Goal: Transaction & Acquisition: Purchase product/service

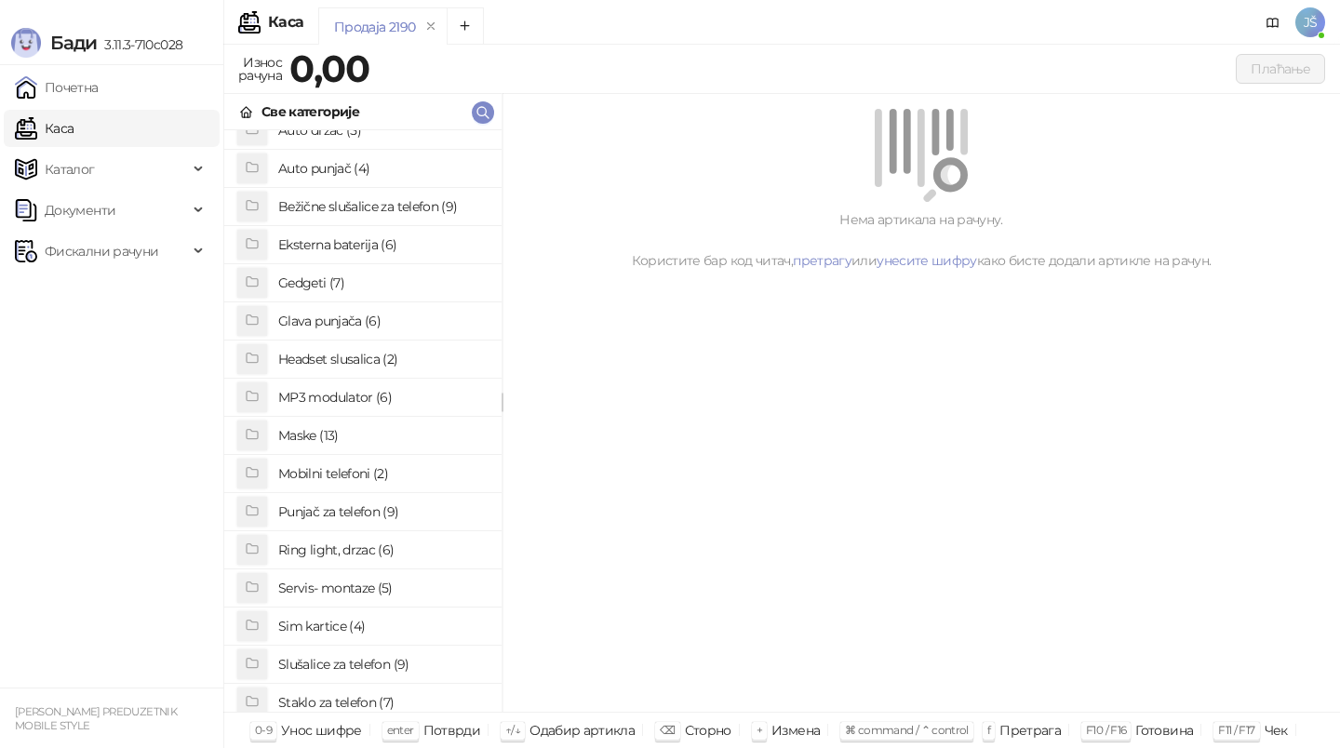
scroll to position [78, 0]
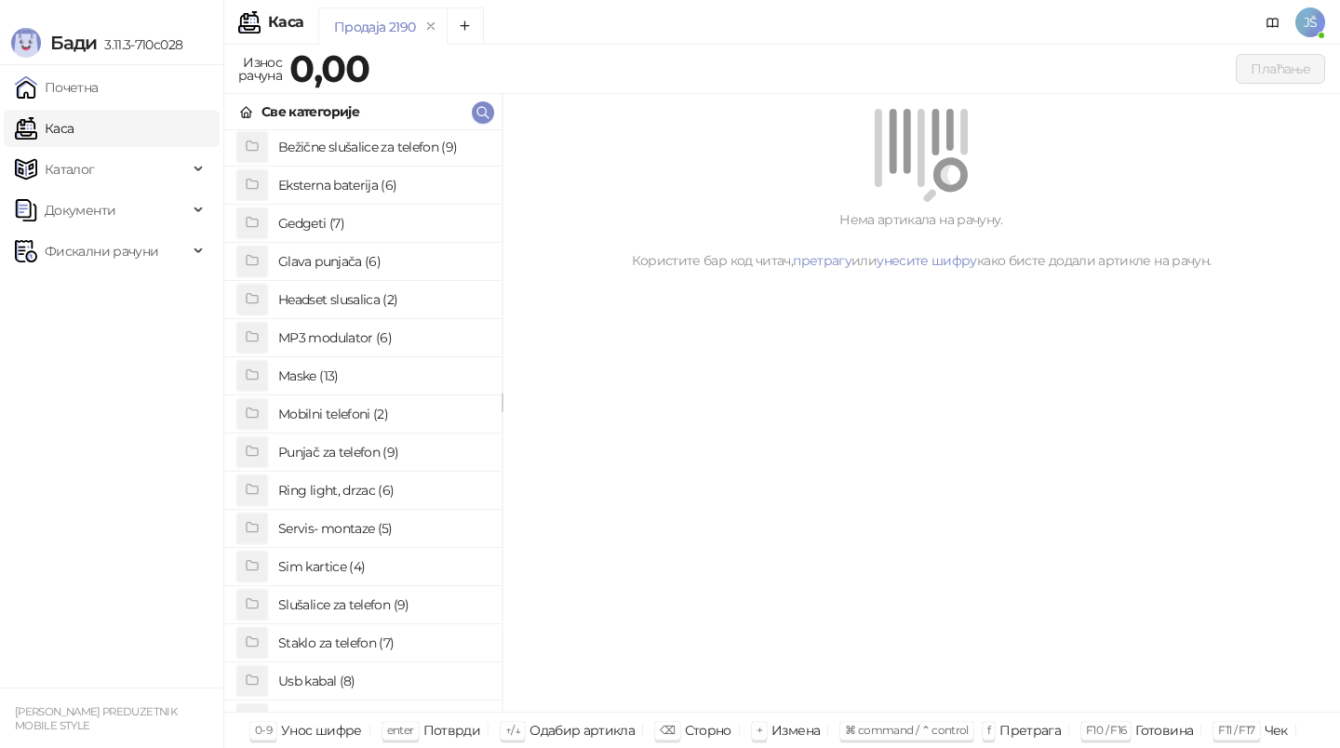
click at [367, 383] on h4 "Maske (13)" at bounding box center [382, 376] width 208 height 30
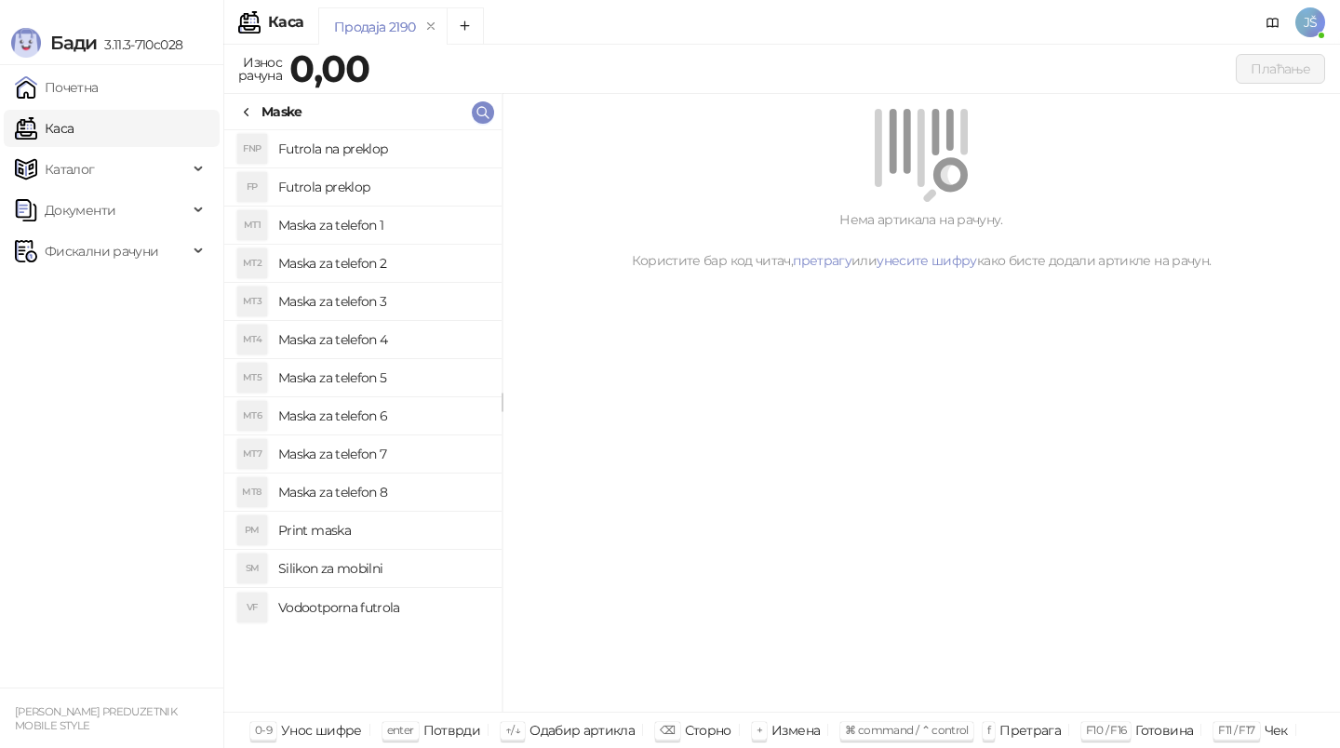
click at [355, 493] on h4 "Maska za telefon 8" at bounding box center [382, 492] width 208 height 30
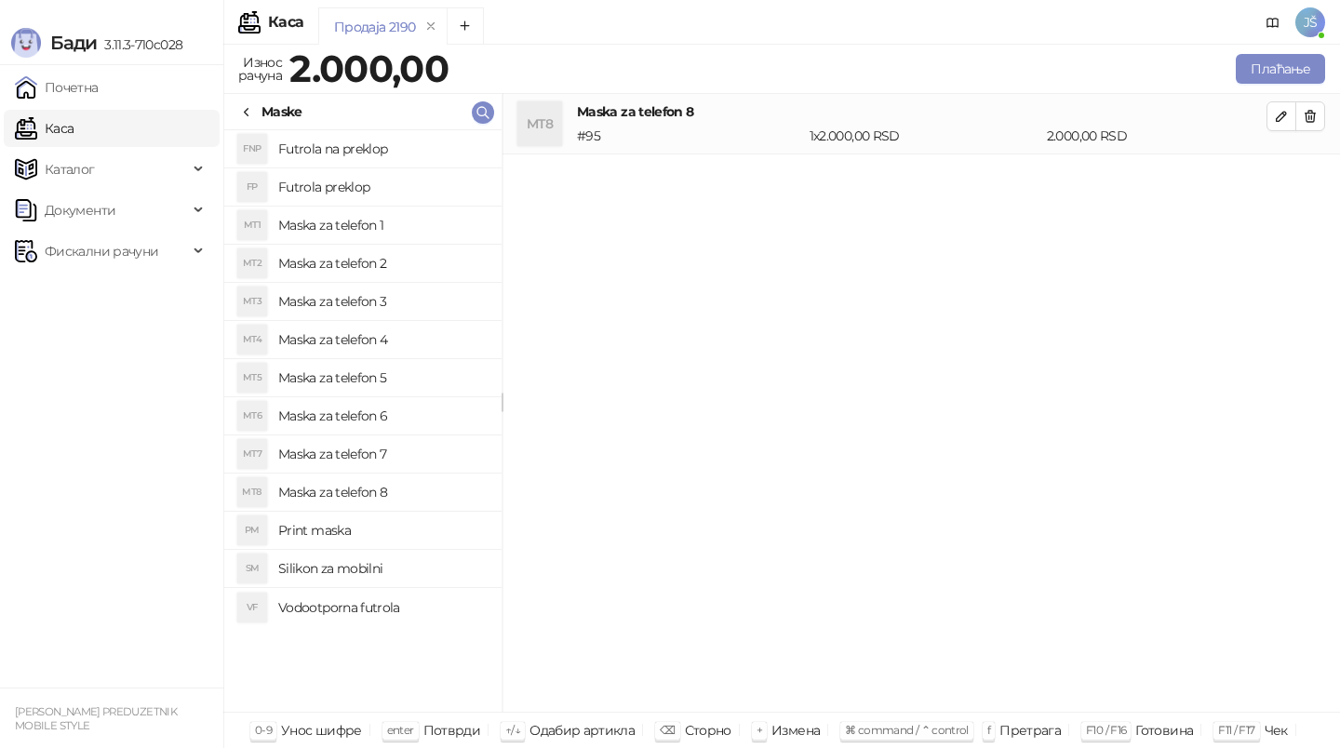
click at [375, 418] on h4 "Maska za telefon 6" at bounding box center [382, 416] width 208 height 30
click at [413, 273] on h4 "Maska za telefon 2" at bounding box center [382, 263] width 208 height 30
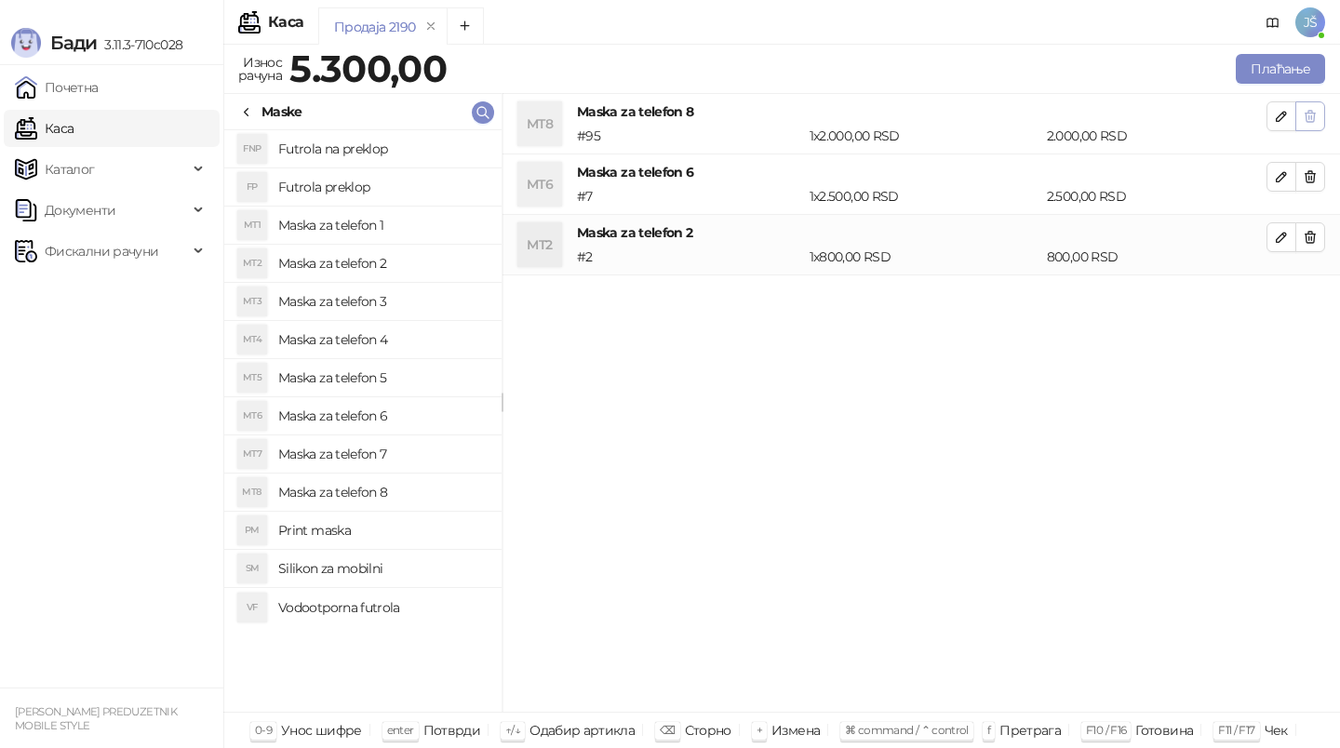
click at [1317, 115] on button "button" at bounding box center [1310, 116] width 30 height 30
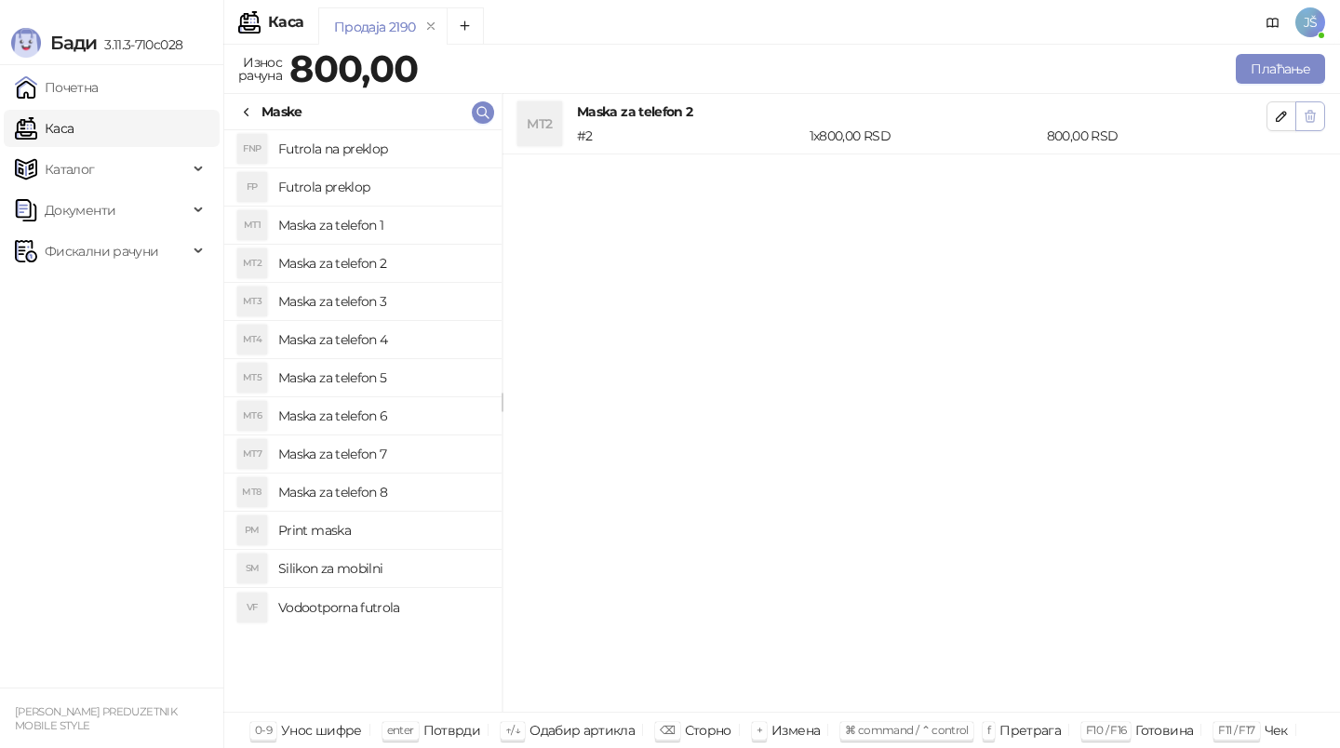
click at [1315, 113] on icon "button" at bounding box center [1309, 116] width 15 height 15
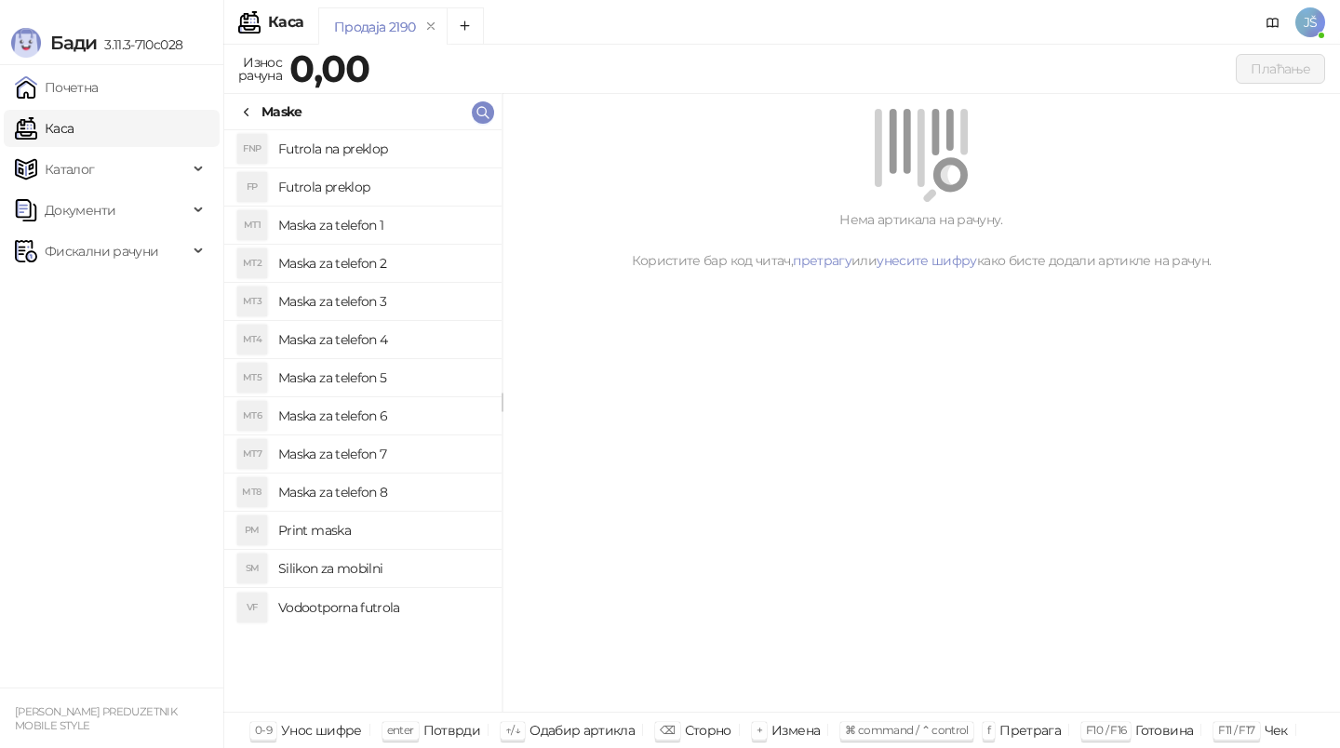
click at [342, 186] on h4 "Futrola preklop" at bounding box center [382, 187] width 208 height 30
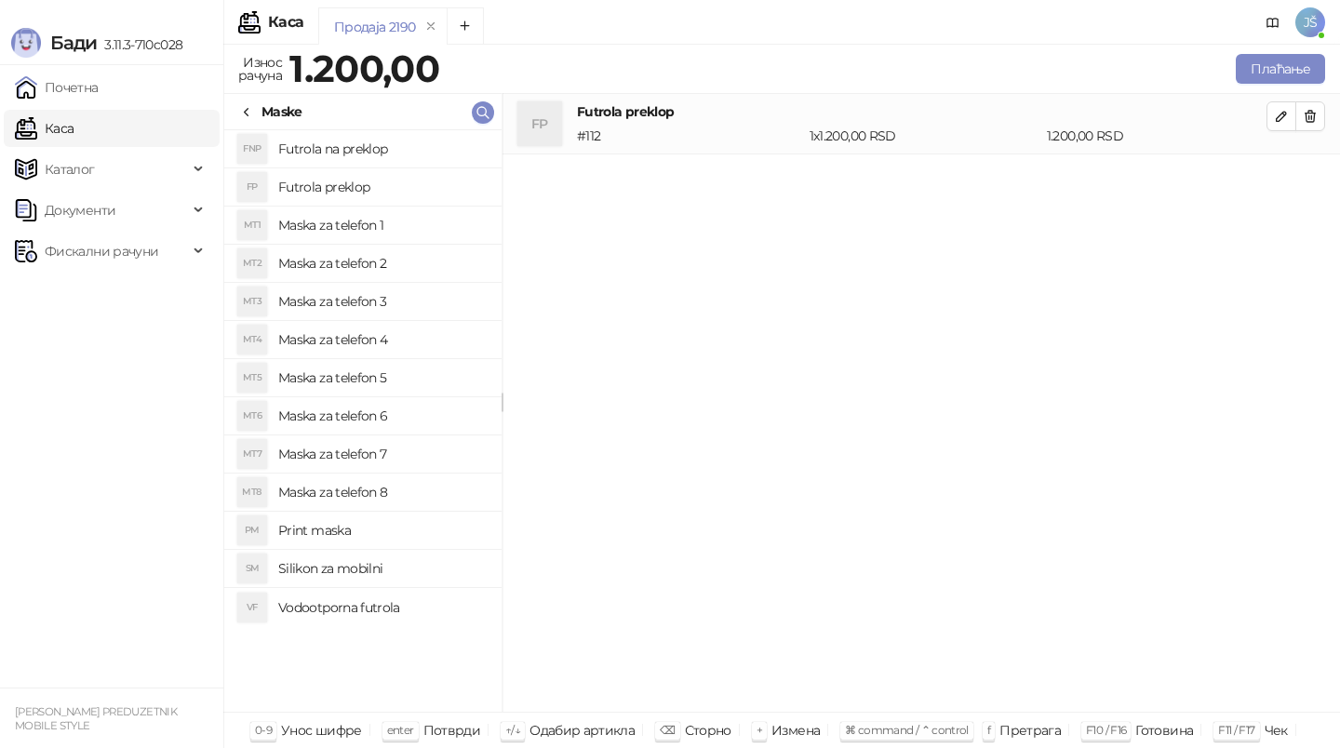
click at [372, 138] on h4 "Futrola na preklop" at bounding box center [382, 149] width 208 height 30
click at [1301, 105] on button "button" at bounding box center [1310, 116] width 30 height 30
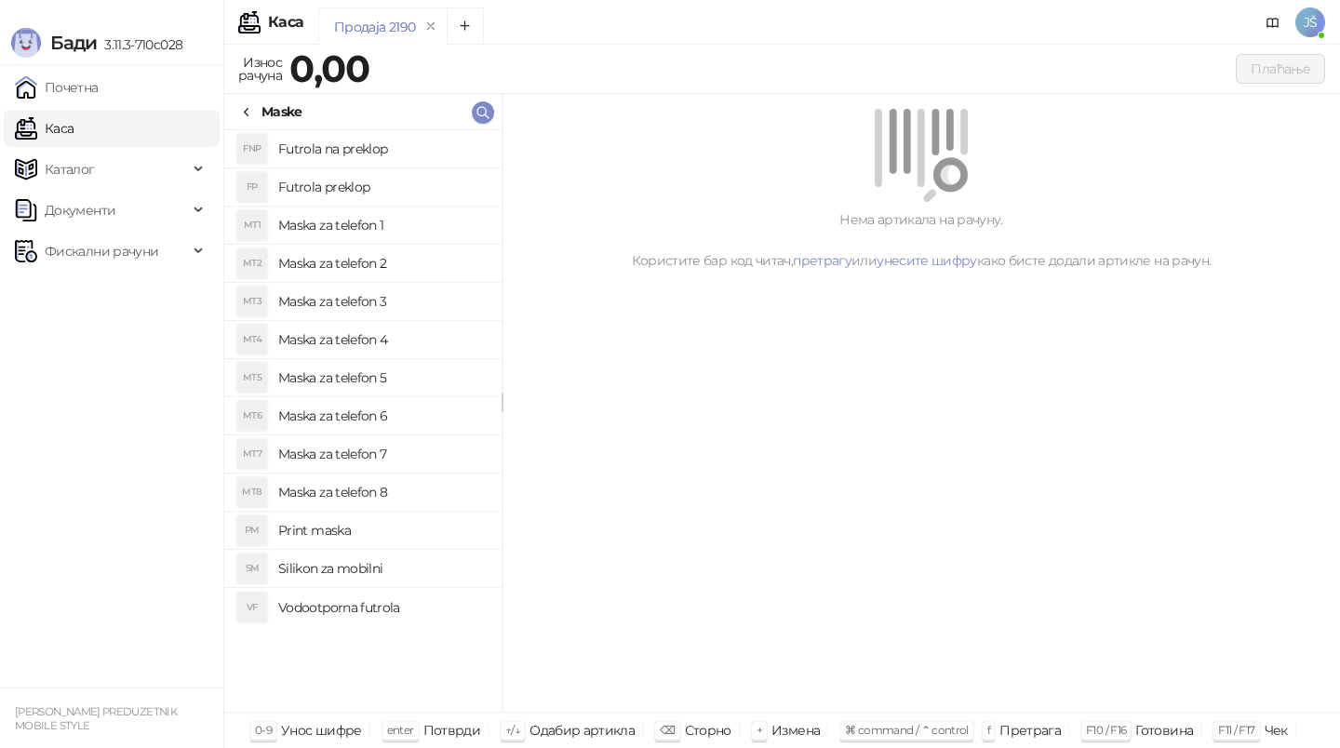
click at [278, 130] on li "FNP Futrola na preklop" at bounding box center [362, 149] width 277 height 38
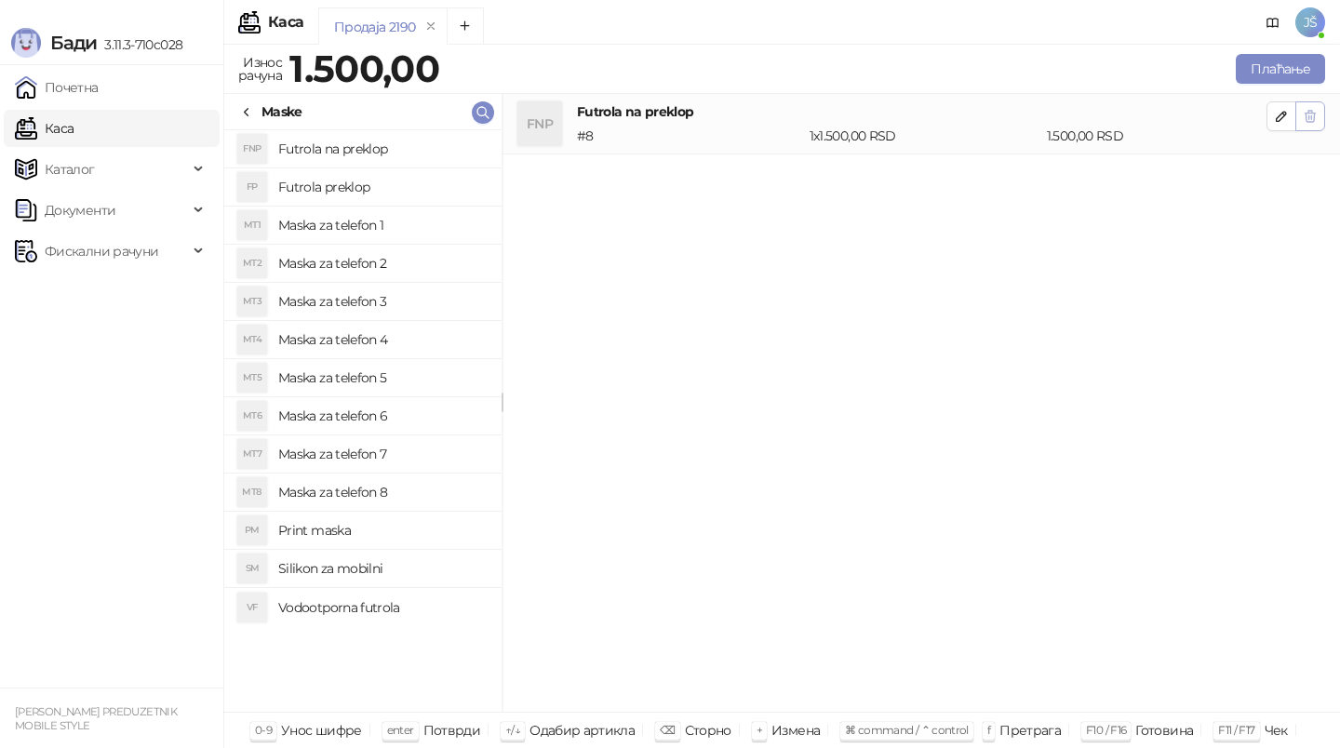
click at [1316, 114] on icon "button" at bounding box center [1309, 116] width 15 height 15
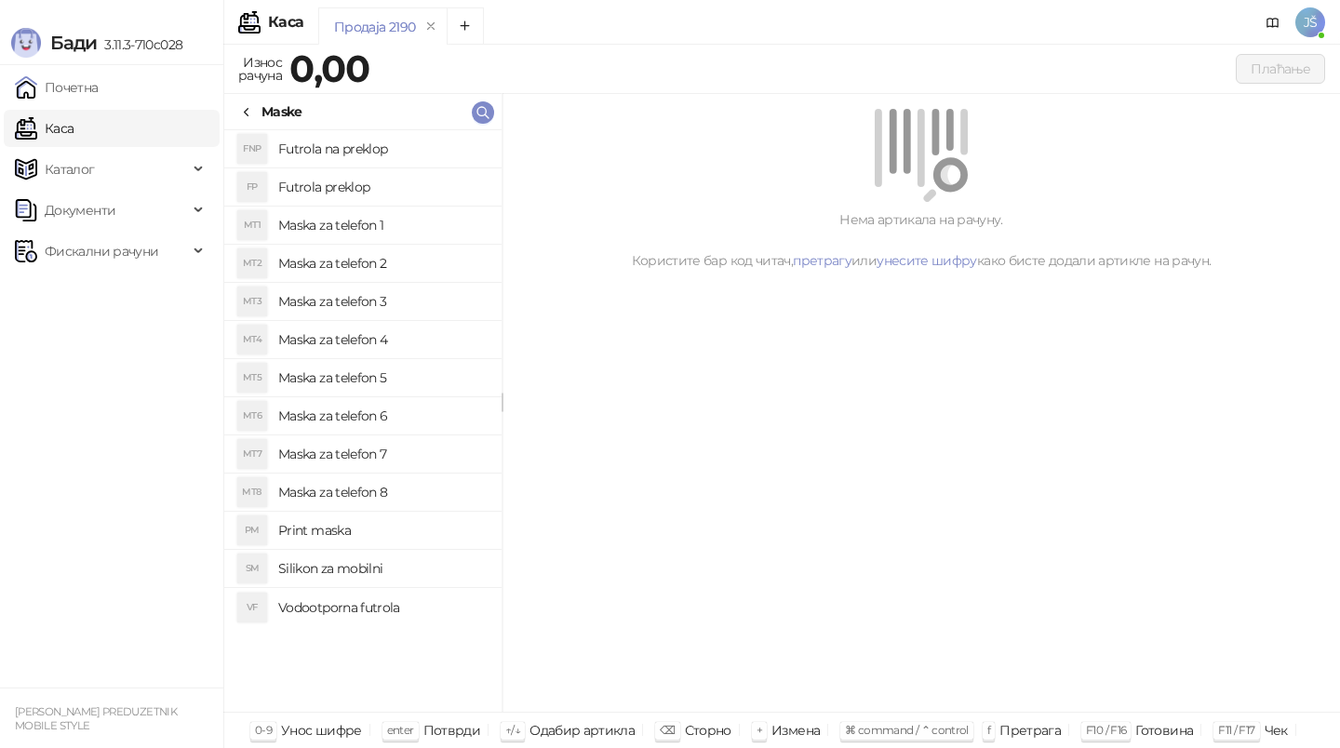
click at [259, 108] on div "Maske" at bounding box center [270, 111] width 63 height 20
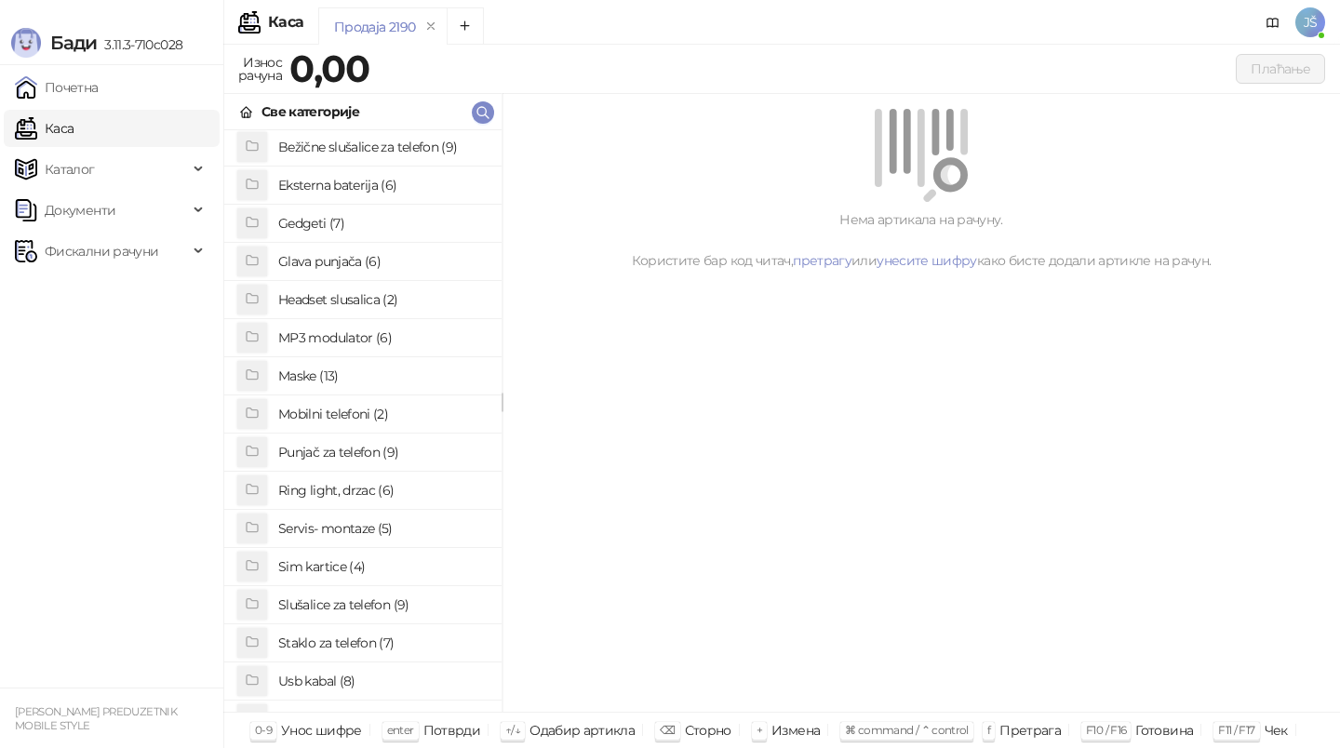
click at [380, 159] on h4 "Bežične slušalice za telefon (9)" at bounding box center [382, 147] width 208 height 30
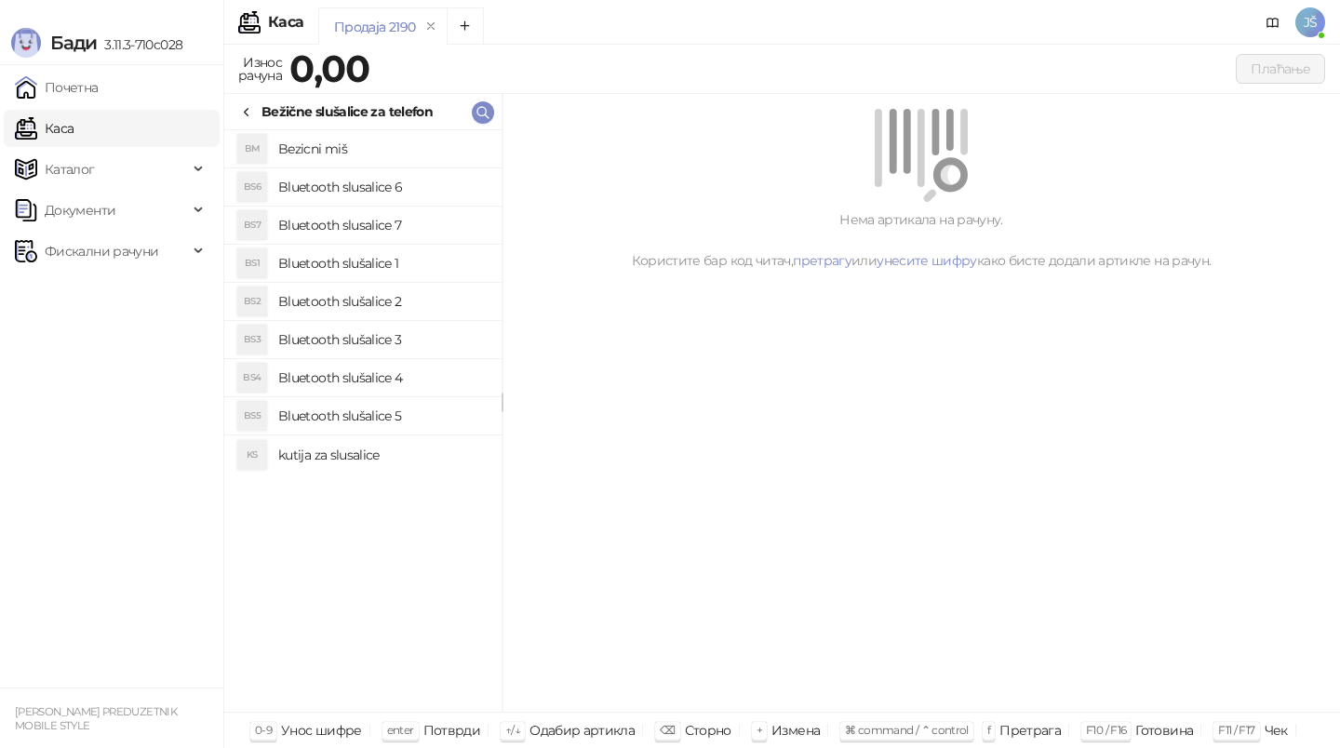
click at [377, 194] on h4 "Bluetooth slusalice 6" at bounding box center [382, 187] width 208 height 30
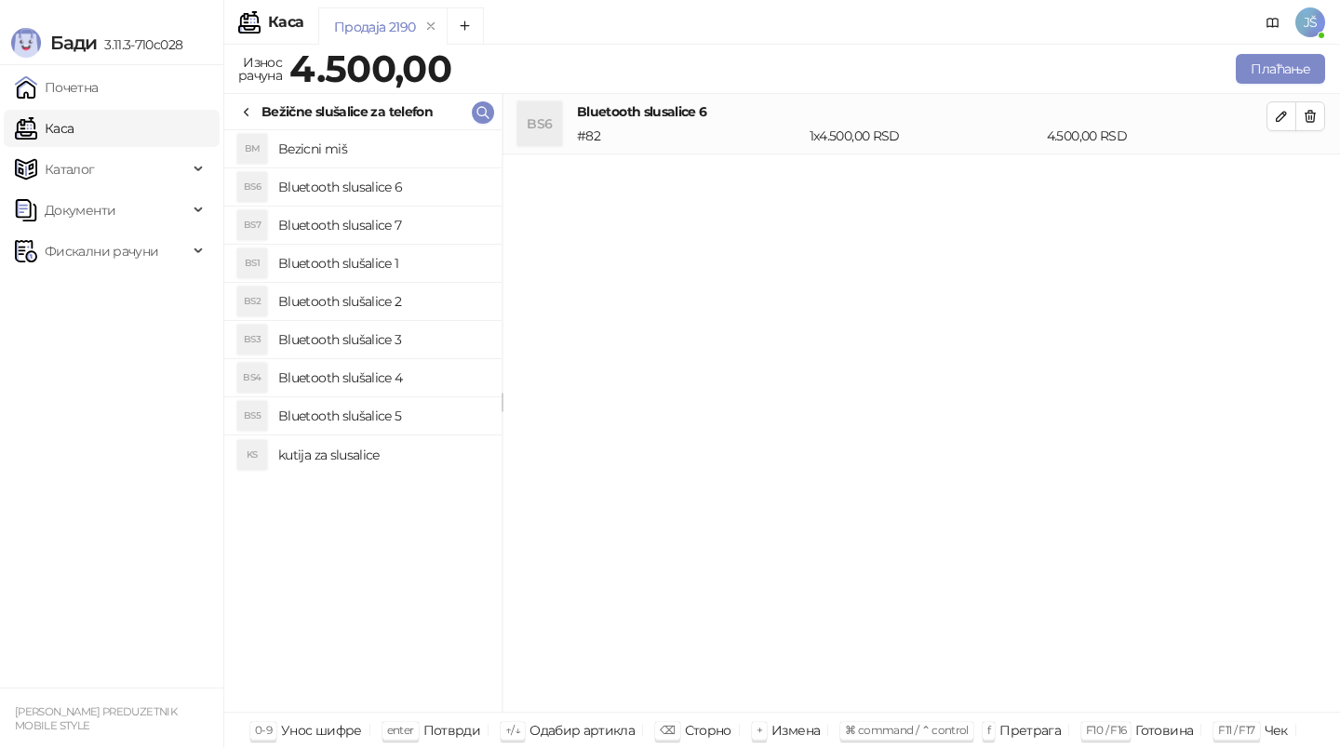
click at [385, 213] on h4 "Bluetooth slusalice 7" at bounding box center [382, 225] width 208 height 30
click at [401, 281] on li "BS1 Bluetooth slušalice 1" at bounding box center [362, 264] width 277 height 38
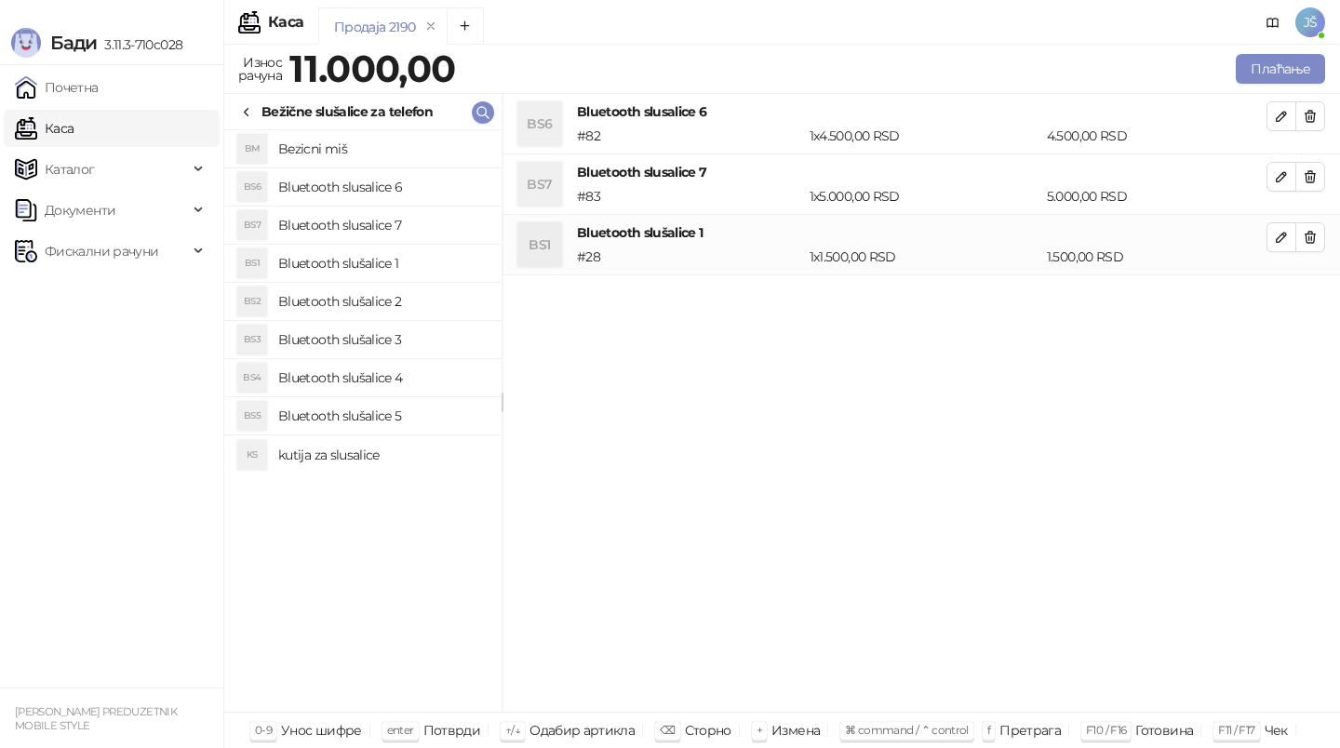
click at [407, 305] on h4 "Bluetooth slušalice 2" at bounding box center [382, 302] width 208 height 30
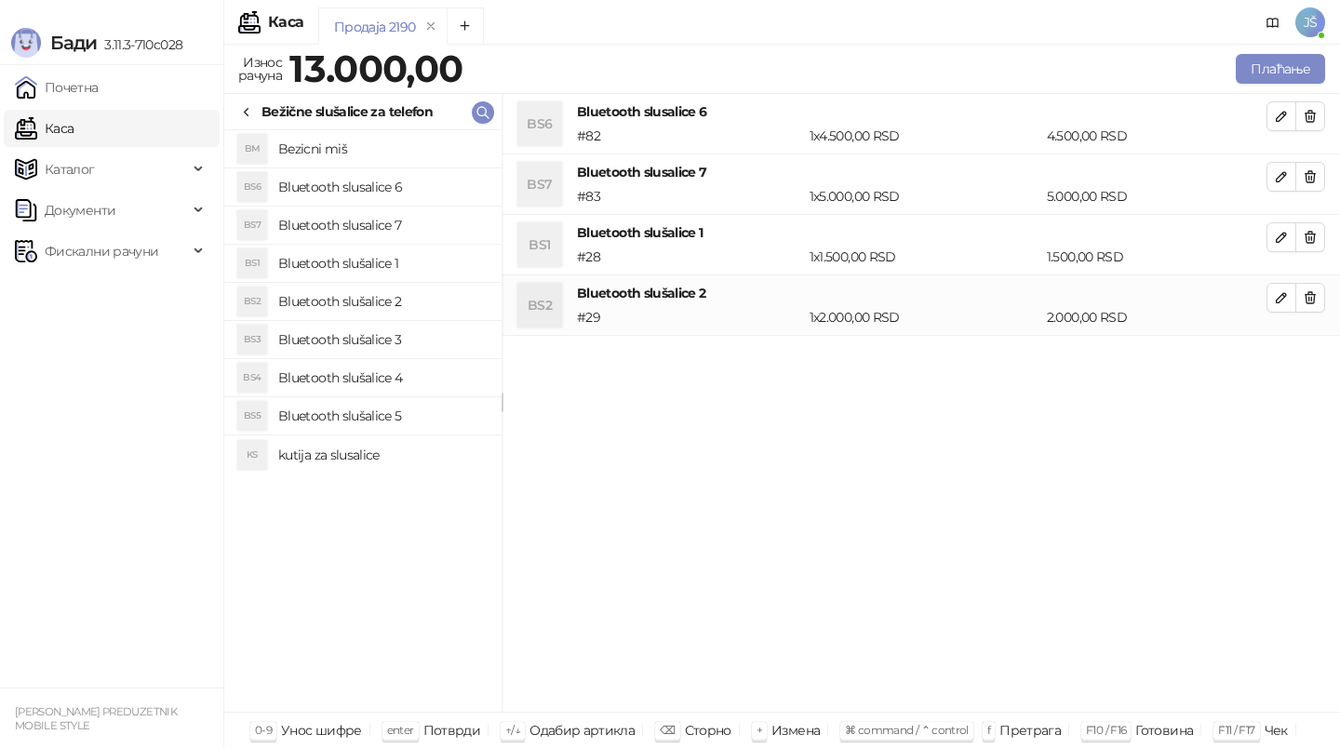
click at [413, 331] on h4 "Bluetooth slušalice 3" at bounding box center [382, 340] width 208 height 30
click at [414, 361] on li "BS4 Bluetooth slušalice 4" at bounding box center [362, 378] width 277 height 38
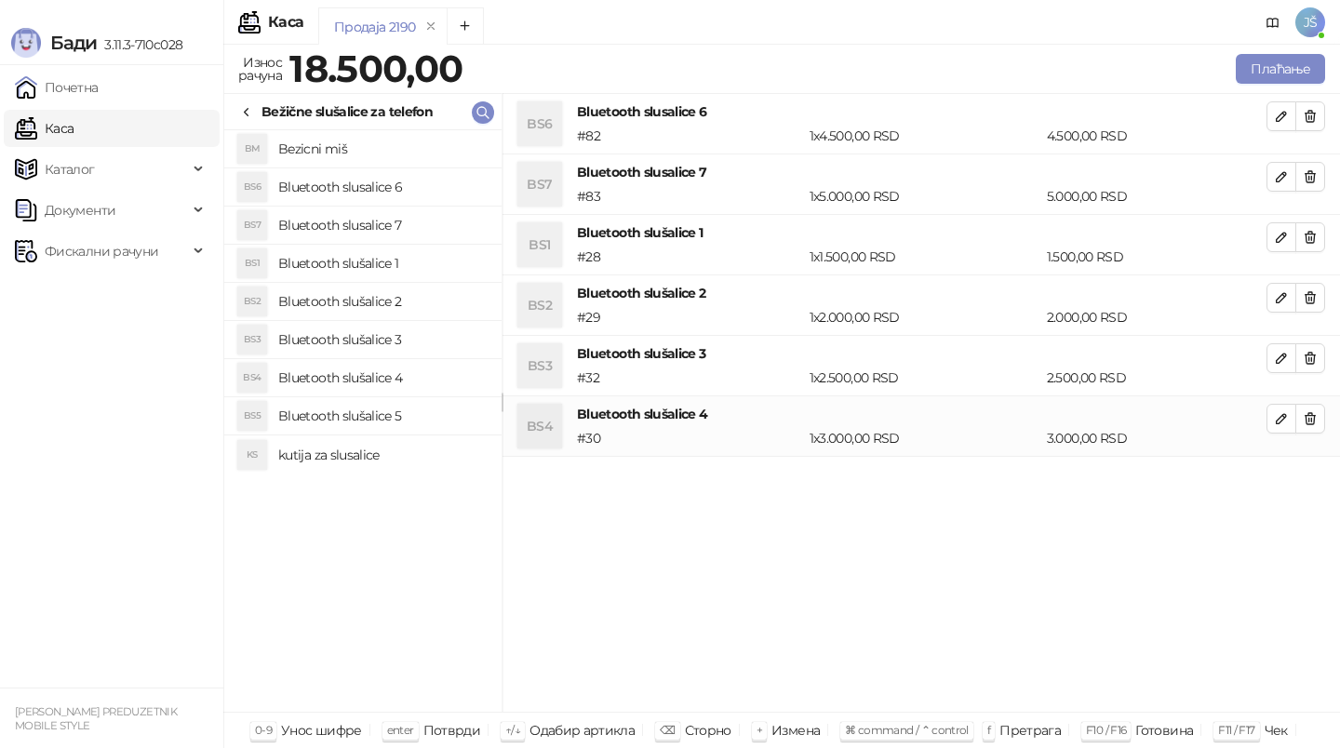
click at [422, 420] on h4 "Bluetooth slušalice 5" at bounding box center [382, 416] width 208 height 30
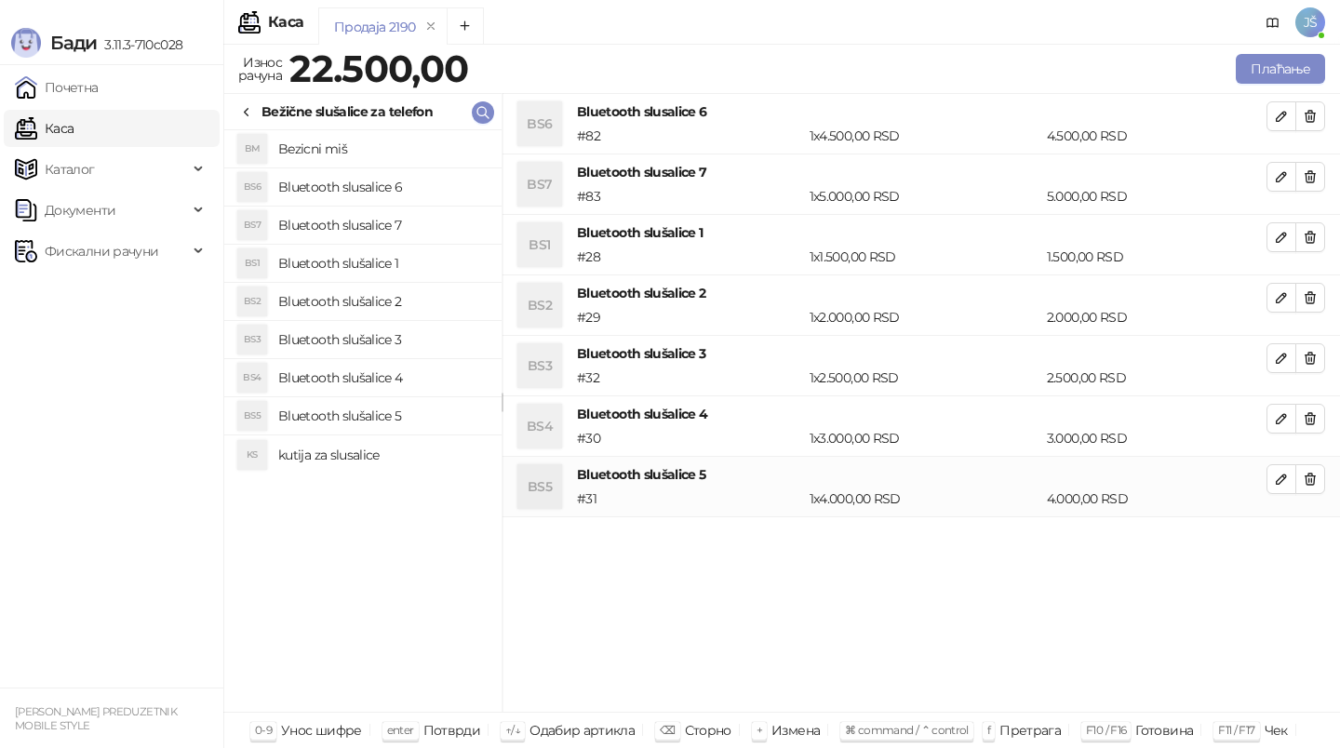
click at [423, 446] on h4 "kutija za slusalice" at bounding box center [382, 455] width 208 height 30
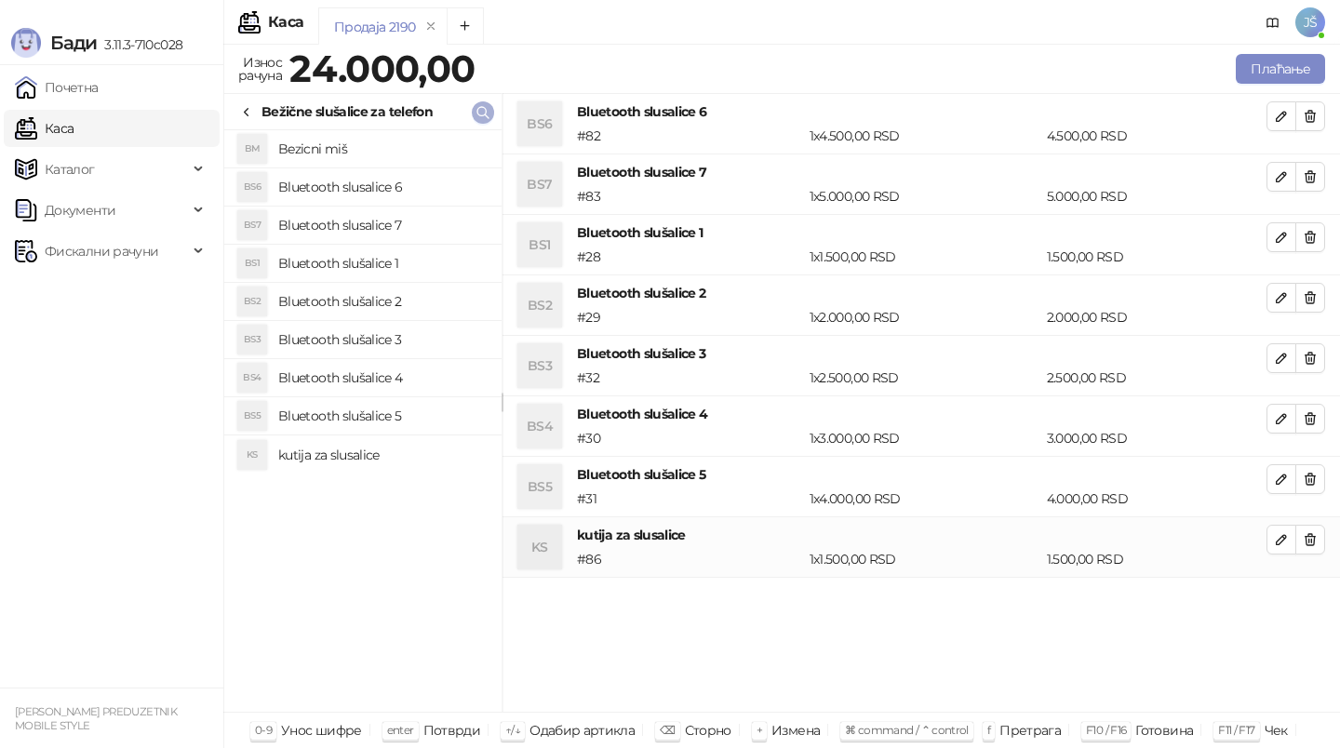
click at [486, 121] on span "button" at bounding box center [482, 112] width 15 height 18
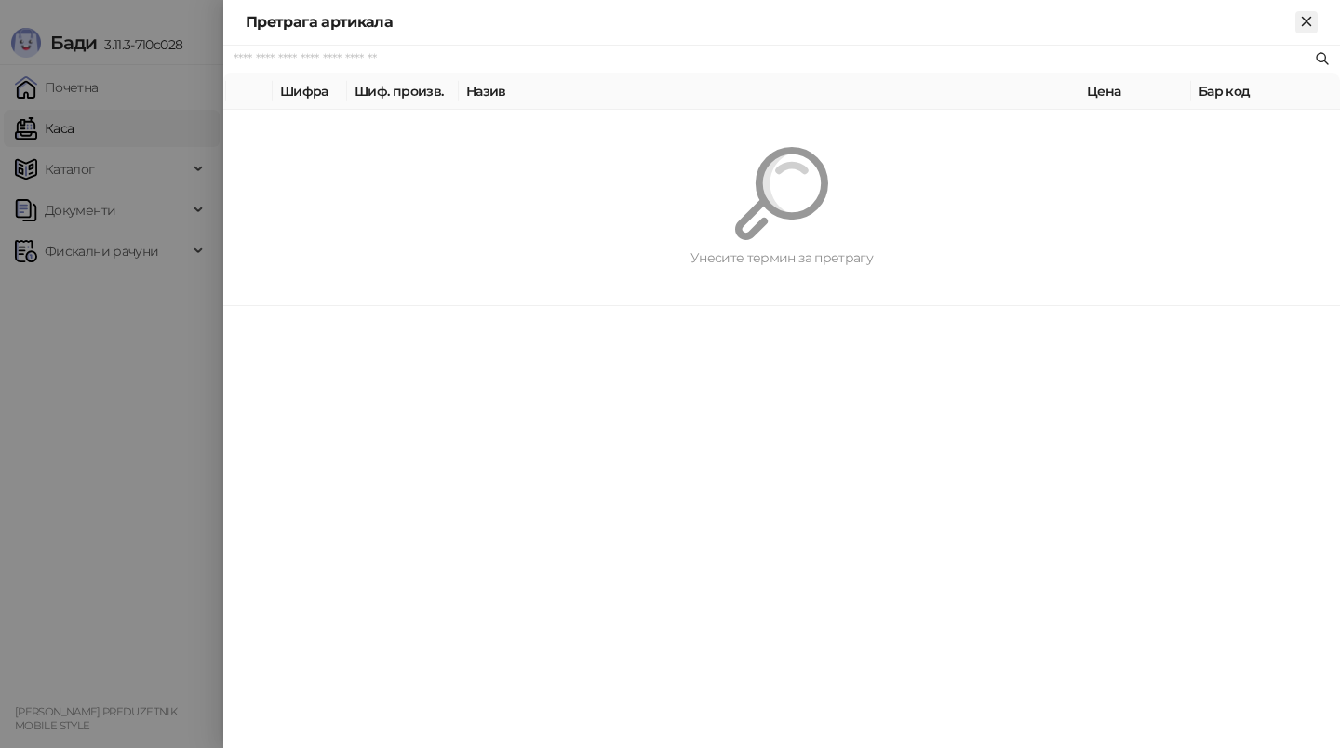
click at [1306, 23] on icon "Close" at bounding box center [1306, 21] width 17 height 17
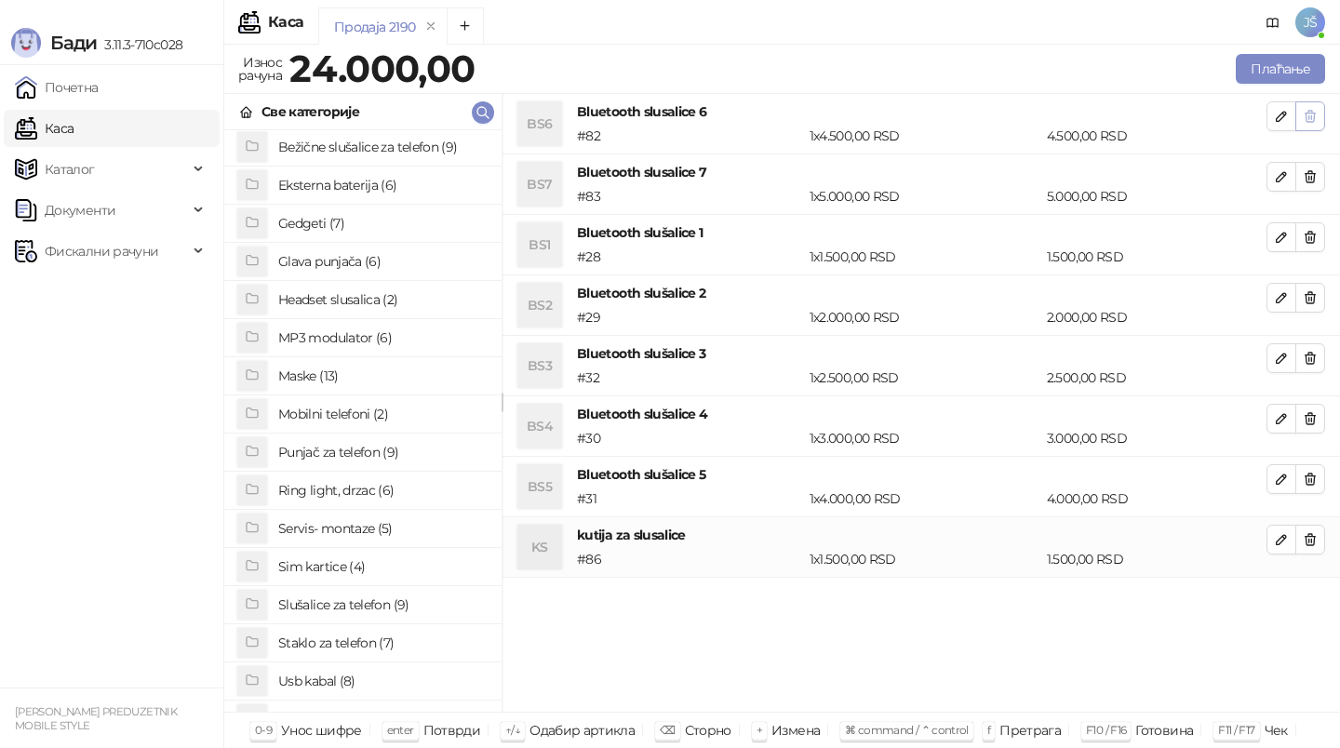
click at [1320, 111] on button "button" at bounding box center [1310, 116] width 30 height 30
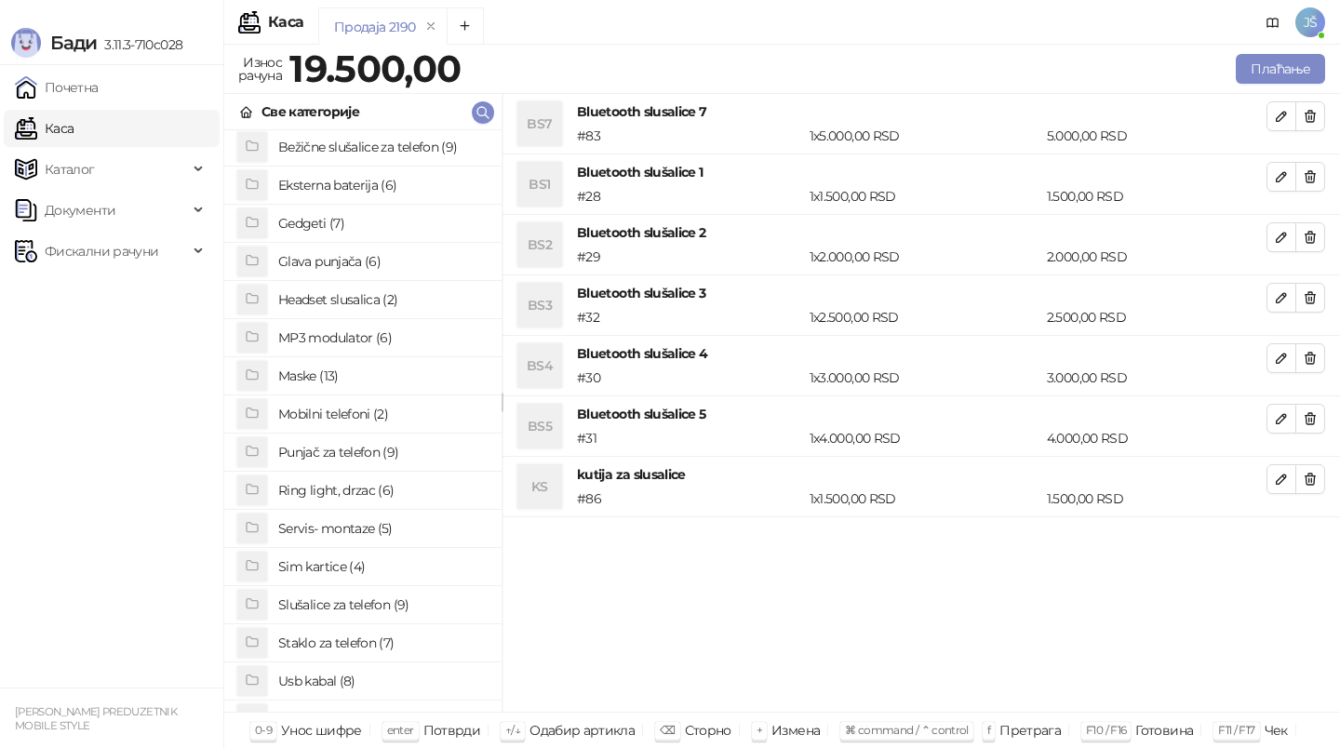
click at [1320, 111] on button "button" at bounding box center [1310, 116] width 30 height 30
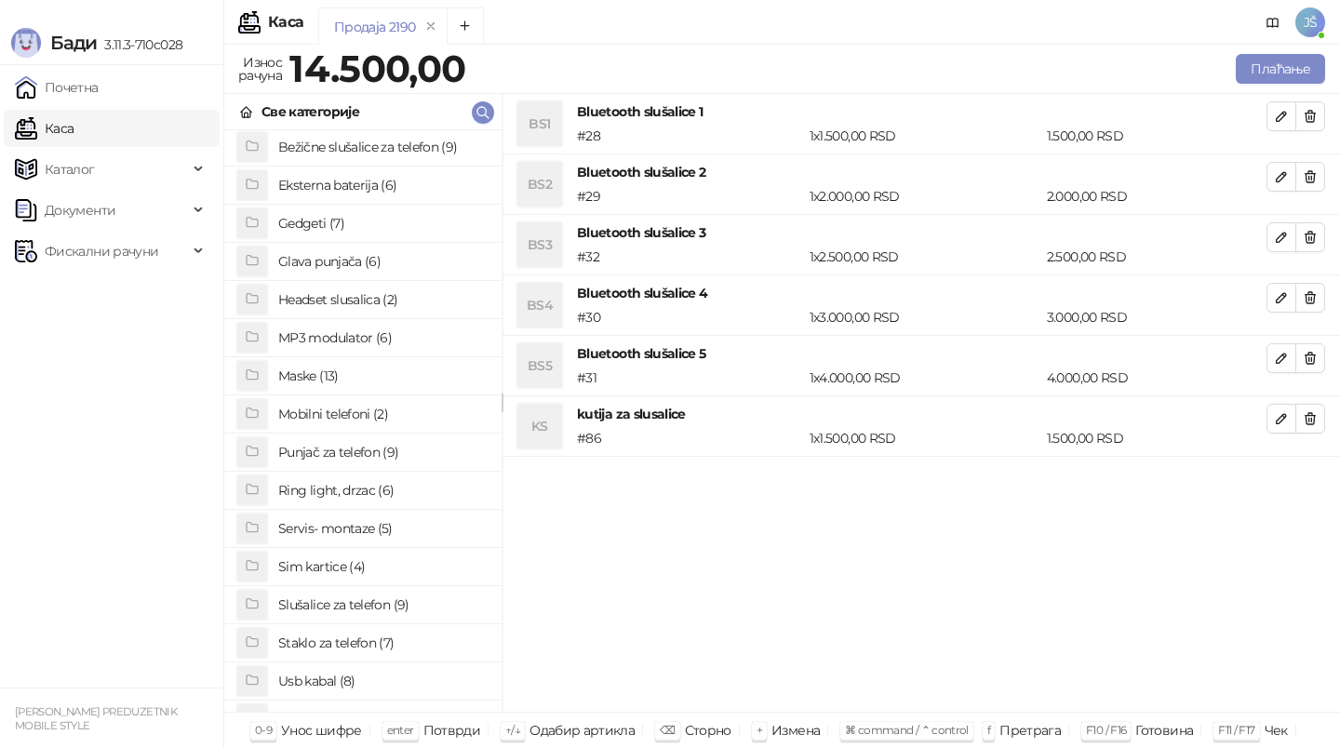
click at [1320, 111] on button "button" at bounding box center [1310, 116] width 30 height 30
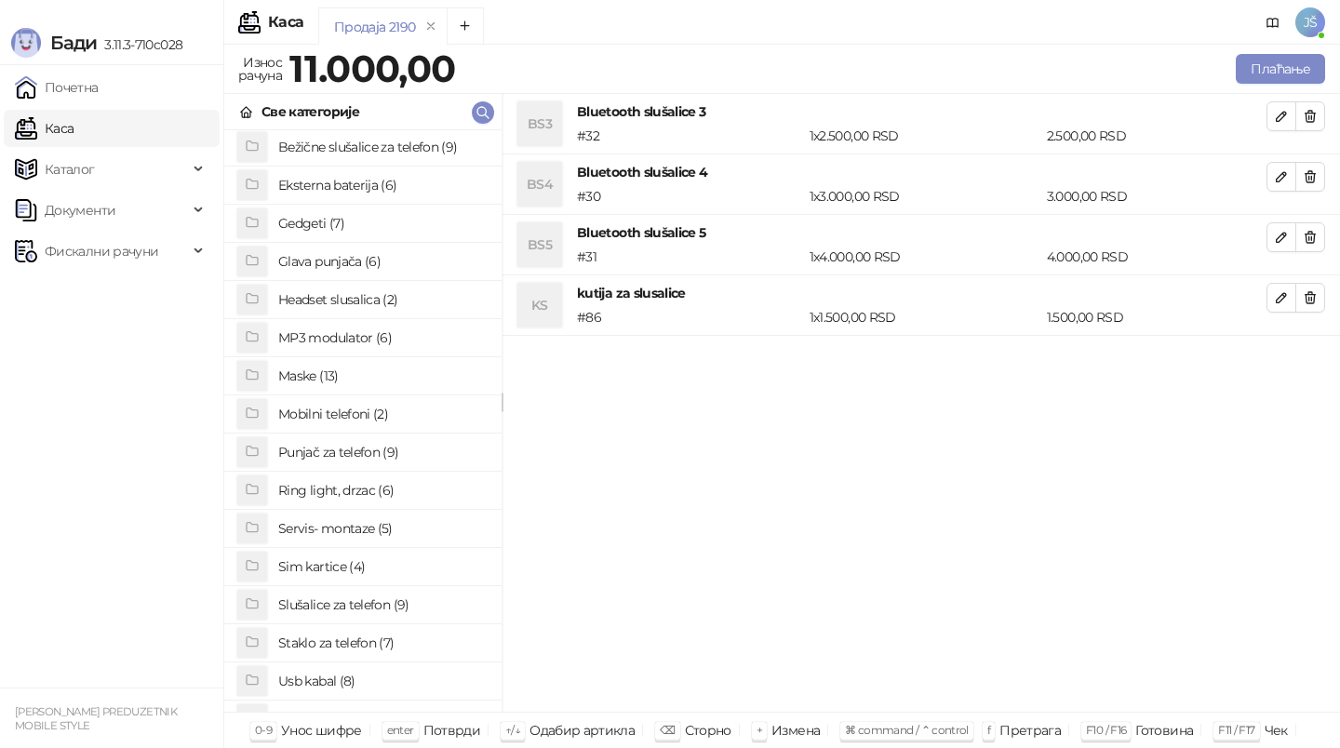
click at [1320, 111] on button "button" at bounding box center [1310, 116] width 30 height 30
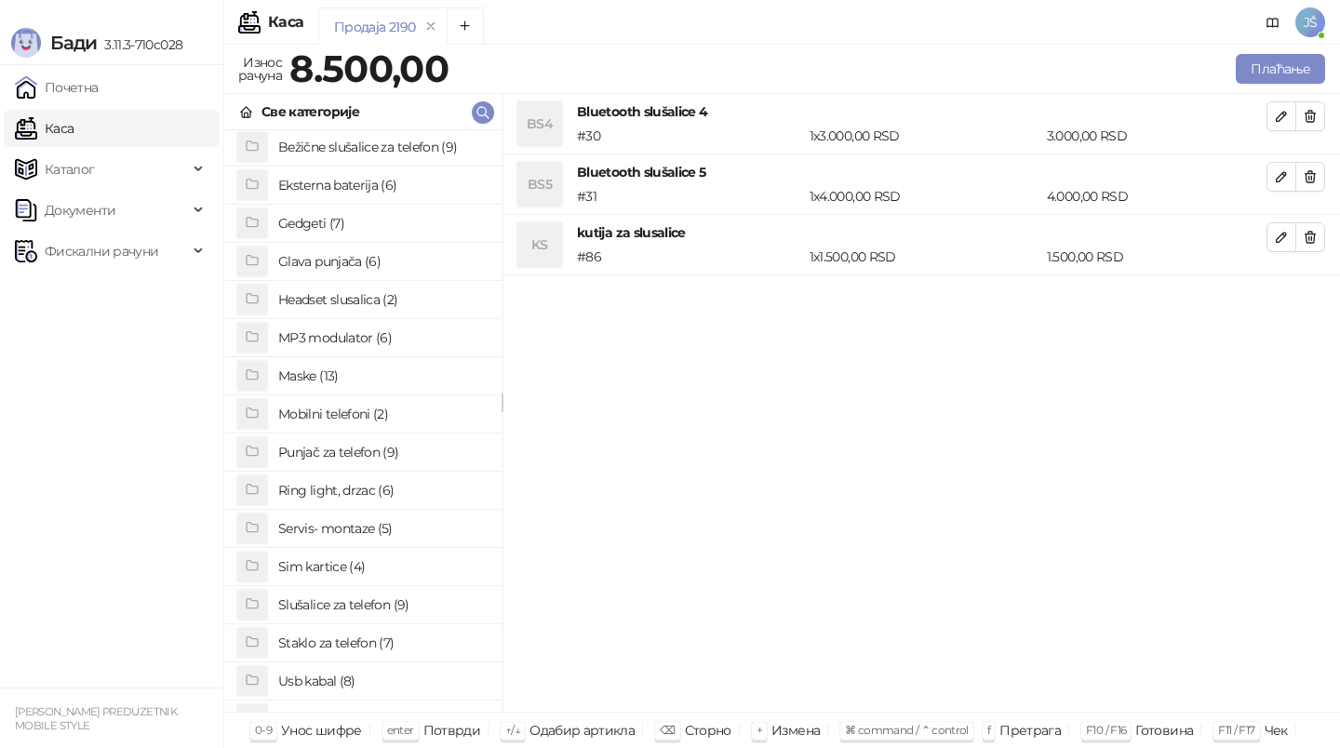
click at [1320, 111] on button "button" at bounding box center [1310, 116] width 30 height 30
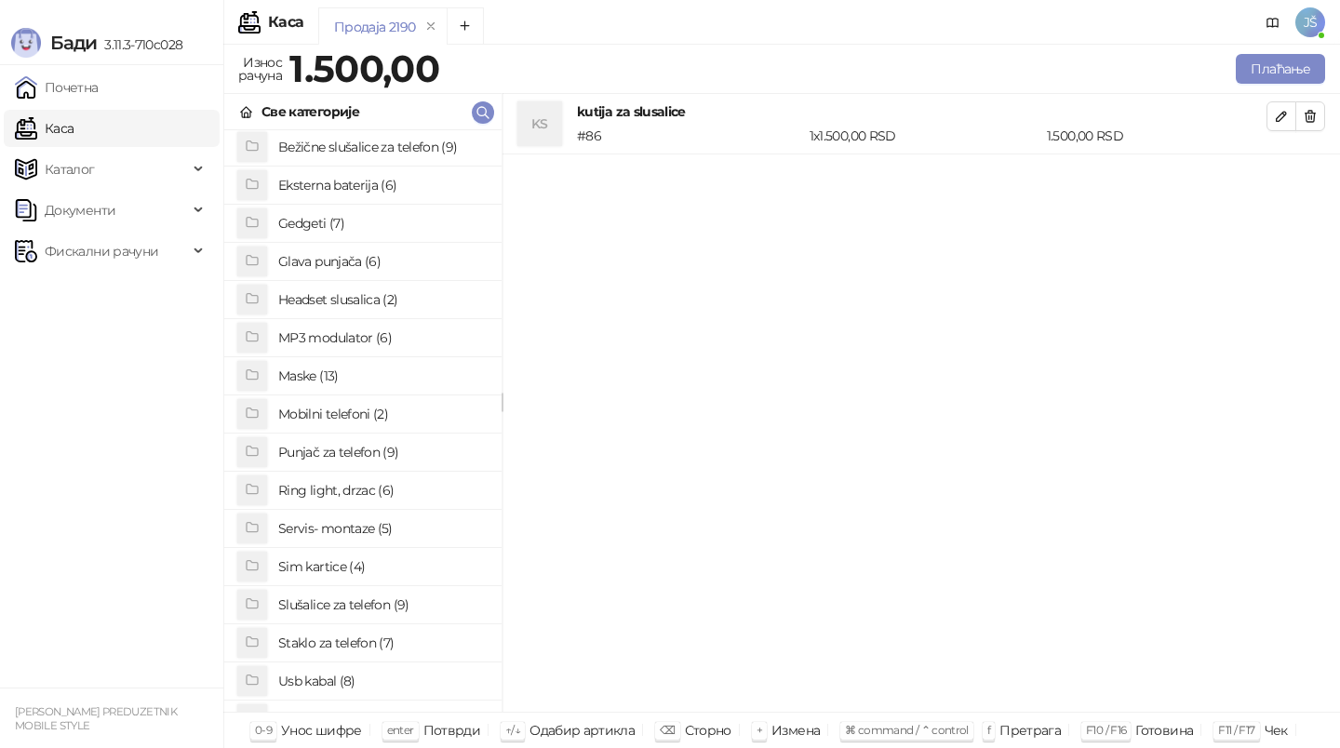
click at [1320, 111] on button "button" at bounding box center [1310, 116] width 30 height 30
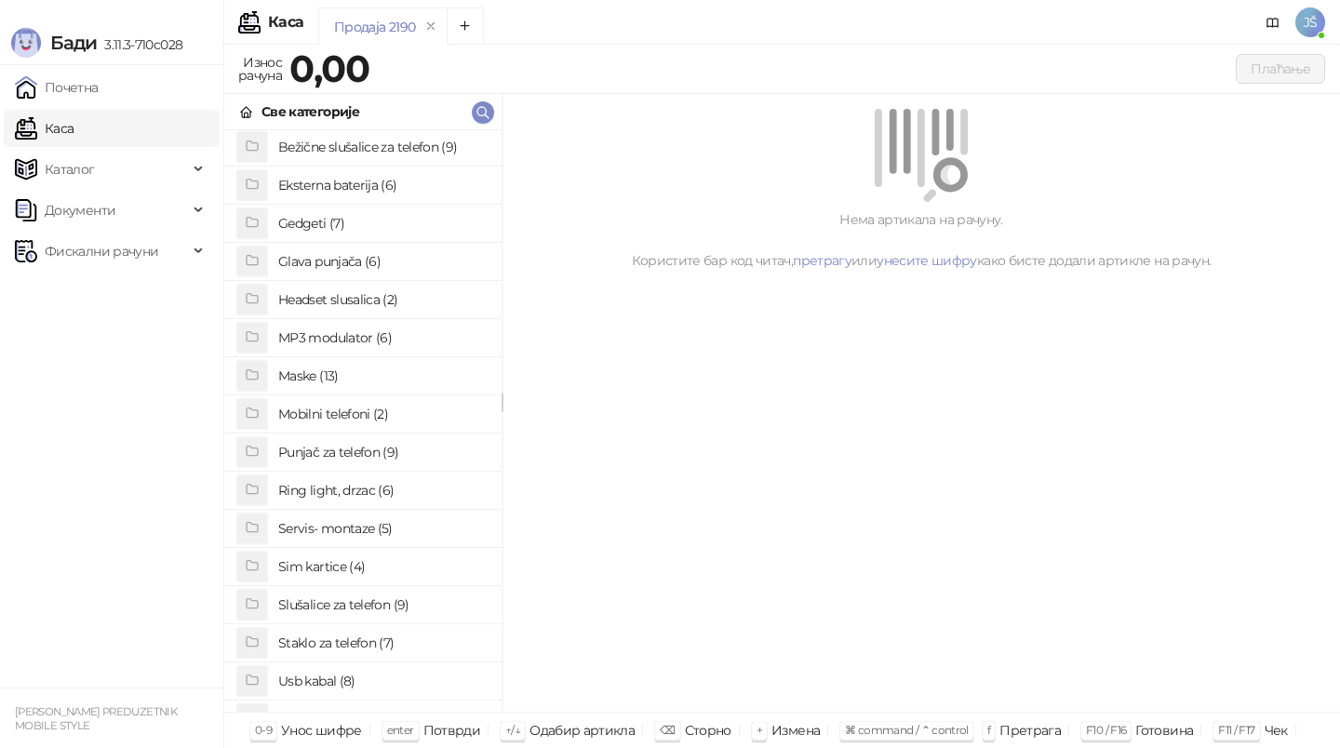
click at [406, 136] on h4 "Bežične slušalice za telefon (9)" at bounding box center [382, 147] width 208 height 30
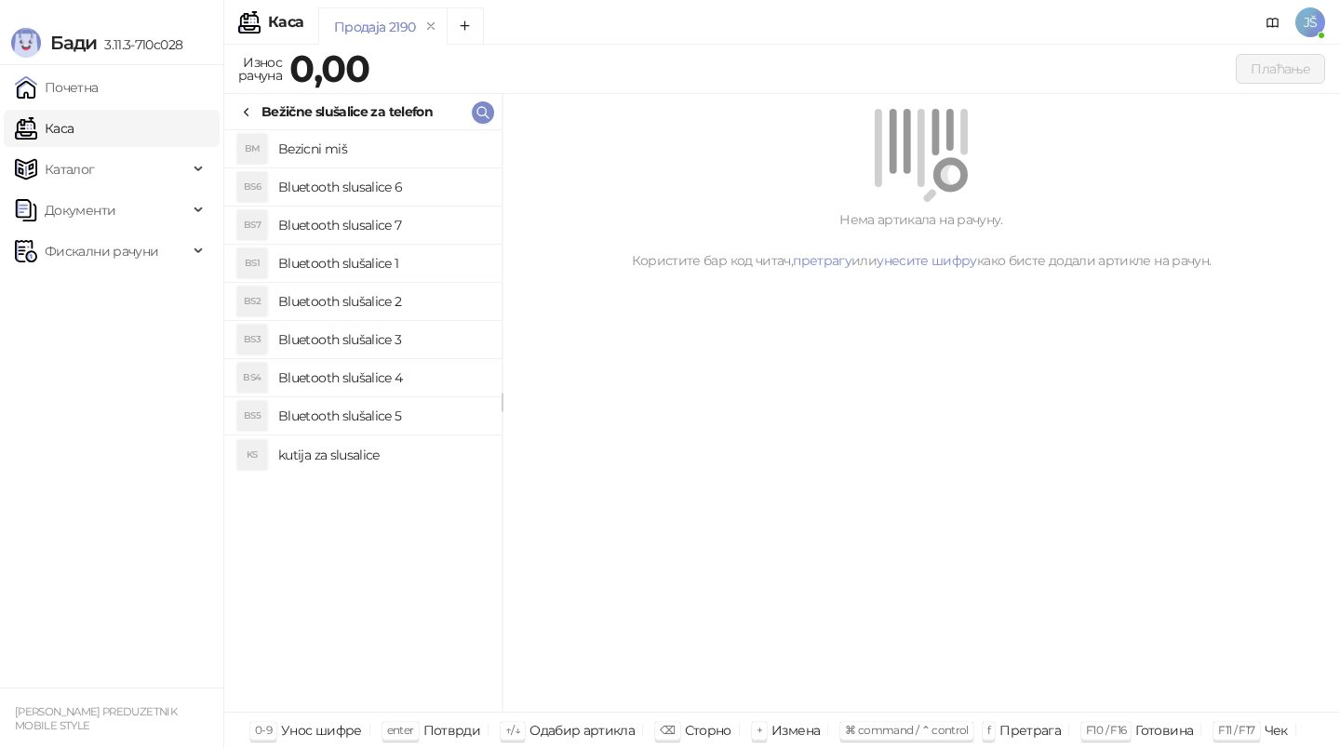
click at [399, 134] on h4 "Bezicni miš" at bounding box center [382, 149] width 208 height 30
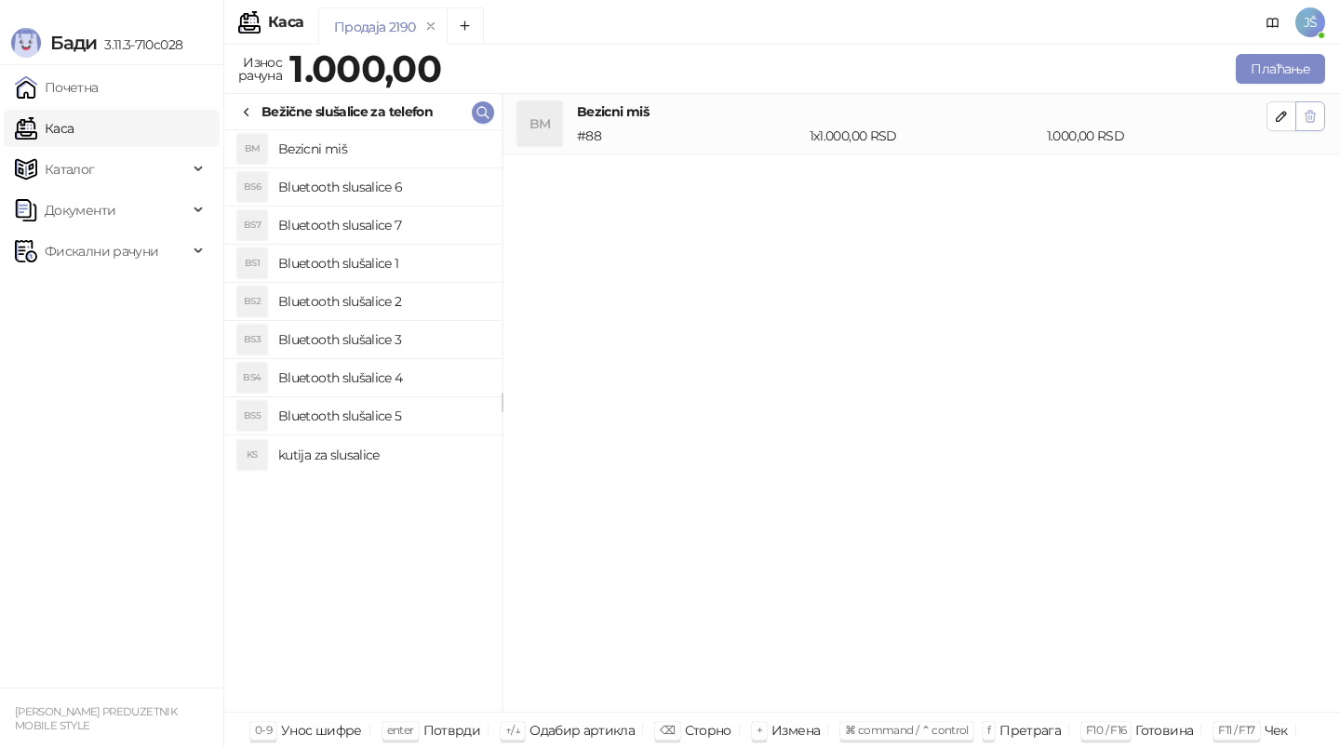
click at [1307, 126] on button "button" at bounding box center [1310, 116] width 30 height 30
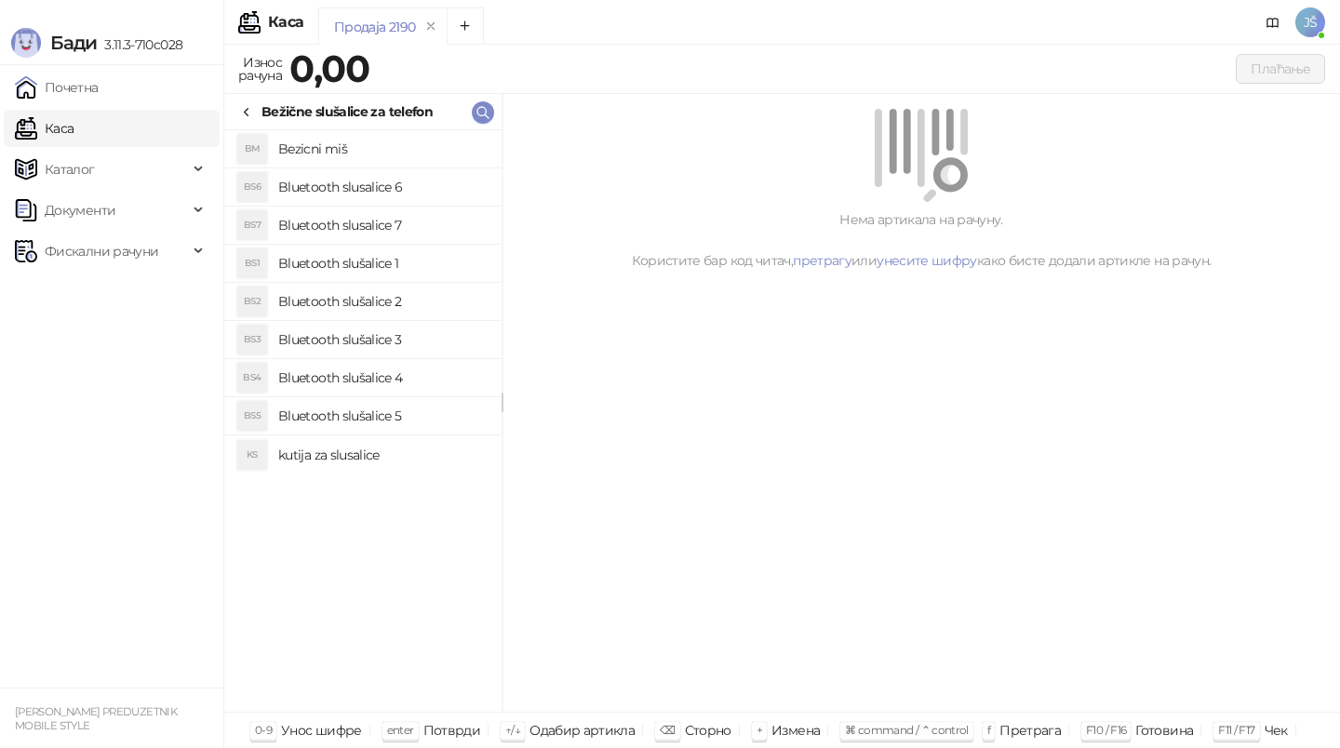
click at [252, 109] on icon at bounding box center [246, 112] width 15 height 15
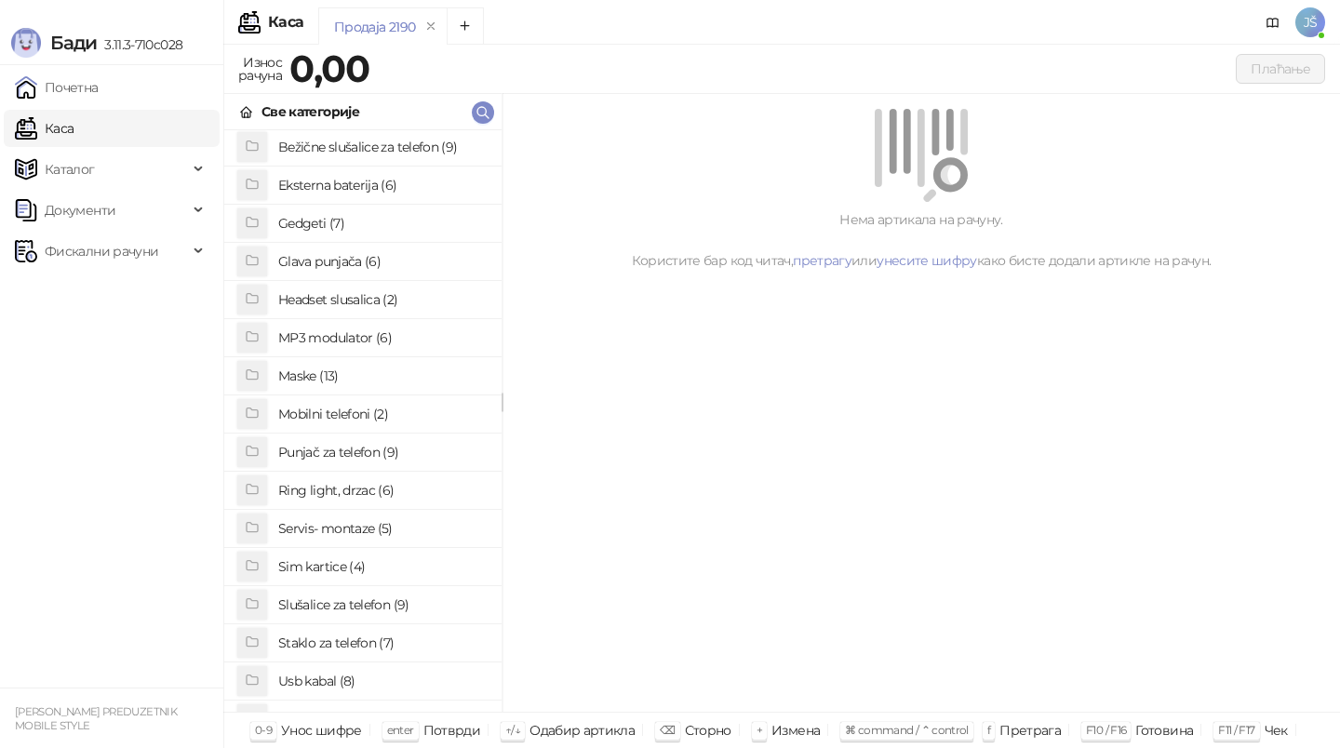
click at [306, 195] on h4 "Eksterna baterija (6)" at bounding box center [382, 185] width 208 height 30
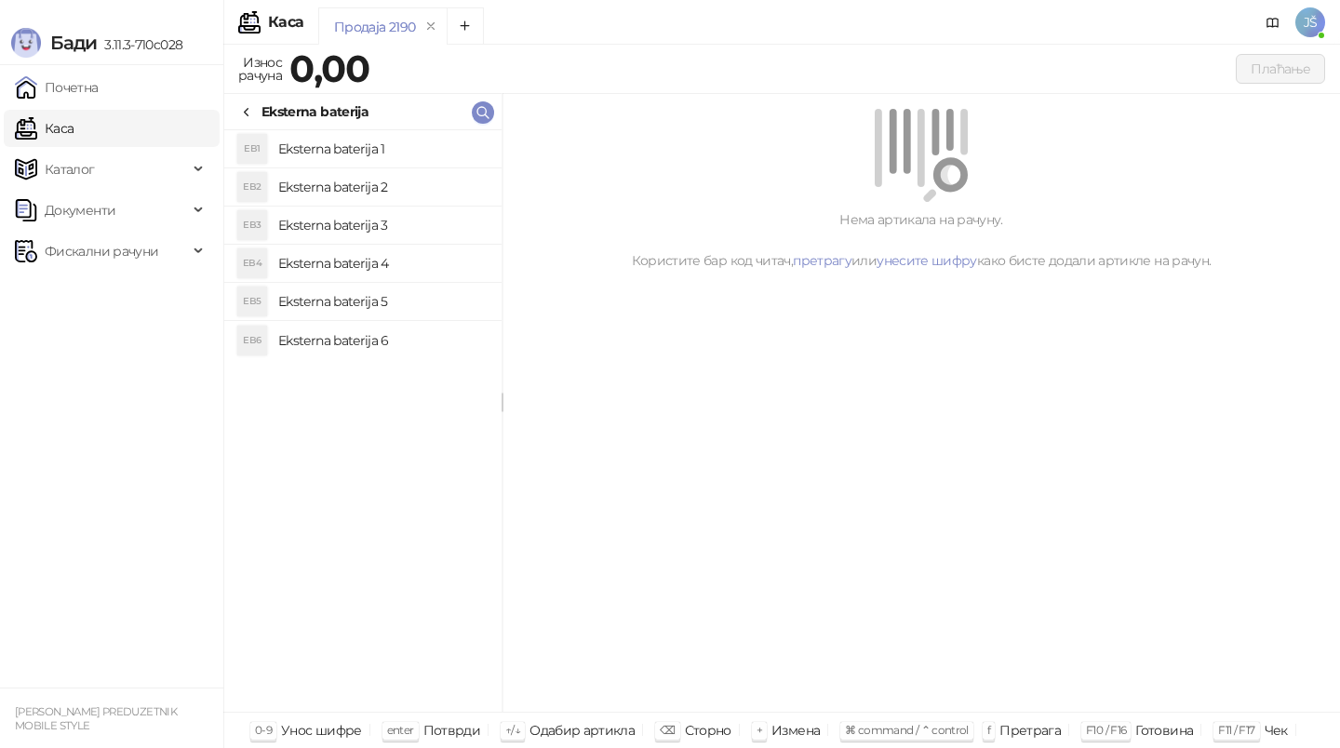
click at [256, 111] on div "Eksterna baterija" at bounding box center [303, 111] width 129 height 20
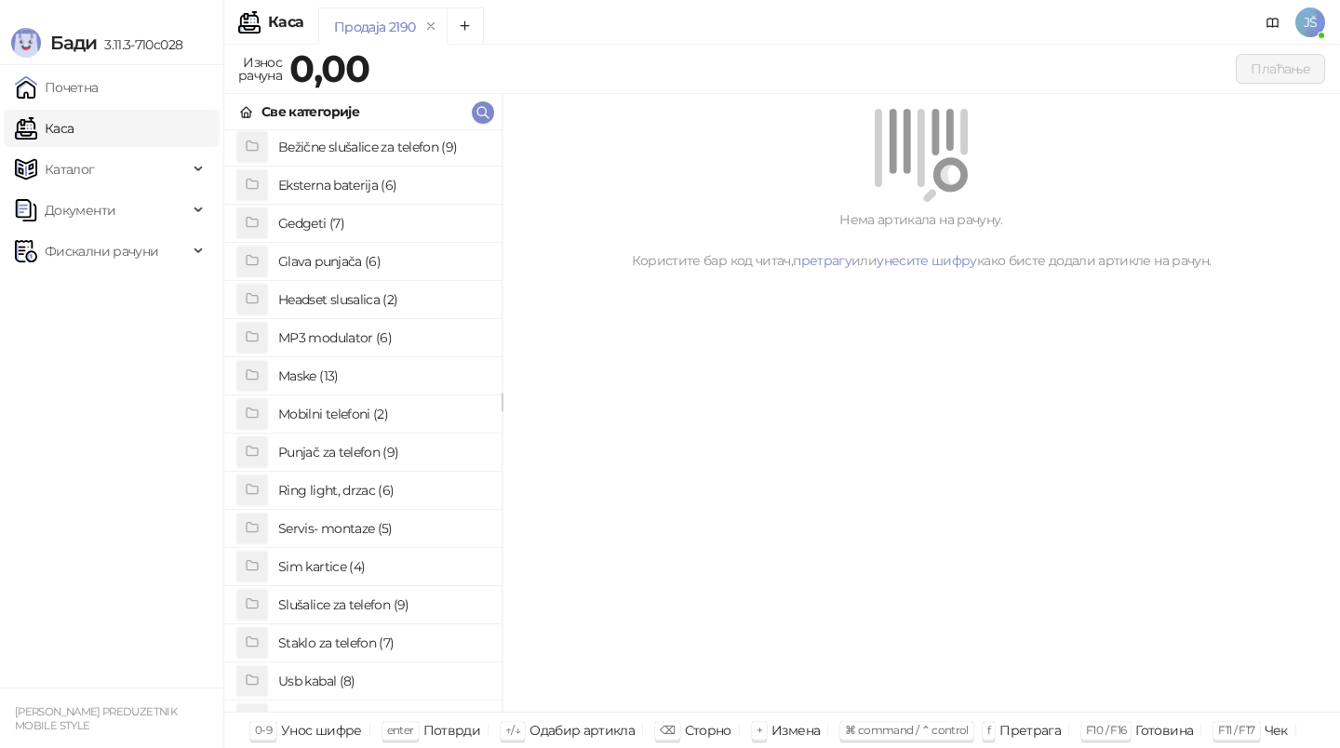
click at [320, 220] on h4 "Gedgeti (7)" at bounding box center [382, 223] width 208 height 30
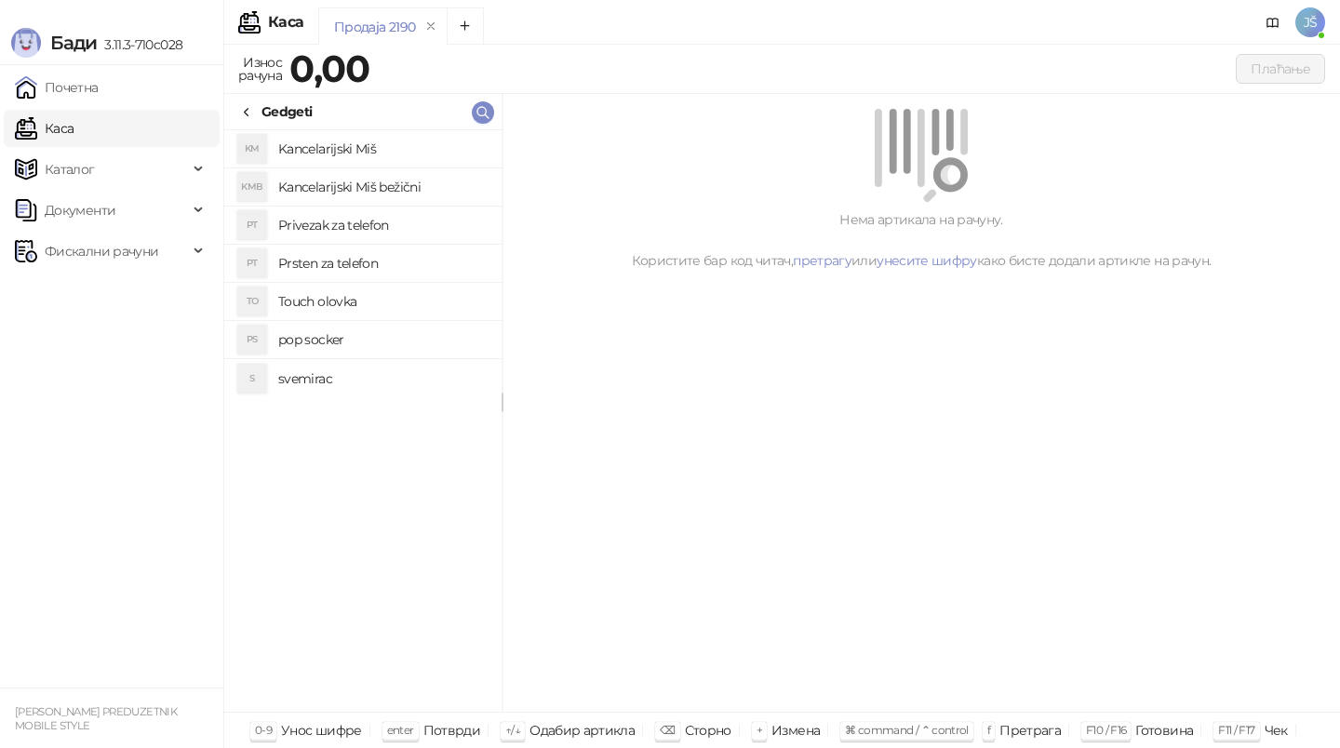
click at [318, 373] on h4 "svemirac" at bounding box center [382, 379] width 208 height 30
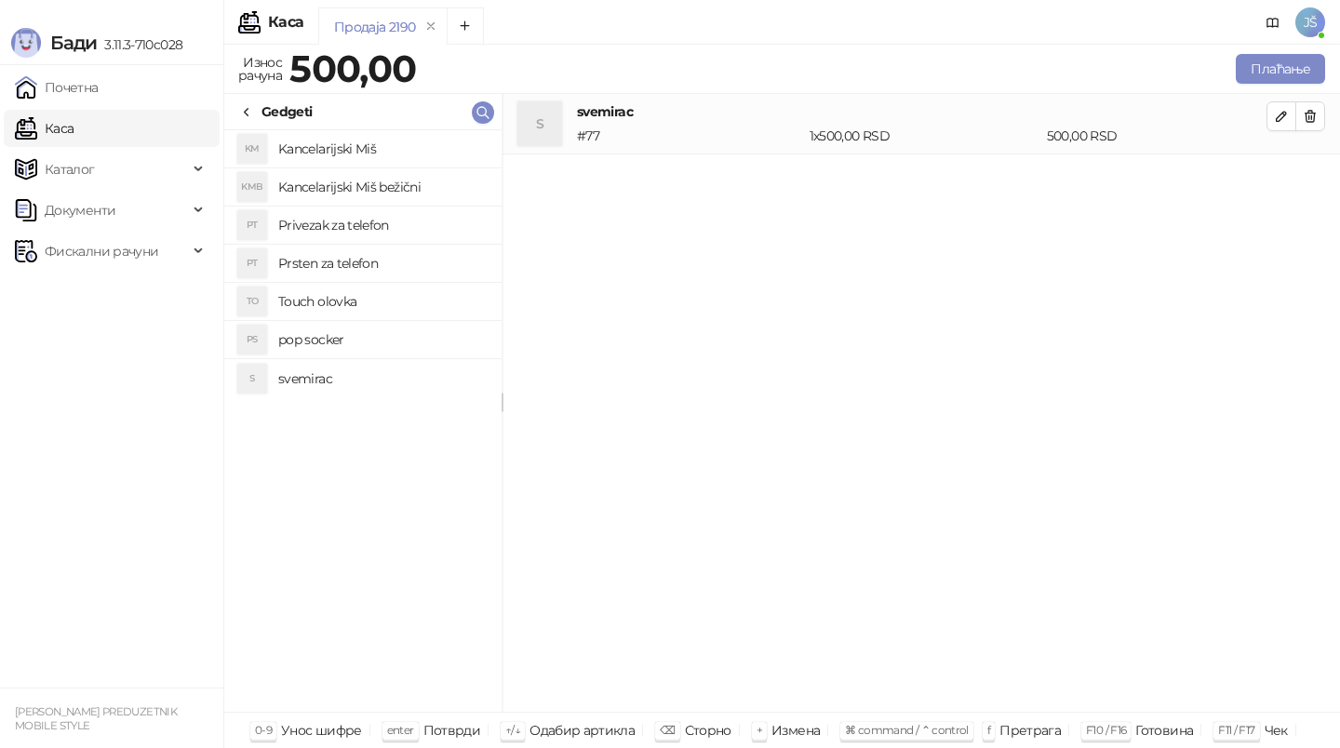
click at [320, 366] on h4 "svemirac" at bounding box center [382, 379] width 208 height 30
click at [313, 153] on h4 "Kancelarijski Miš" at bounding box center [382, 149] width 208 height 30
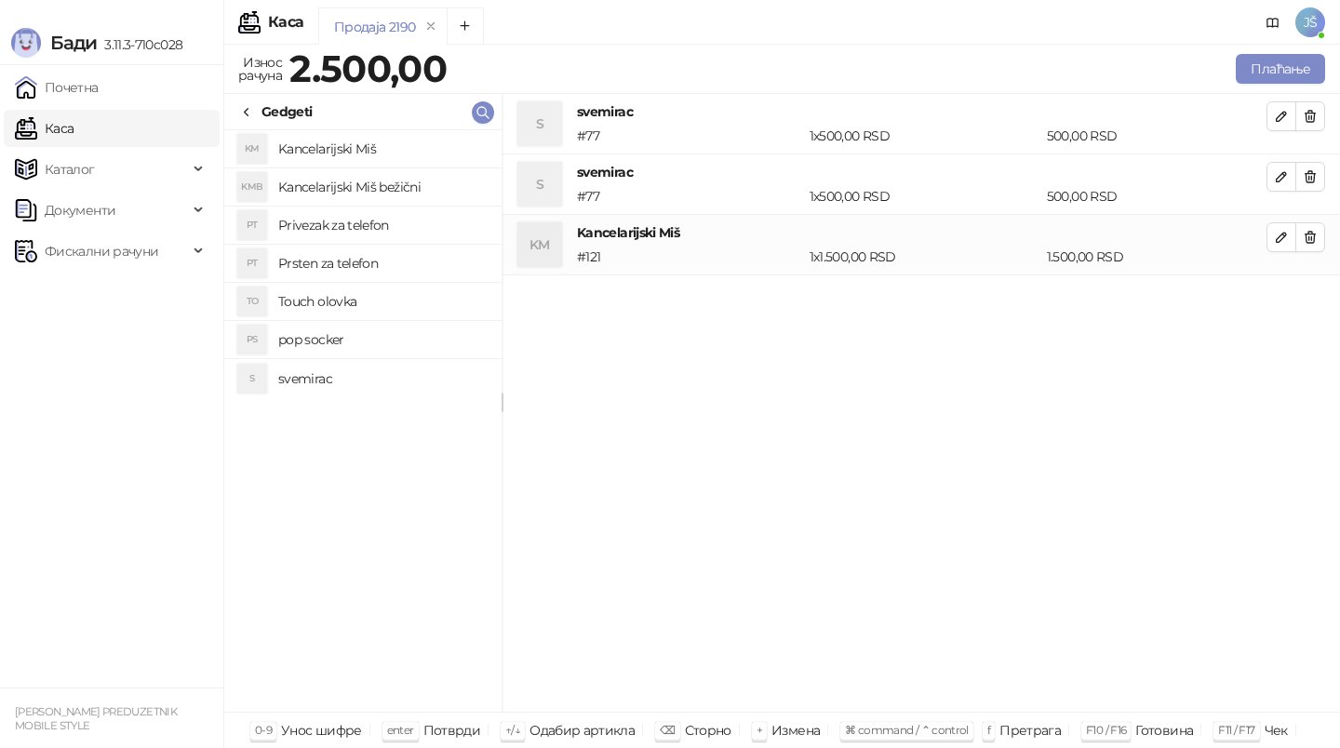
click at [323, 169] on li "KMB Kancelarijski Miš bežični" at bounding box center [362, 187] width 277 height 38
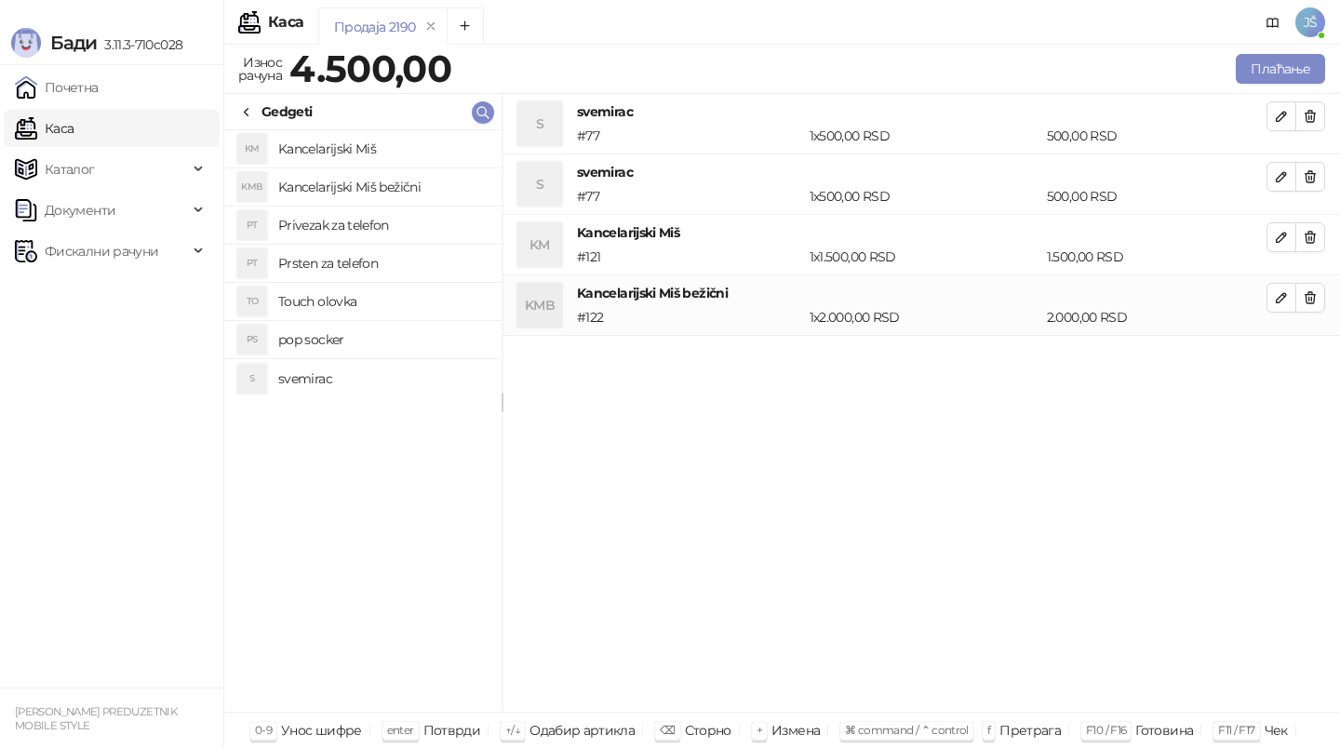
click at [337, 224] on h4 "Privezak za telefon" at bounding box center [382, 225] width 208 height 30
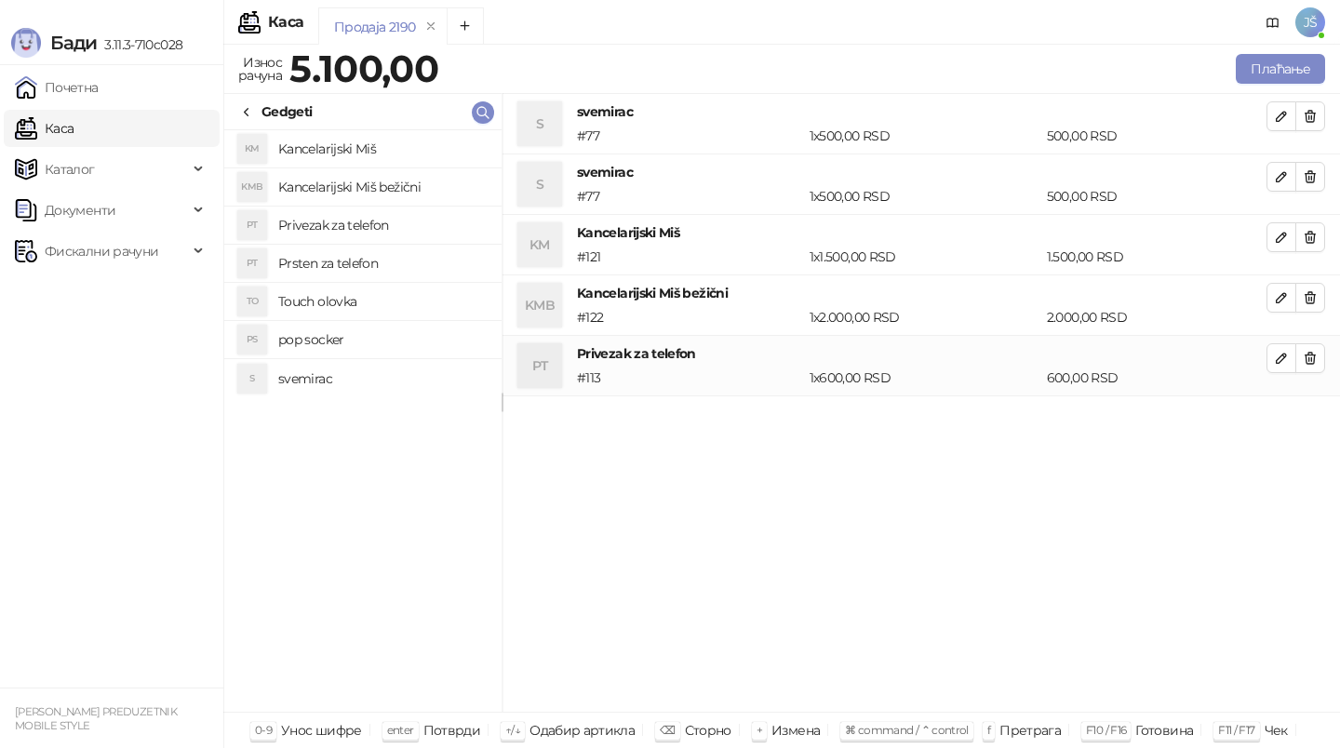
click at [345, 273] on h4 "Prsten za telefon" at bounding box center [382, 263] width 208 height 30
click at [360, 300] on h4 "Touch olovka" at bounding box center [382, 302] width 208 height 30
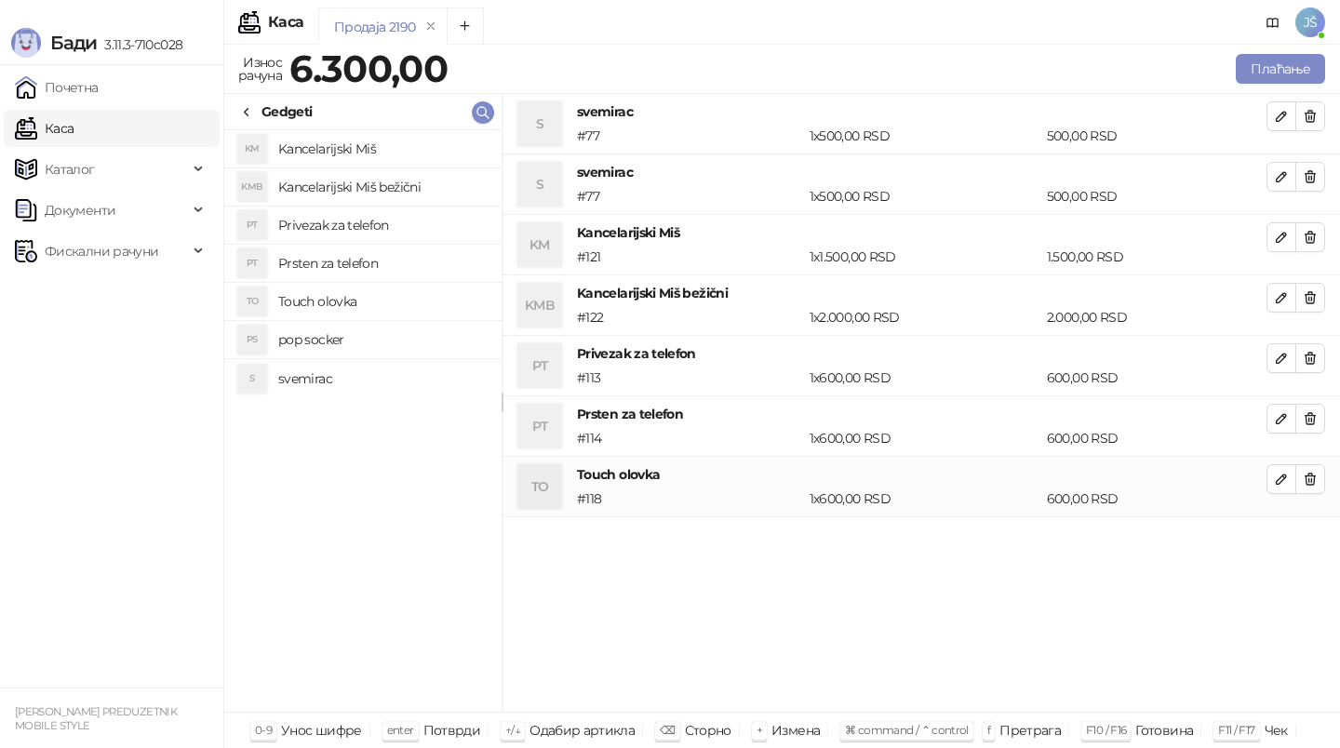
click at [380, 336] on h4 "pop socker" at bounding box center [382, 340] width 208 height 30
click at [1310, 124] on span "button" at bounding box center [1309, 116] width 15 height 18
click at [1310, 167] on span "button" at bounding box center [1309, 176] width 15 height 18
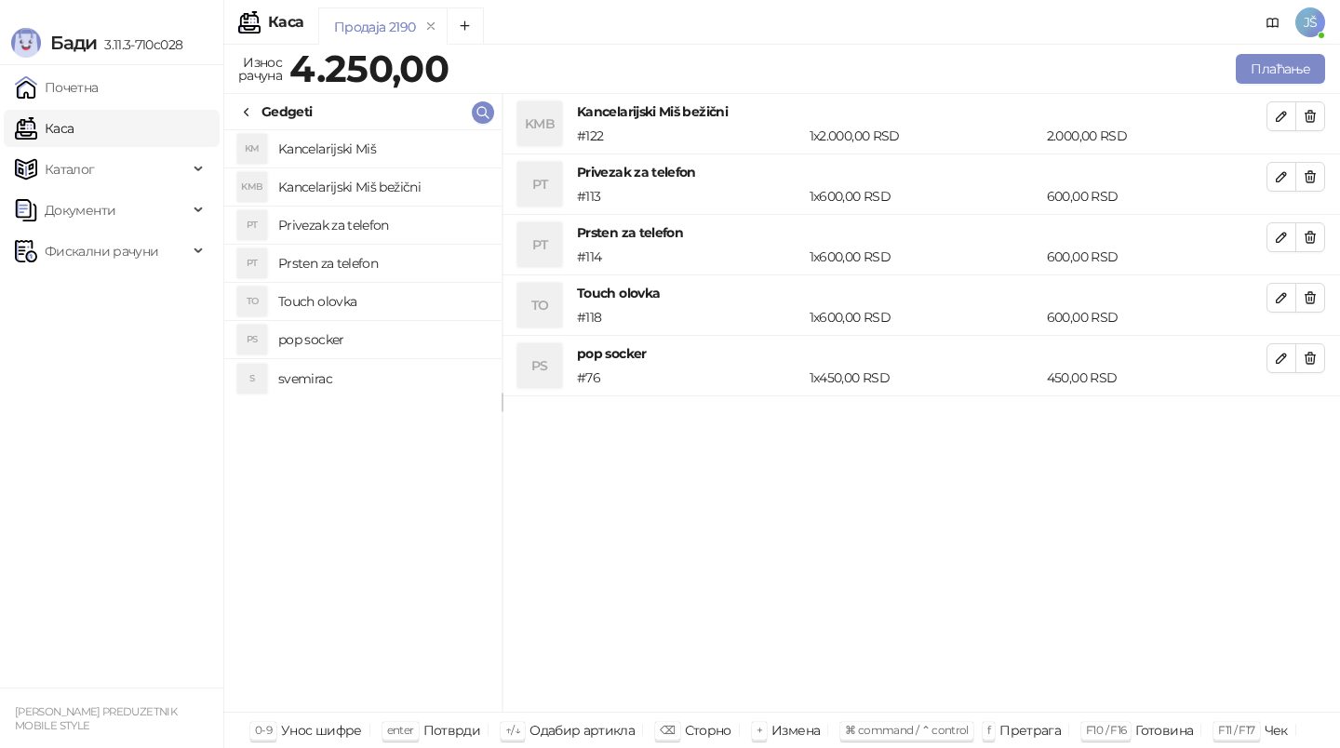
click at [1310, 124] on span "button" at bounding box center [1309, 116] width 15 height 18
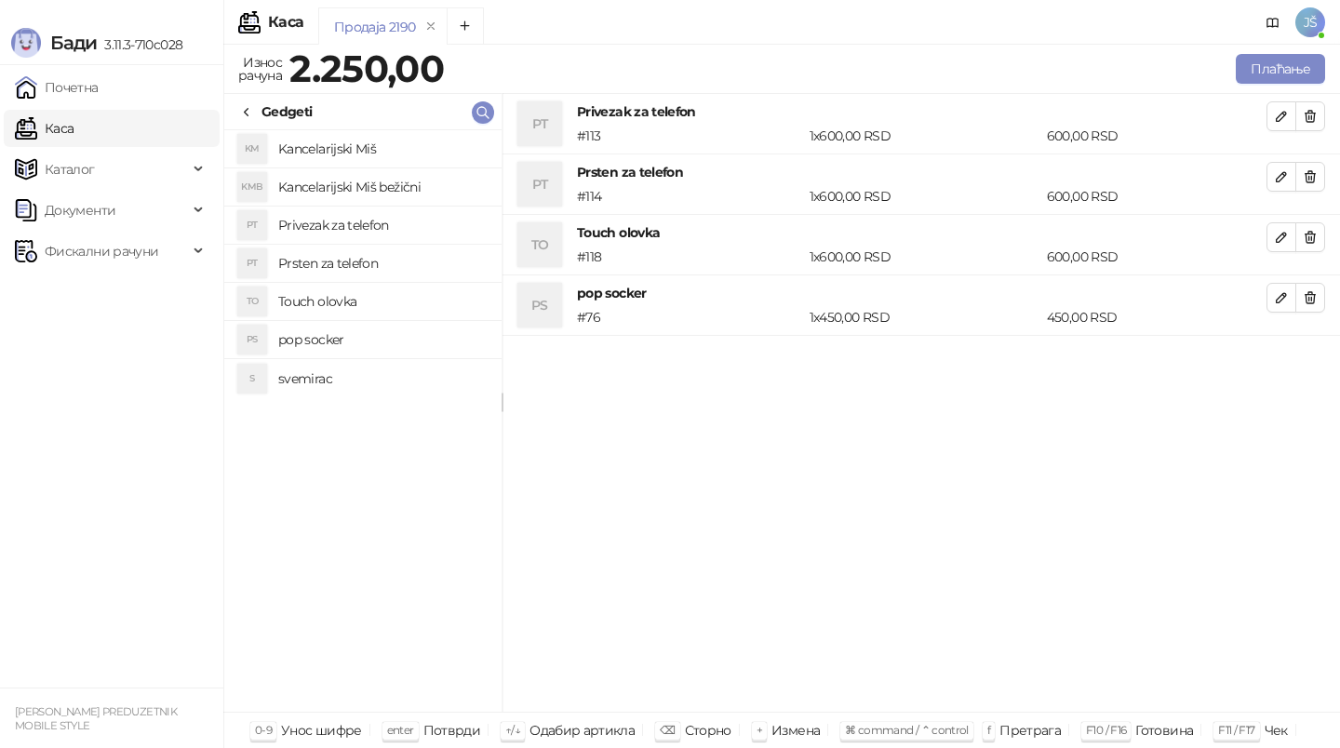
click at [1310, 124] on span "button" at bounding box center [1309, 116] width 15 height 18
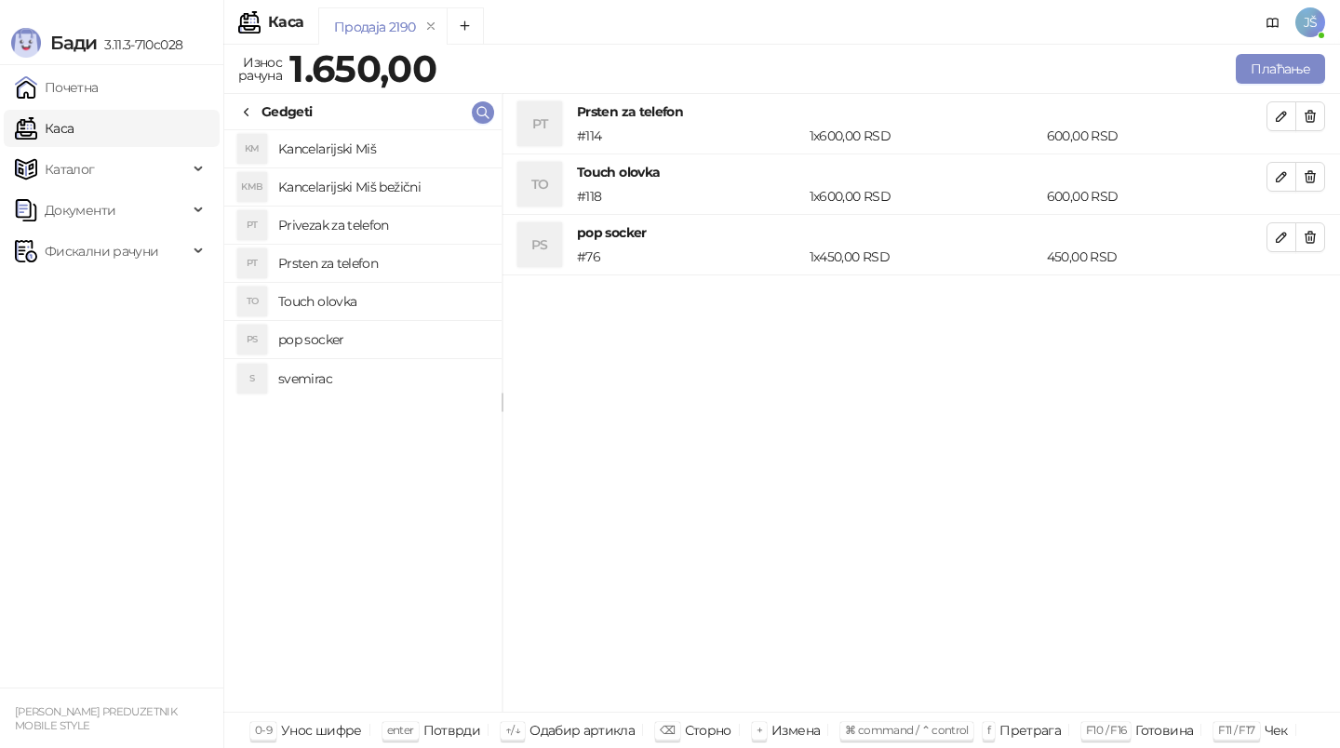
click at [1310, 124] on span "button" at bounding box center [1309, 116] width 15 height 18
click at [420, 287] on h4 "Touch olovka" at bounding box center [382, 302] width 208 height 30
click at [1319, 236] on button "button" at bounding box center [1310, 237] width 30 height 30
click at [1304, 112] on icon "button" at bounding box center [1309, 116] width 15 height 15
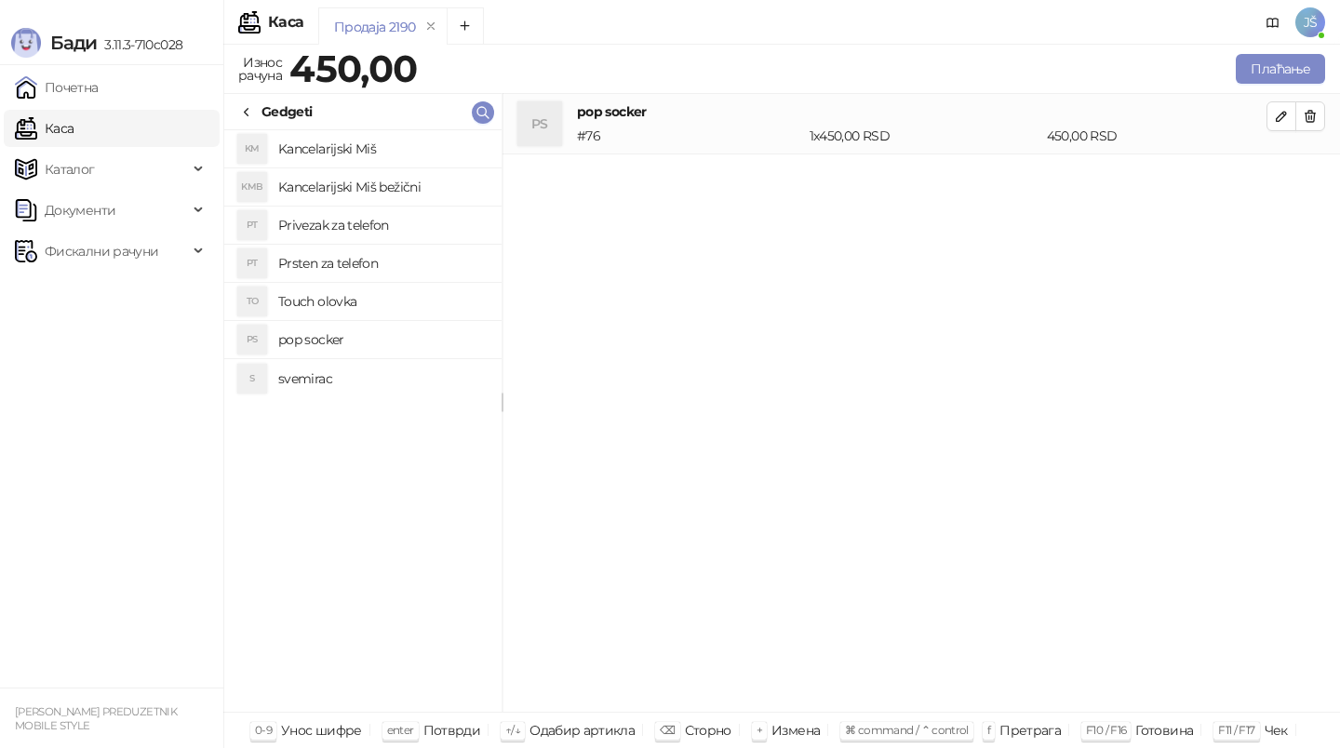
click at [349, 336] on h4 "pop socker" at bounding box center [382, 340] width 208 height 30
click at [345, 336] on h4 "pop socker" at bounding box center [382, 340] width 208 height 30
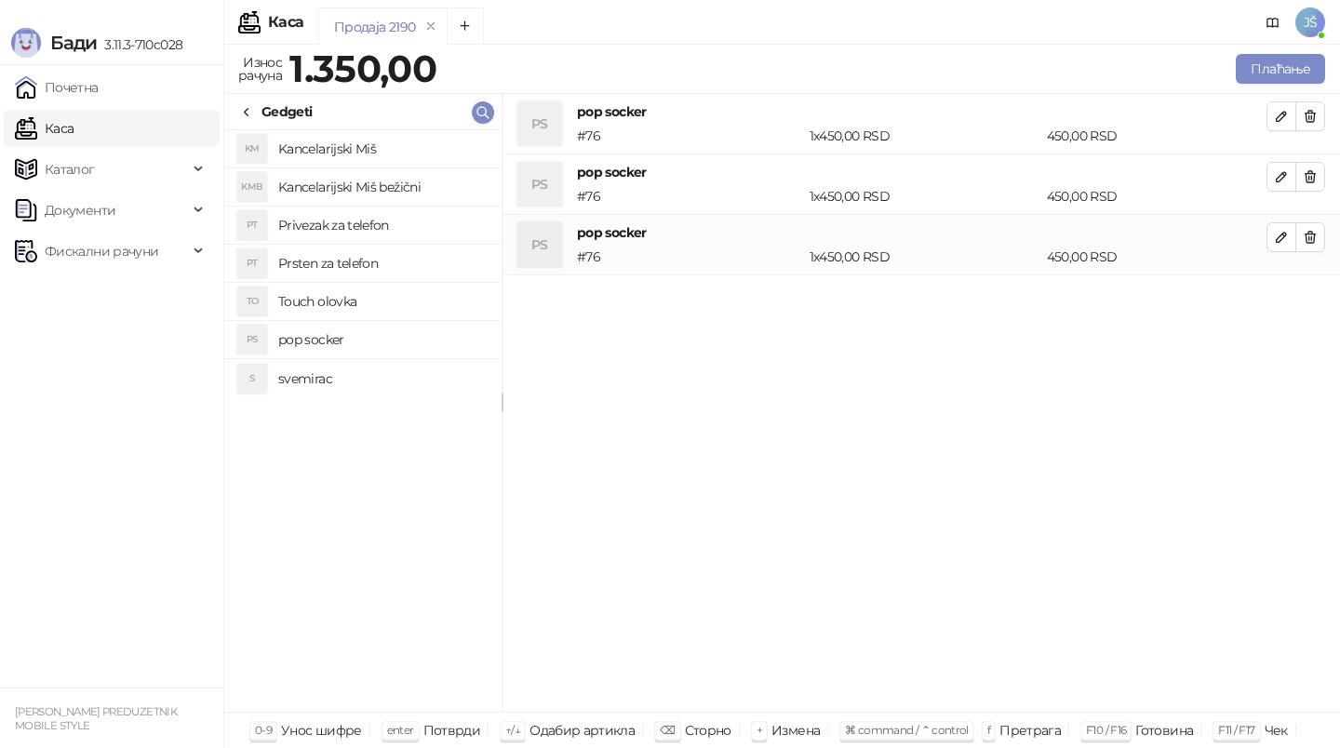
click at [403, 372] on h4 "svemirac" at bounding box center [382, 379] width 208 height 30
click at [1315, 238] on icon "button" at bounding box center [1309, 237] width 15 height 15
click at [1305, 244] on icon "button" at bounding box center [1309, 237] width 15 height 15
click at [381, 302] on h4 "Touch olovka" at bounding box center [382, 302] width 208 height 30
click at [354, 248] on h4 "Prsten za telefon" at bounding box center [382, 263] width 208 height 30
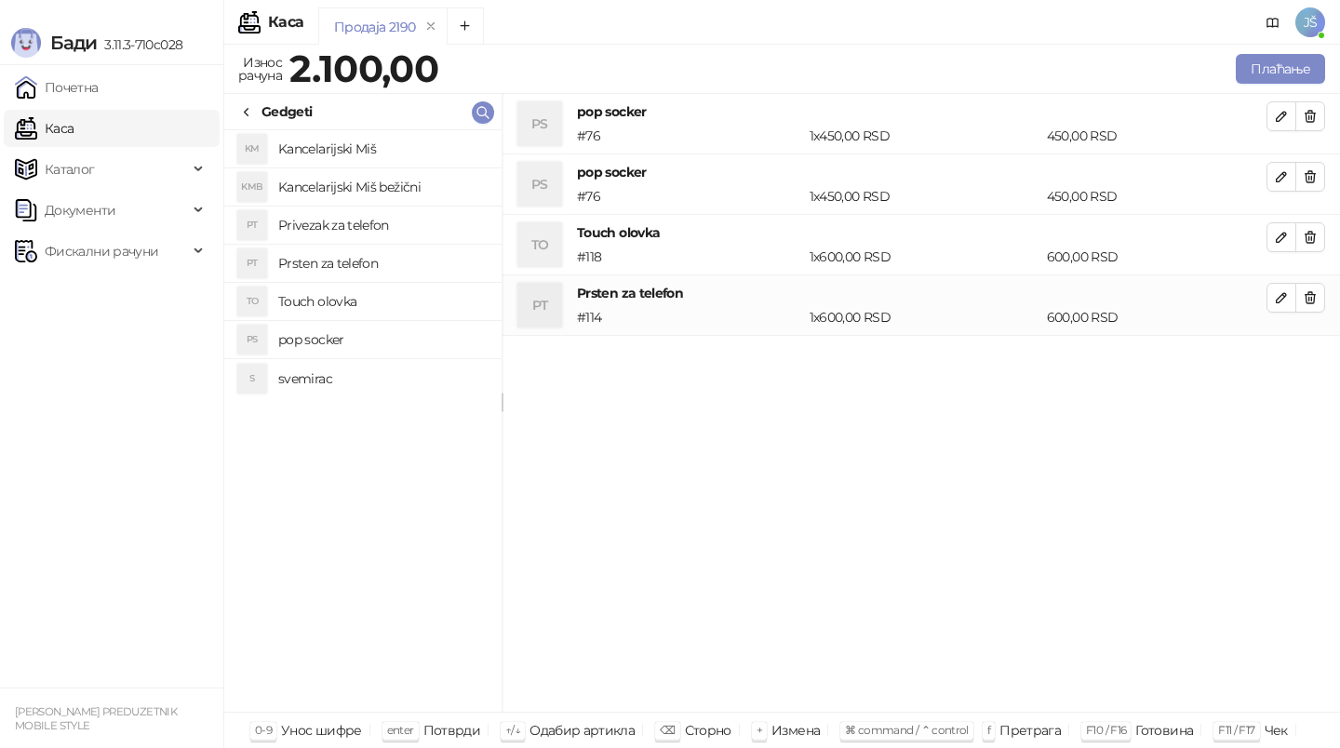
click at [384, 222] on h4 "Privezak za telefon" at bounding box center [382, 225] width 208 height 30
click at [1312, 186] on button "button" at bounding box center [1310, 177] width 30 height 30
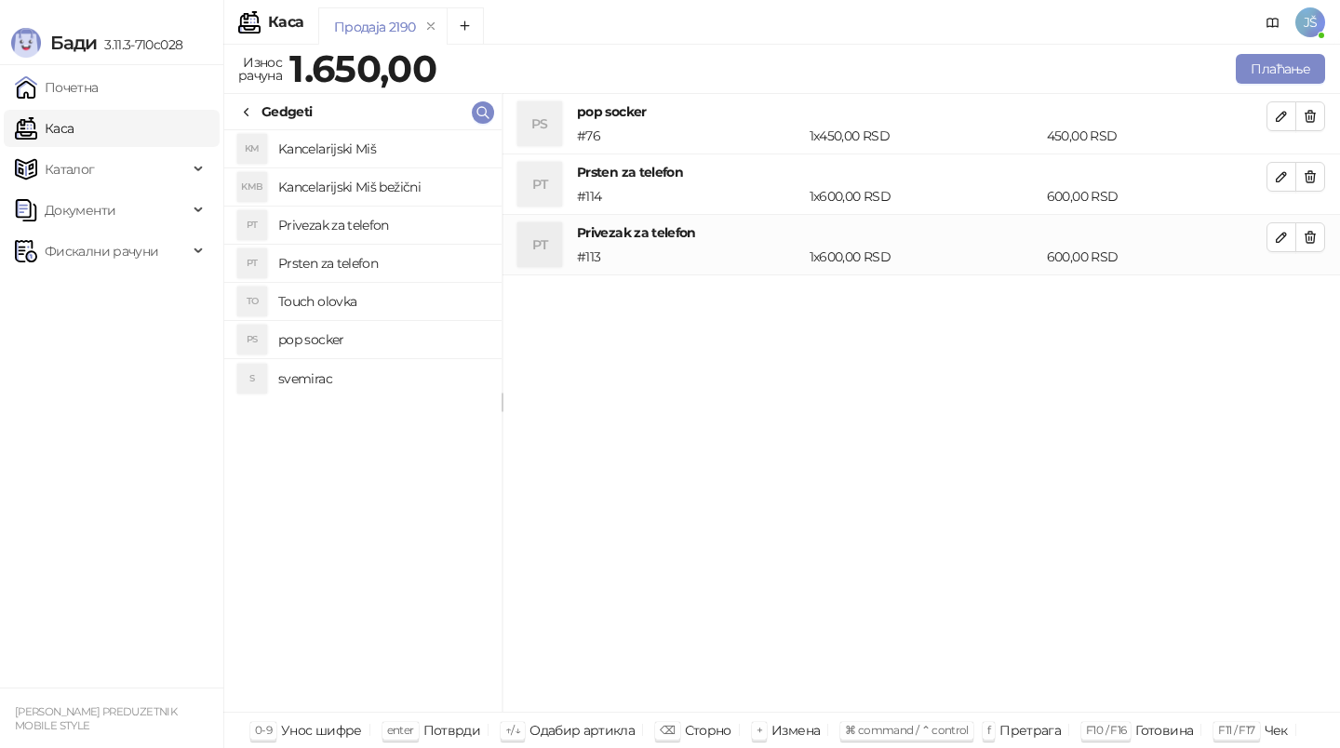
click at [1312, 186] on button "button" at bounding box center [1310, 177] width 30 height 30
click at [1310, 183] on icon "button" at bounding box center [1309, 176] width 15 height 15
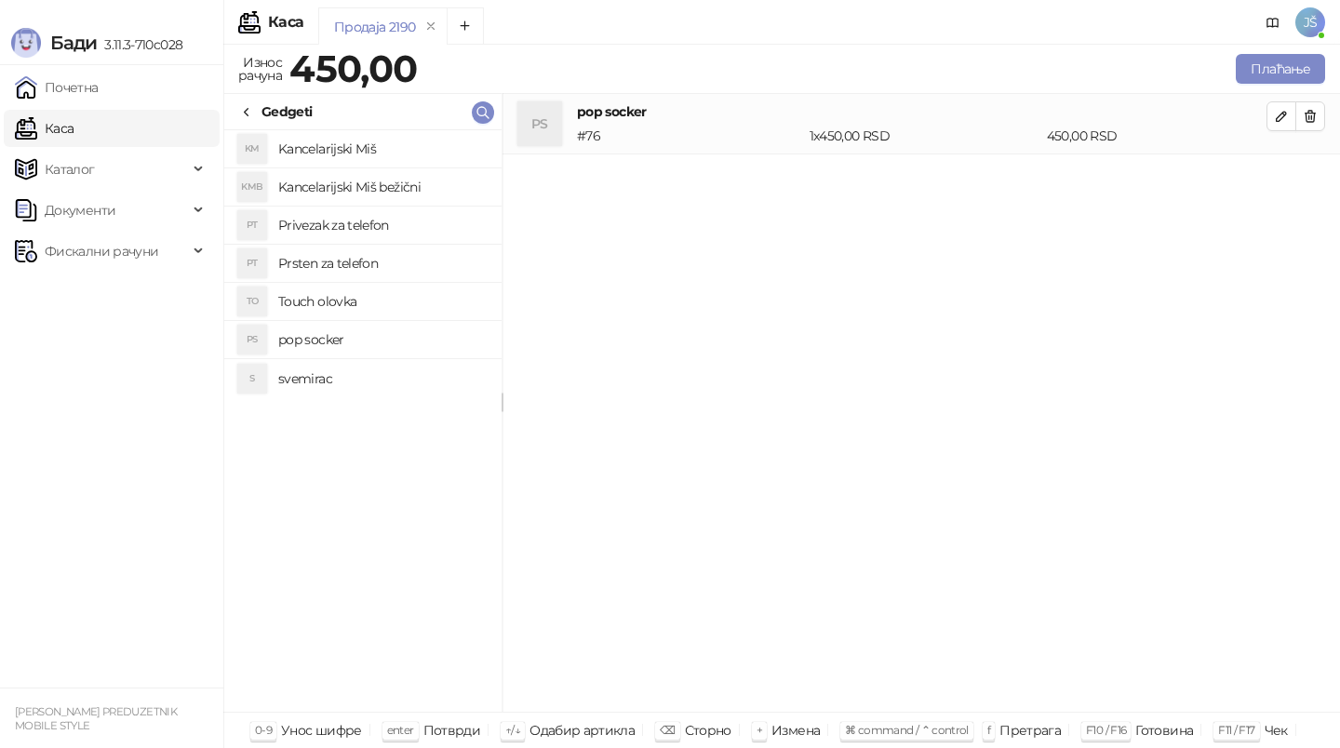
click at [364, 182] on h4 "Kancelarijski Miš bežični" at bounding box center [382, 187] width 208 height 30
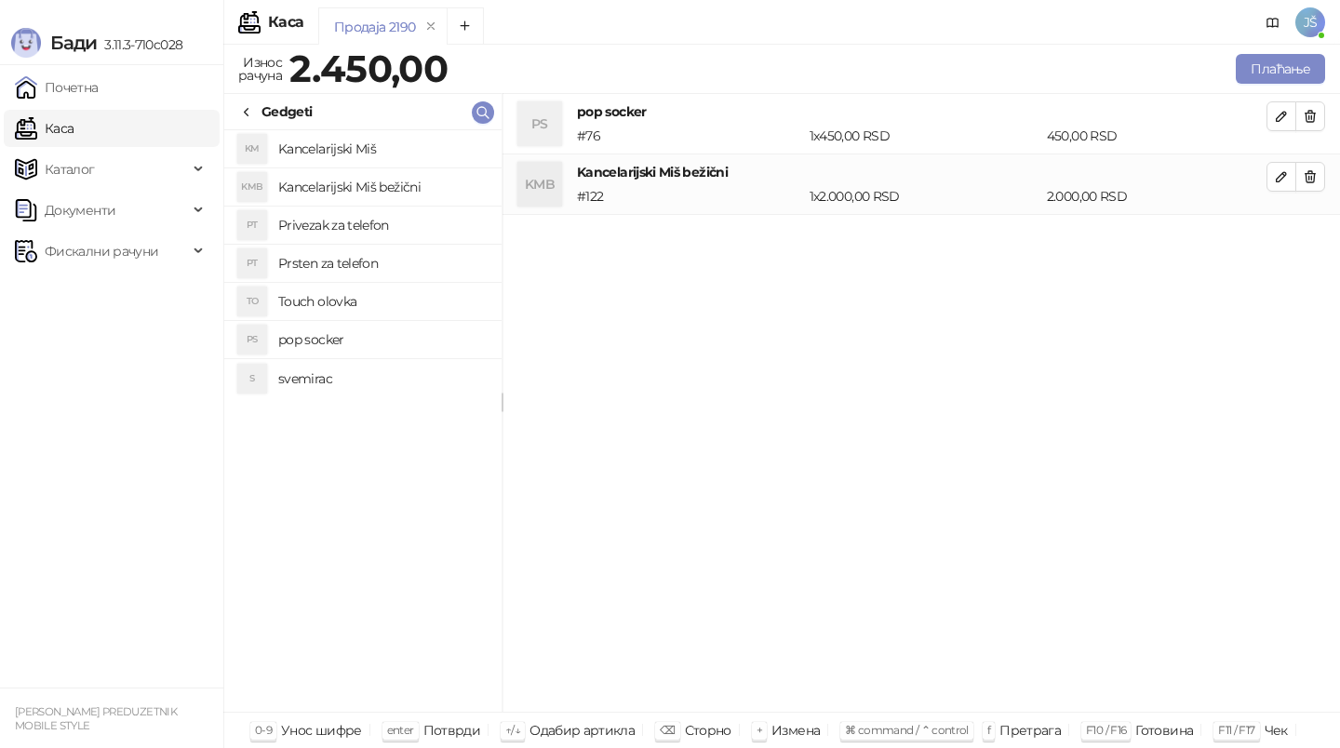
click at [366, 224] on h4 "Privezak za telefon" at bounding box center [382, 225] width 208 height 30
click at [375, 253] on h4 "Prsten za telefon" at bounding box center [382, 263] width 208 height 30
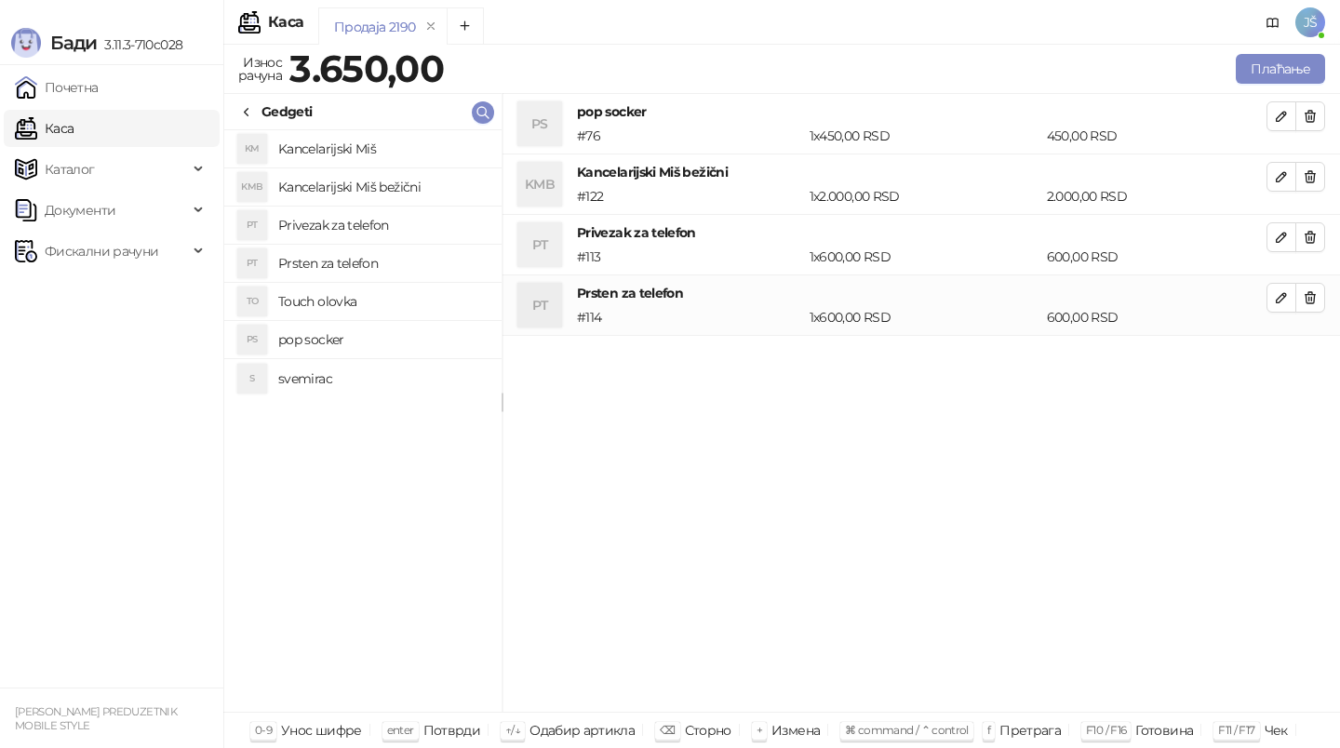
click at [391, 310] on h4 "Touch olovka" at bounding box center [382, 302] width 208 height 30
click at [397, 348] on h4 "pop socker" at bounding box center [382, 340] width 208 height 30
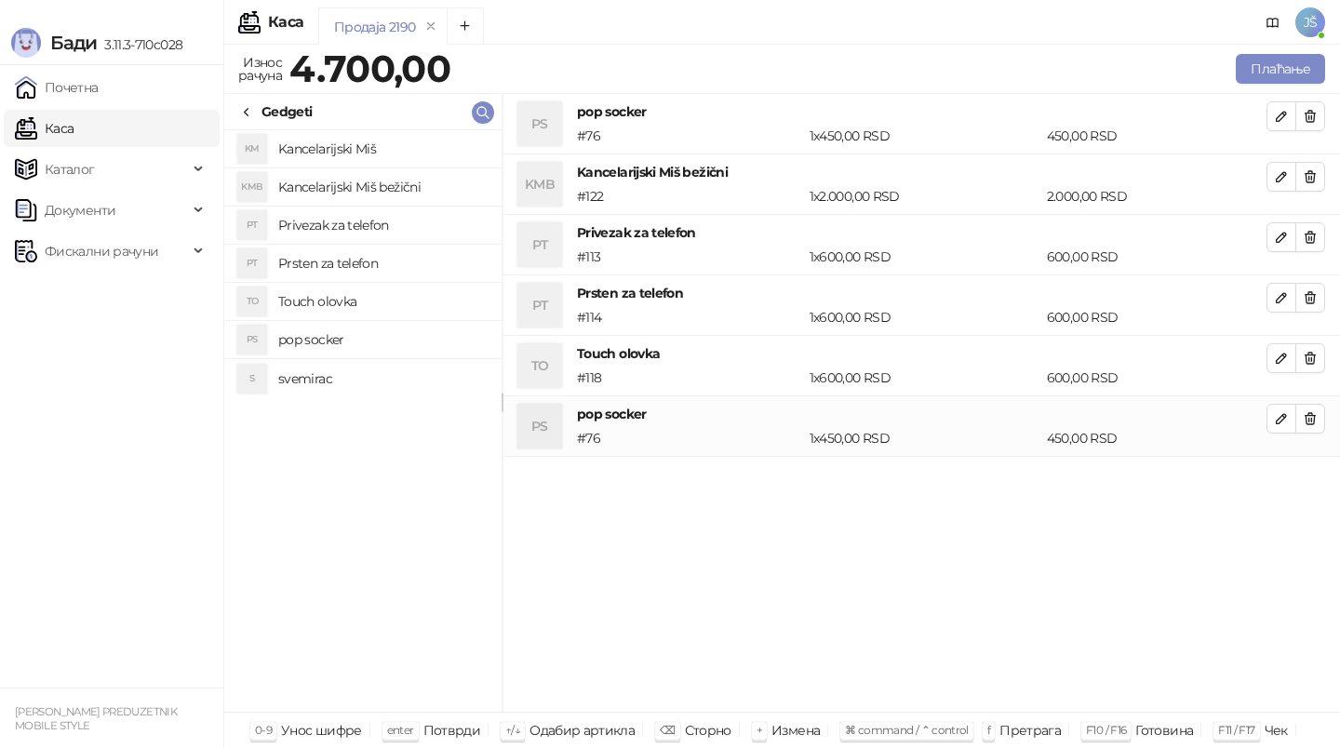
click at [404, 376] on h4 "svemirac" at bounding box center [382, 379] width 208 height 30
click at [1315, 169] on icon "button" at bounding box center [1309, 176] width 15 height 15
click at [1315, 230] on icon "button" at bounding box center [1309, 237] width 15 height 15
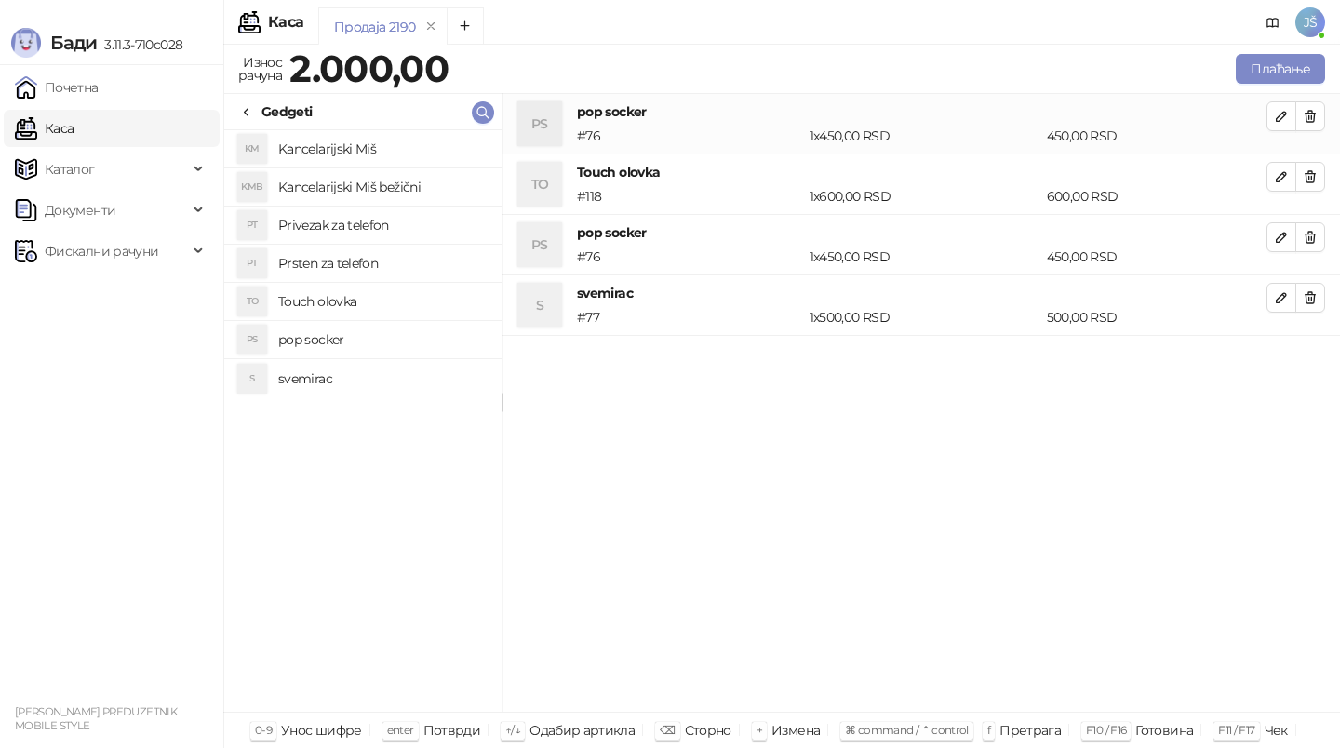
click at [1315, 169] on icon "button" at bounding box center [1309, 176] width 15 height 15
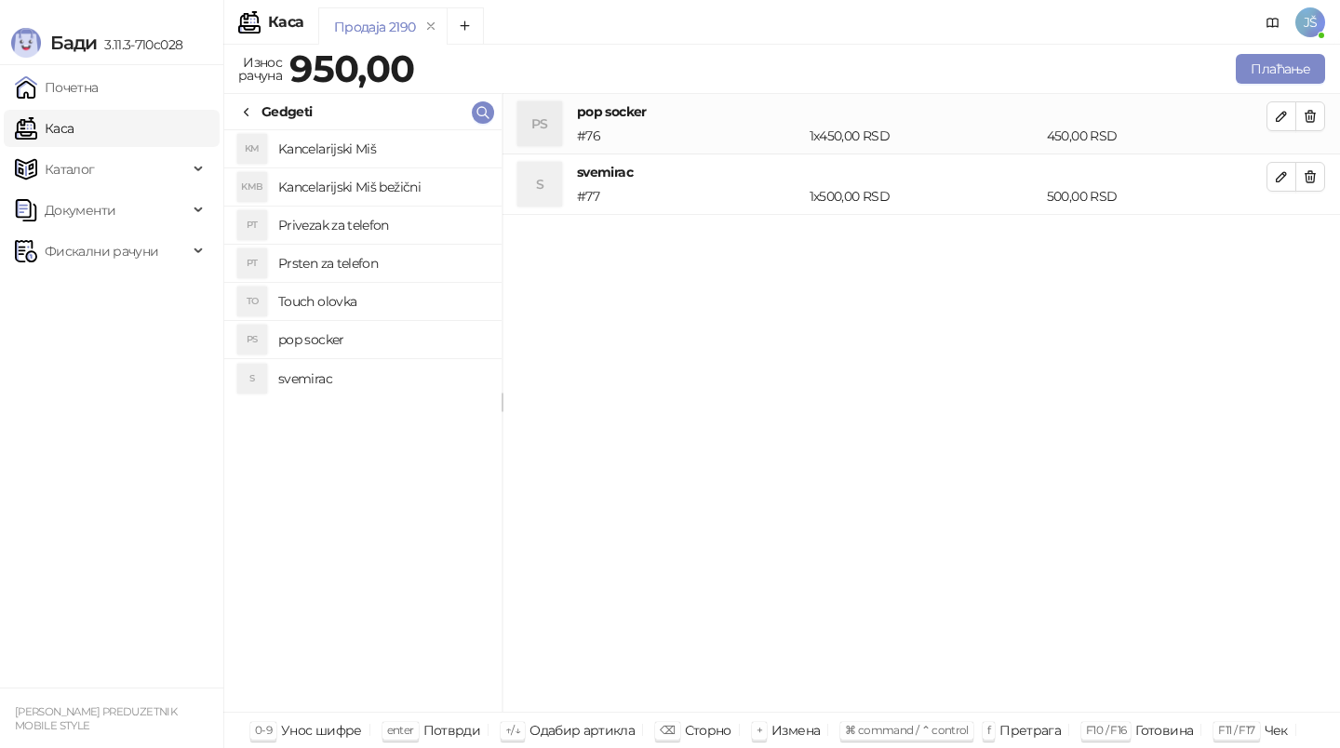
click at [438, 374] on h4 "svemirac" at bounding box center [382, 379] width 208 height 30
click at [1312, 238] on icon "button" at bounding box center [1309, 237] width 15 height 15
click at [1320, 188] on button "button" at bounding box center [1310, 177] width 30 height 30
click at [1308, 121] on icon "button" at bounding box center [1310, 116] width 10 height 11
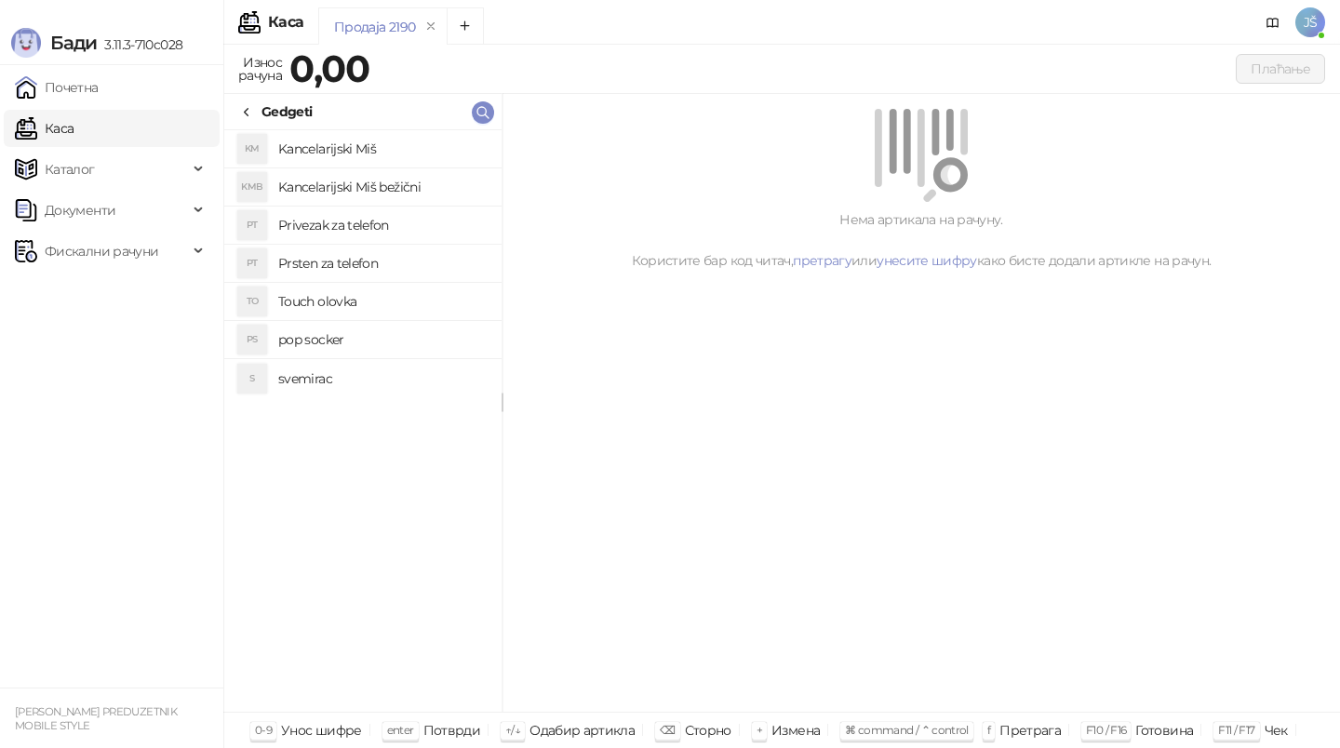
click at [246, 110] on icon at bounding box center [247, 112] width 4 height 7
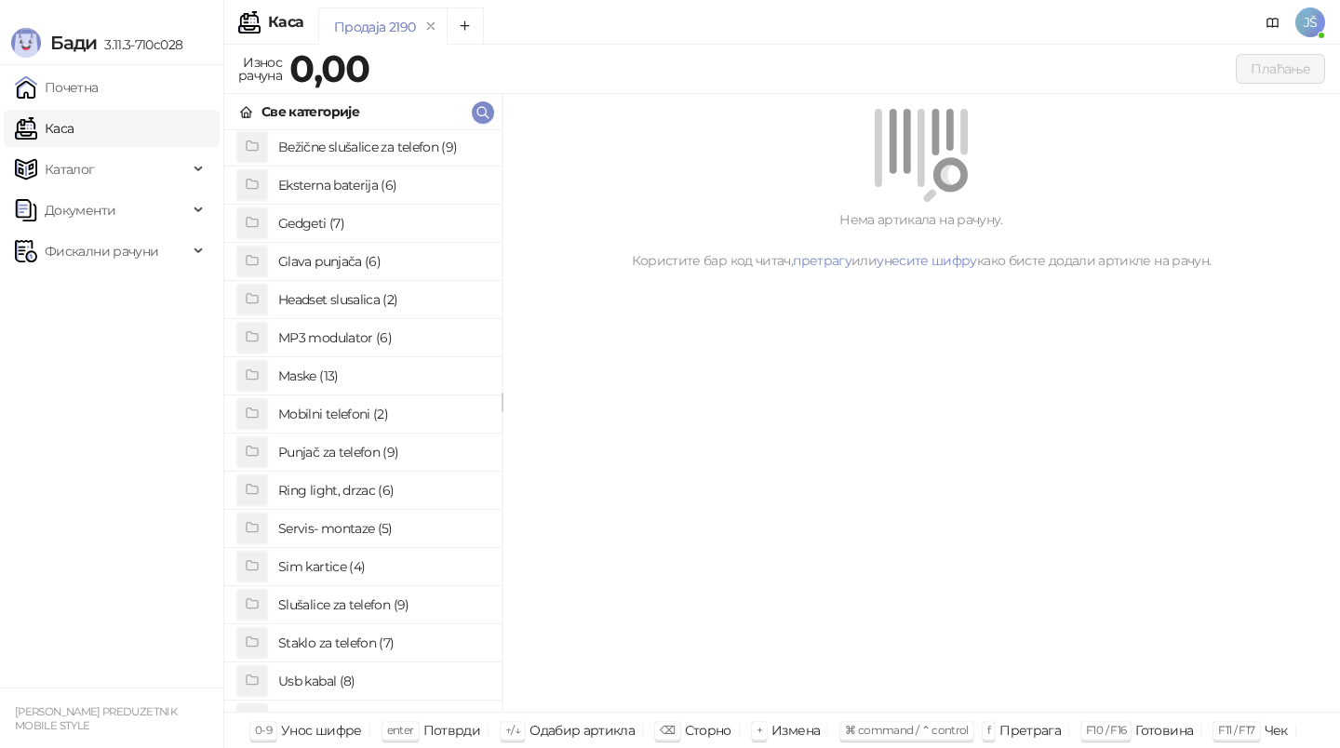
scroll to position [143, 0]
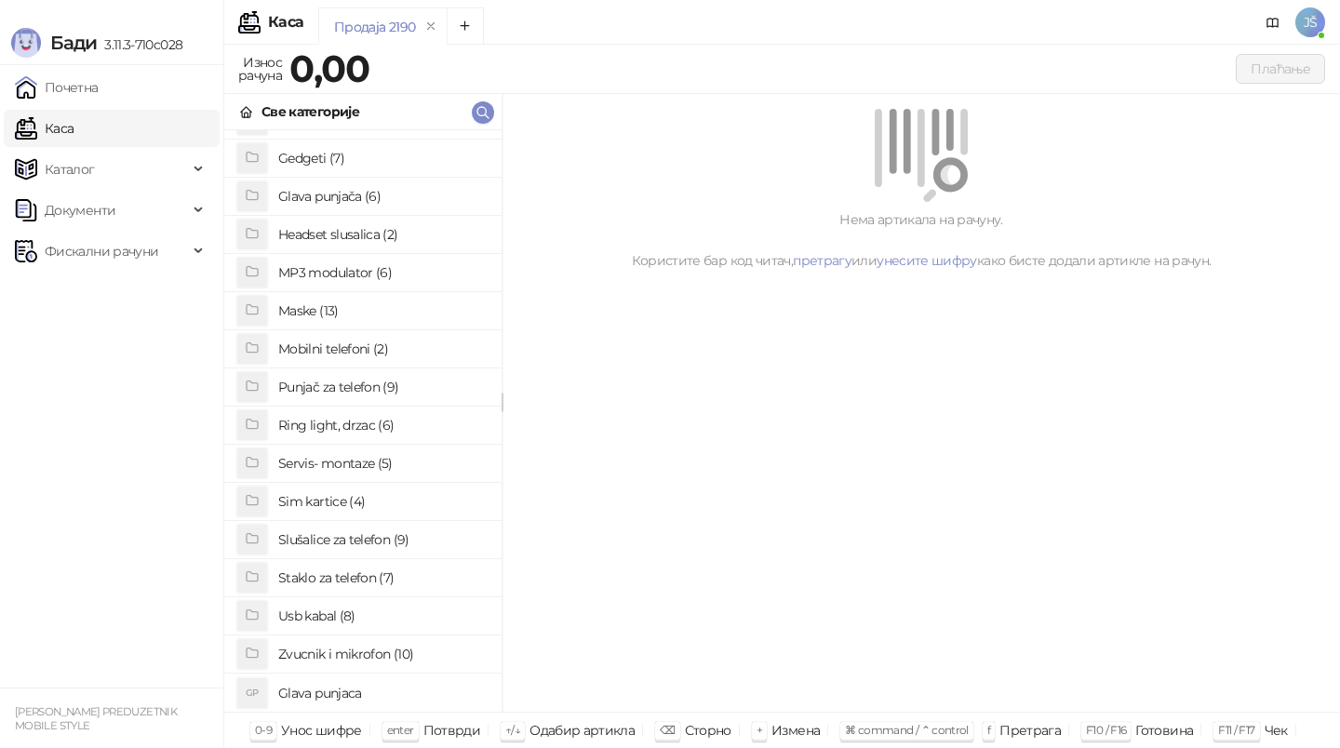
click at [342, 615] on h4 "Usb kabal (8)" at bounding box center [382, 616] width 208 height 30
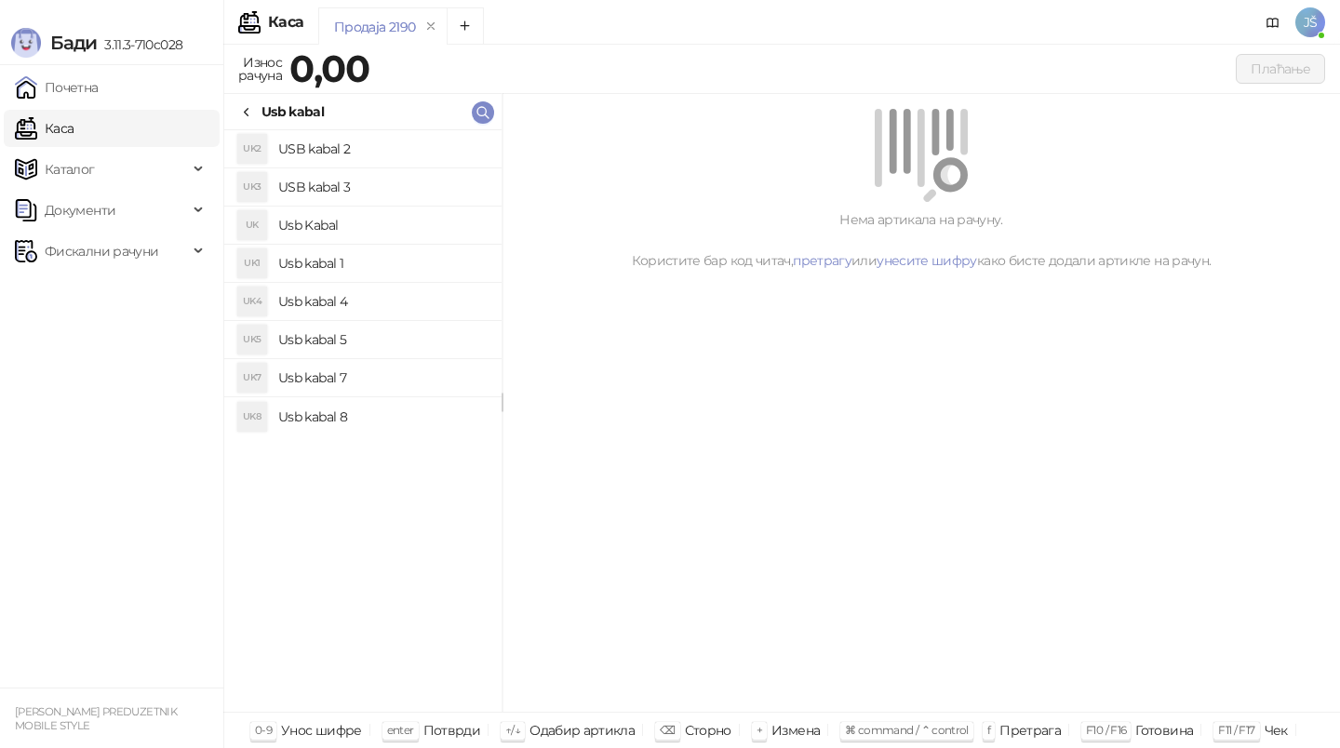
click at [384, 141] on h4 "USB kabal 2" at bounding box center [382, 149] width 208 height 30
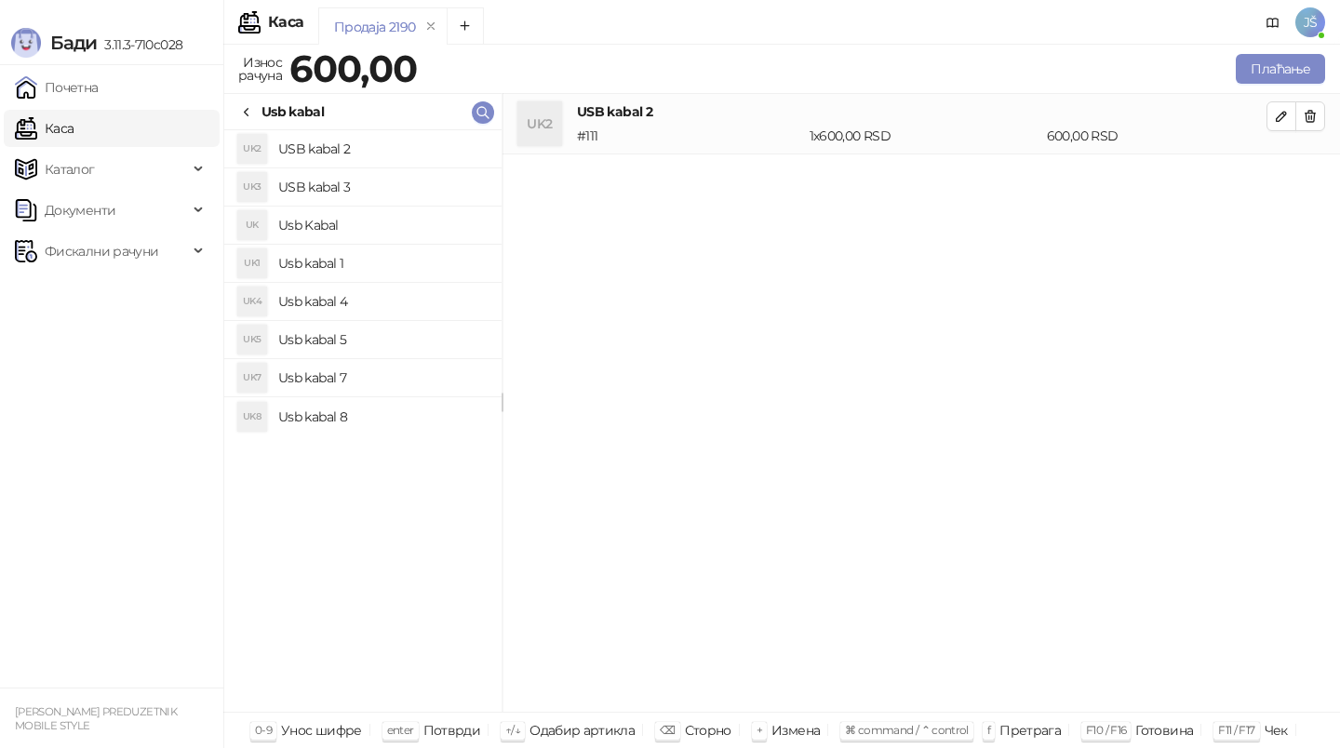
click at [388, 169] on li "UK3 USB kabal 3" at bounding box center [362, 187] width 277 height 38
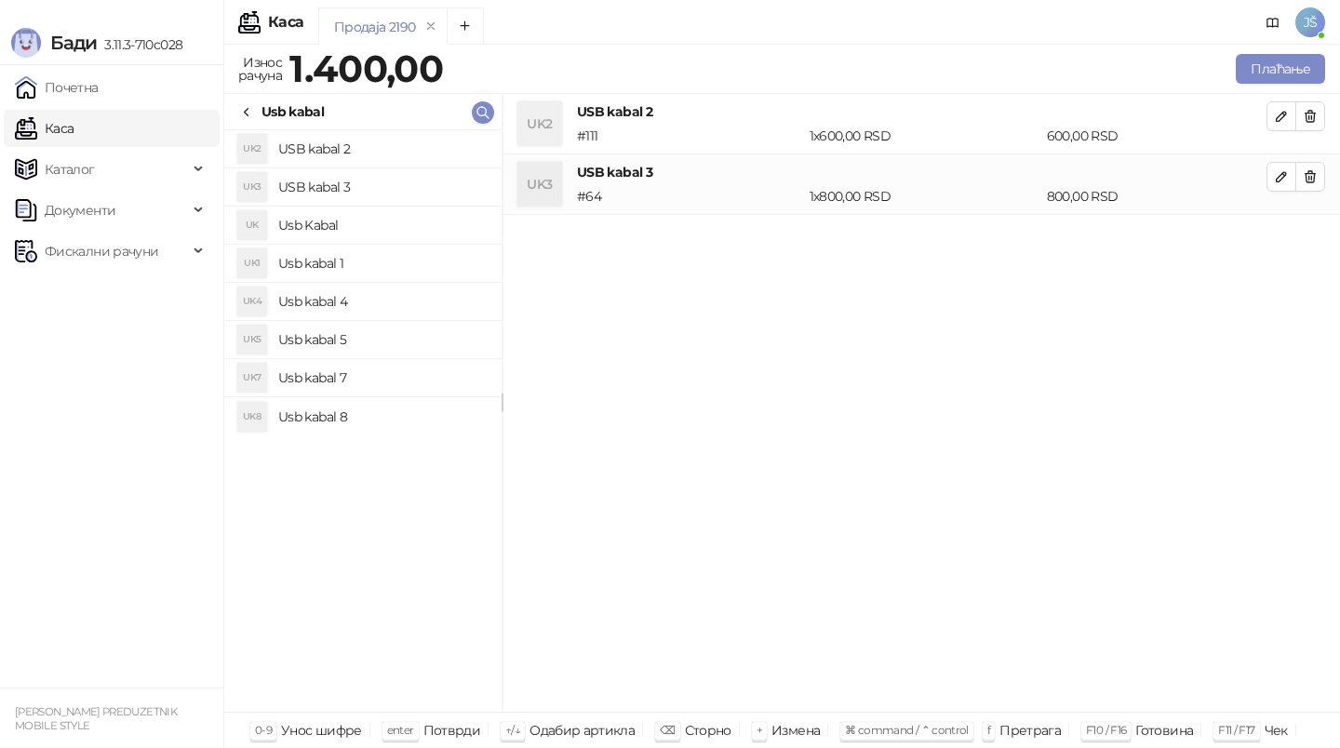
click at [397, 224] on h4 "Usb Kabal" at bounding box center [382, 225] width 208 height 30
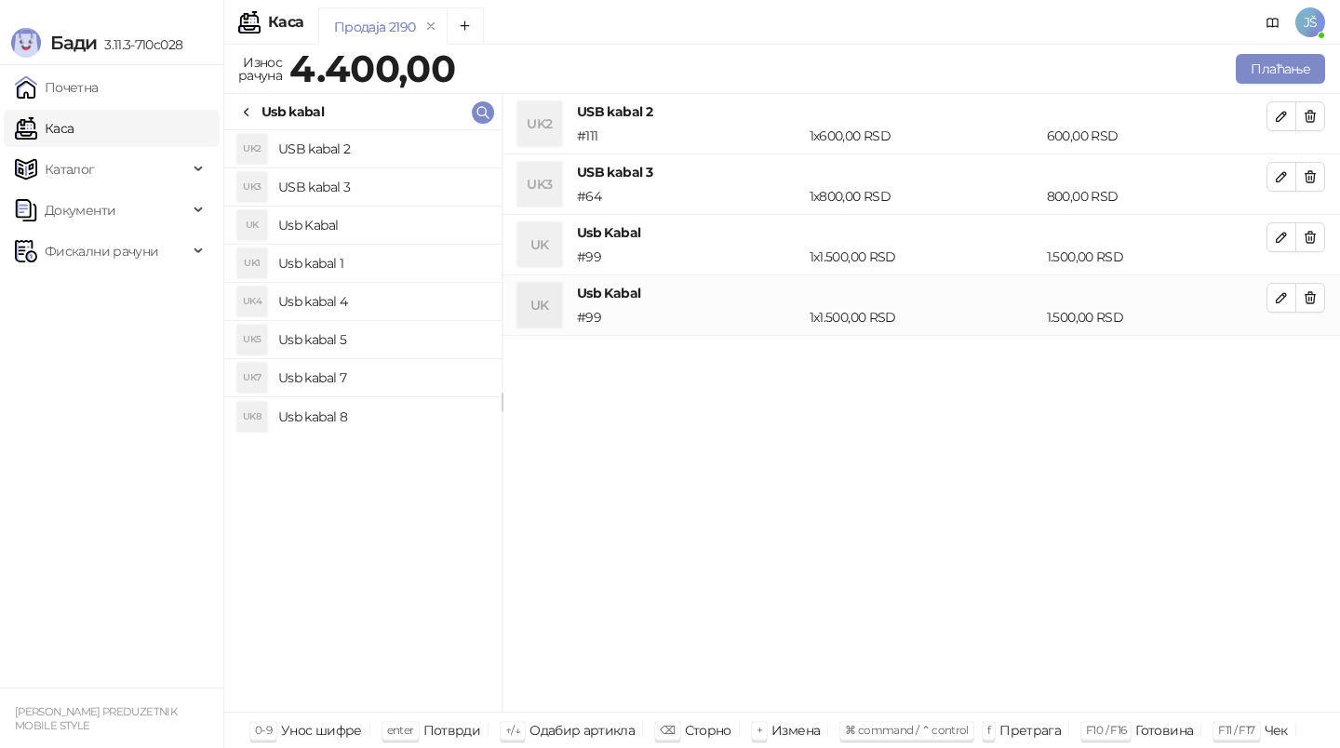
click at [405, 304] on h4 "Usb kabal 4" at bounding box center [382, 302] width 208 height 30
click at [404, 344] on h4 "Usb kabal 5" at bounding box center [382, 340] width 208 height 30
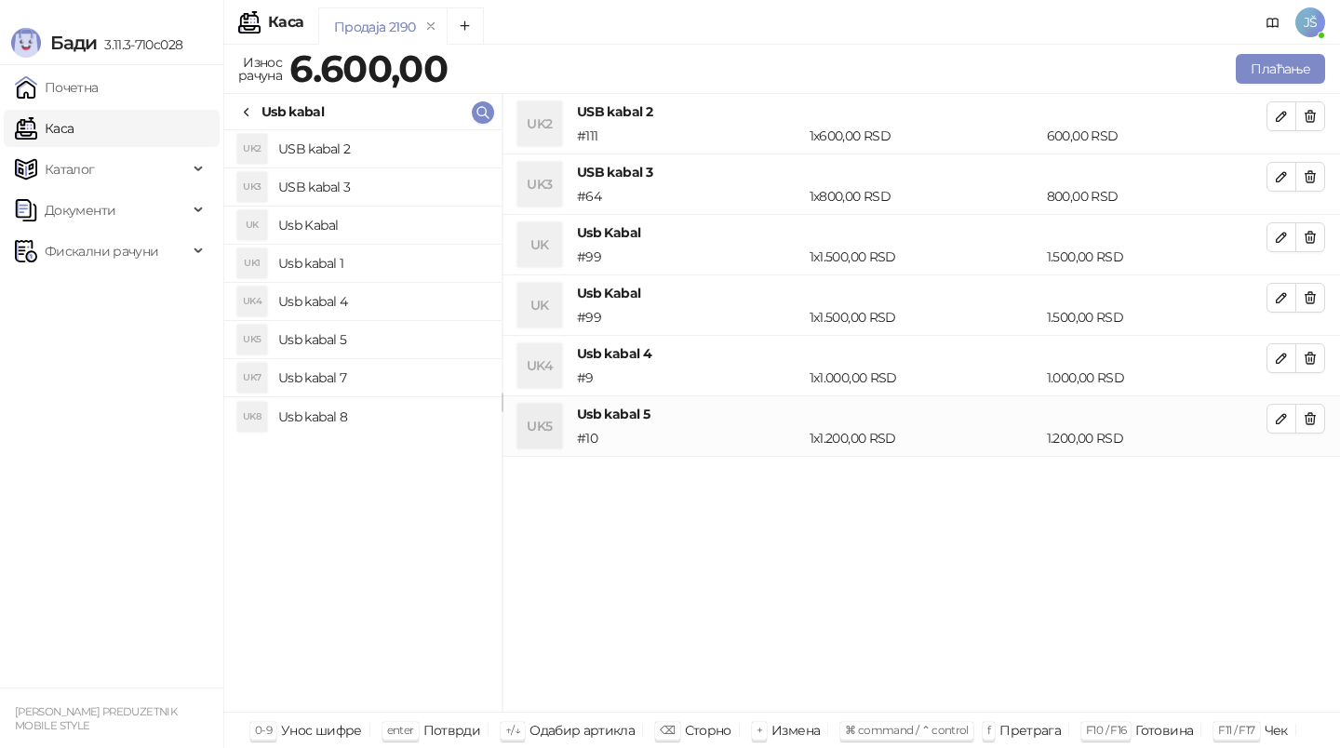
click at [407, 375] on h4 "Usb kabal 7" at bounding box center [382, 378] width 208 height 30
click at [407, 429] on h4 "Usb kabal 8" at bounding box center [382, 417] width 208 height 30
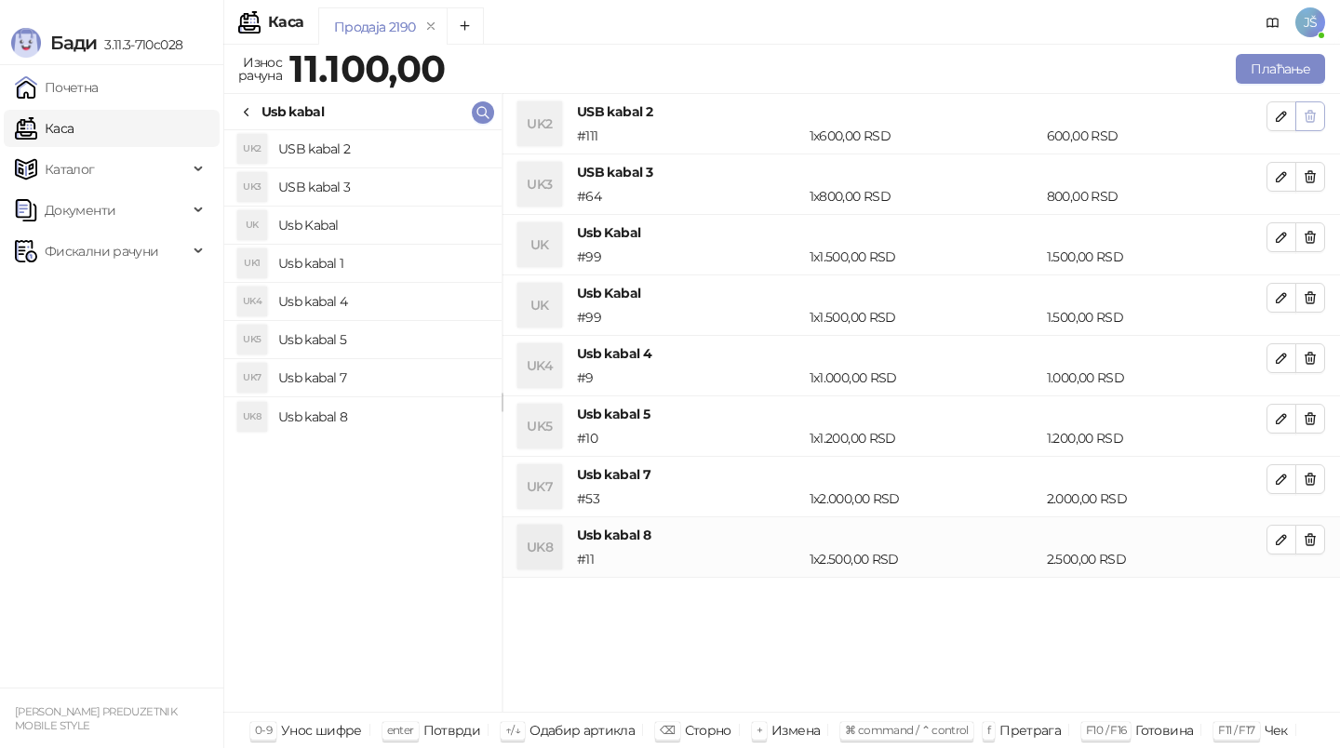
click at [1312, 109] on icon "button" at bounding box center [1309, 116] width 15 height 15
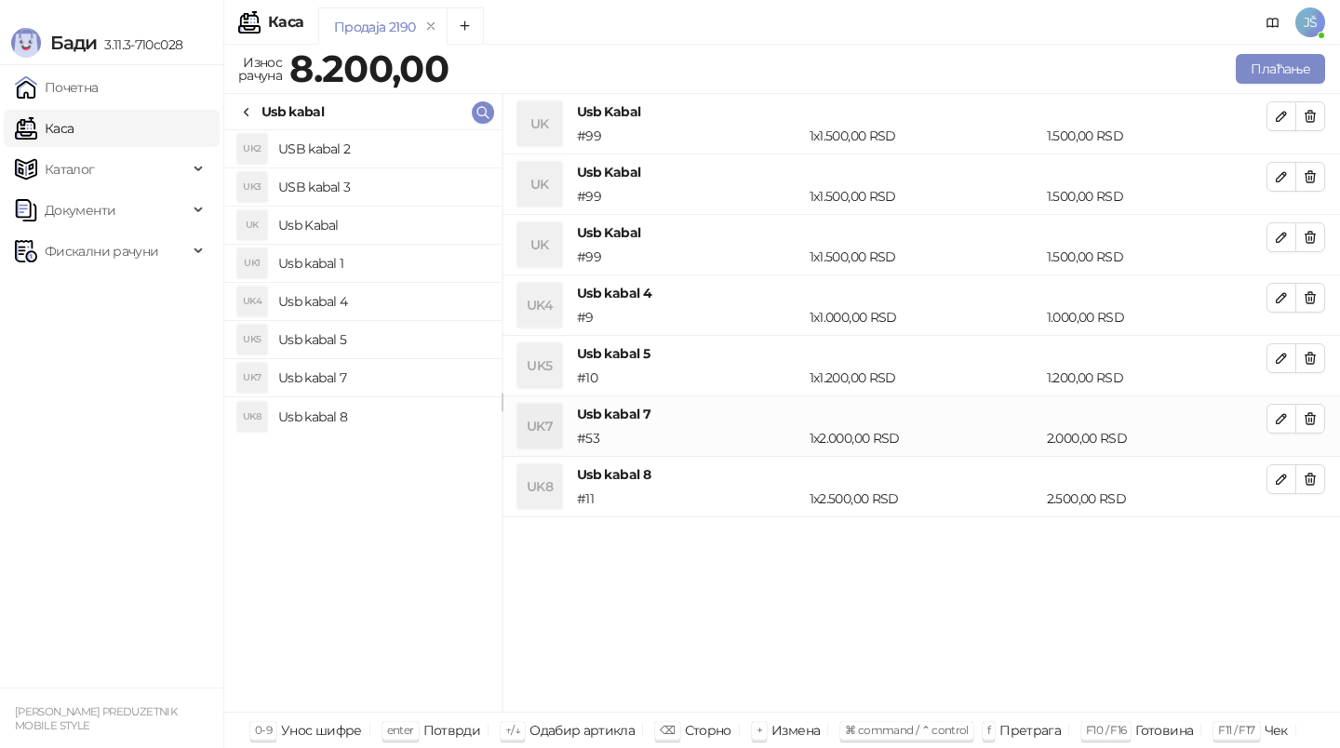
click at [1312, 109] on icon "button" at bounding box center [1309, 116] width 15 height 15
click at [1314, 415] on icon "button" at bounding box center [1310, 418] width 10 height 11
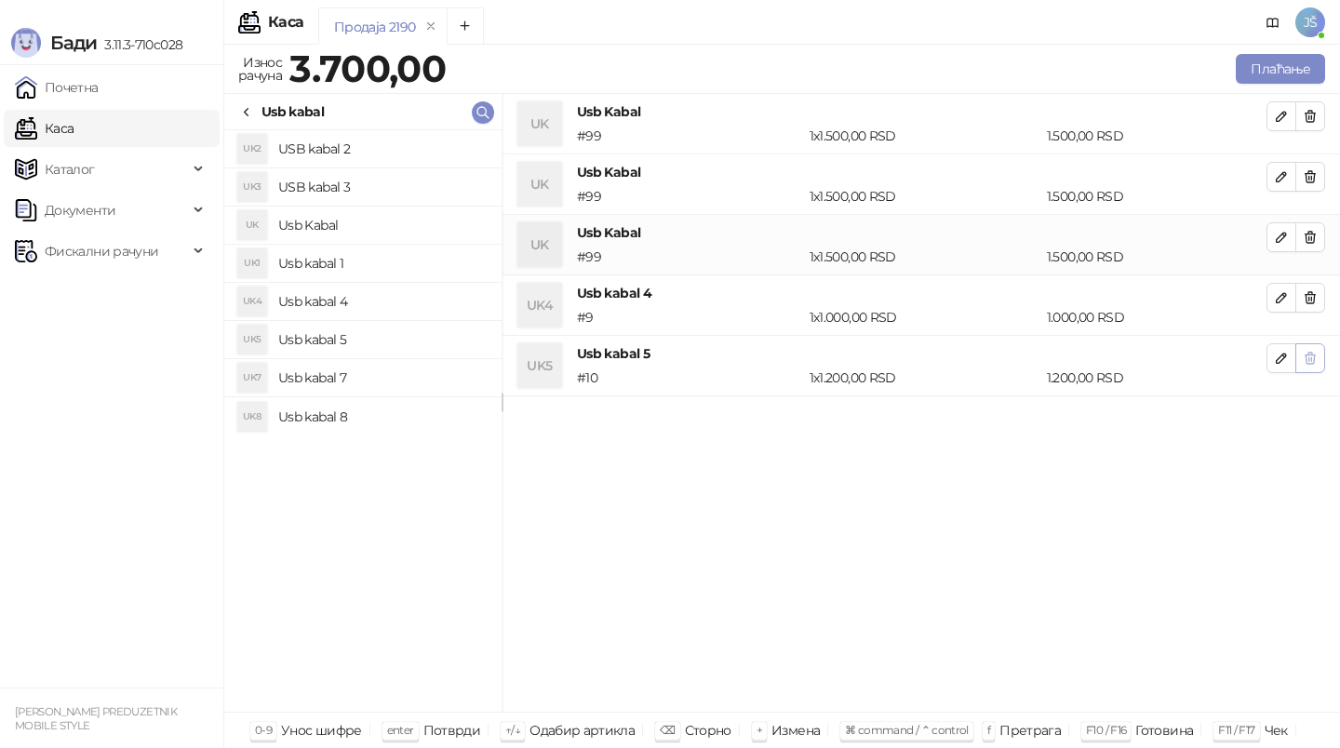
click at [1318, 359] on button "button" at bounding box center [1310, 358] width 30 height 30
click at [1308, 302] on icon "button" at bounding box center [1309, 297] width 15 height 15
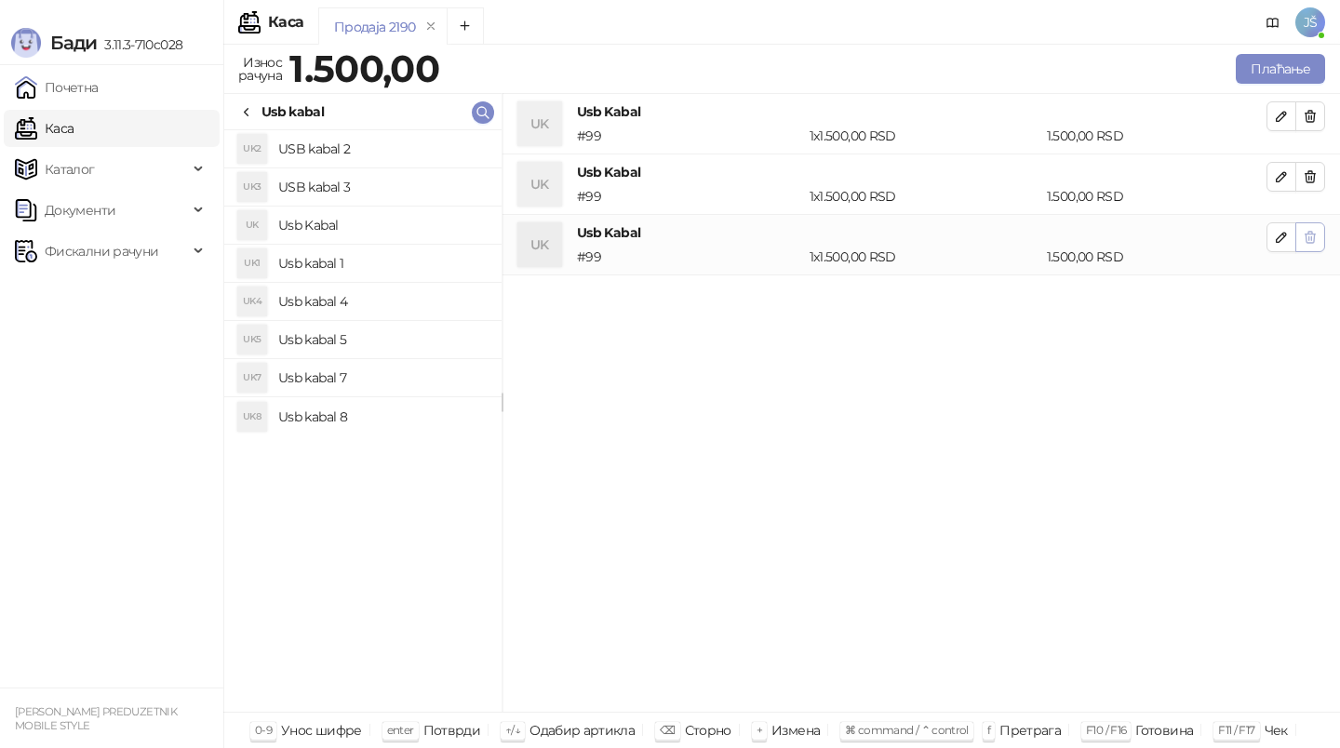
click at [1314, 228] on span "button" at bounding box center [1309, 237] width 15 height 18
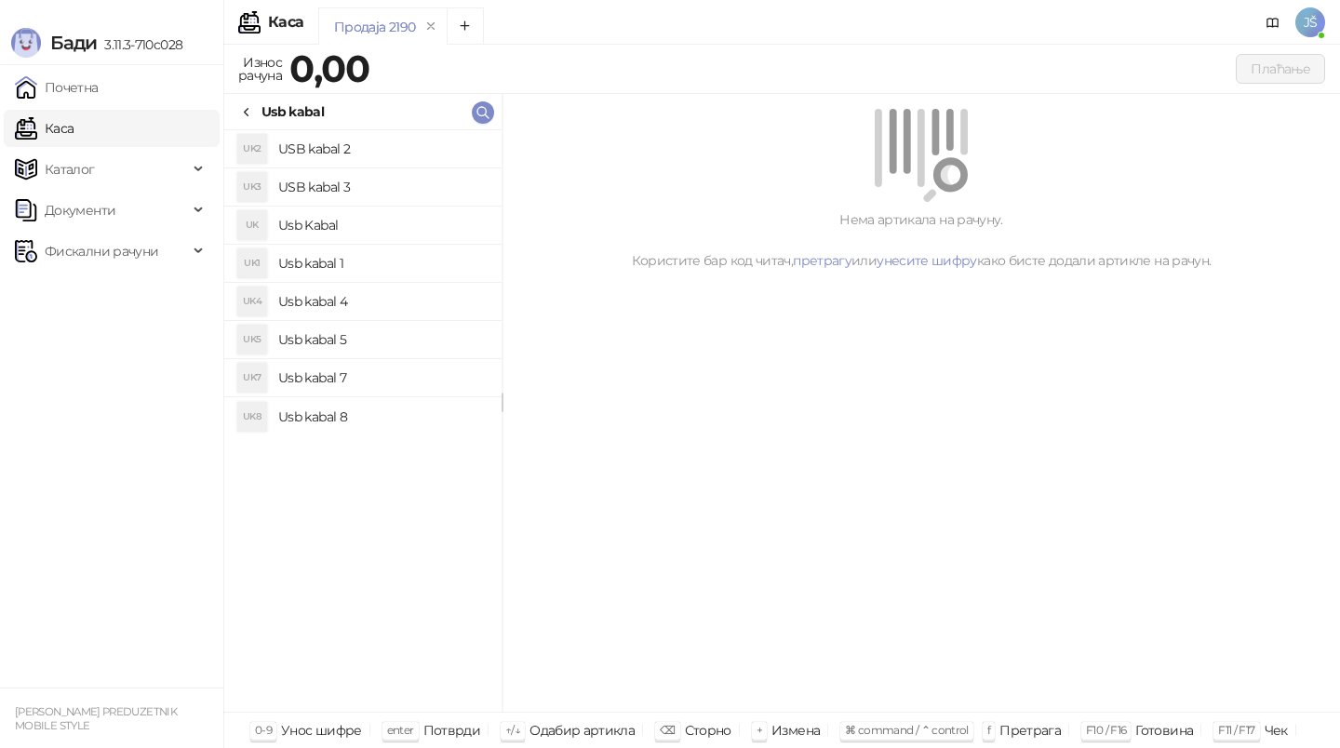
click at [265, 106] on div "Usb kabal" at bounding box center [292, 111] width 62 height 20
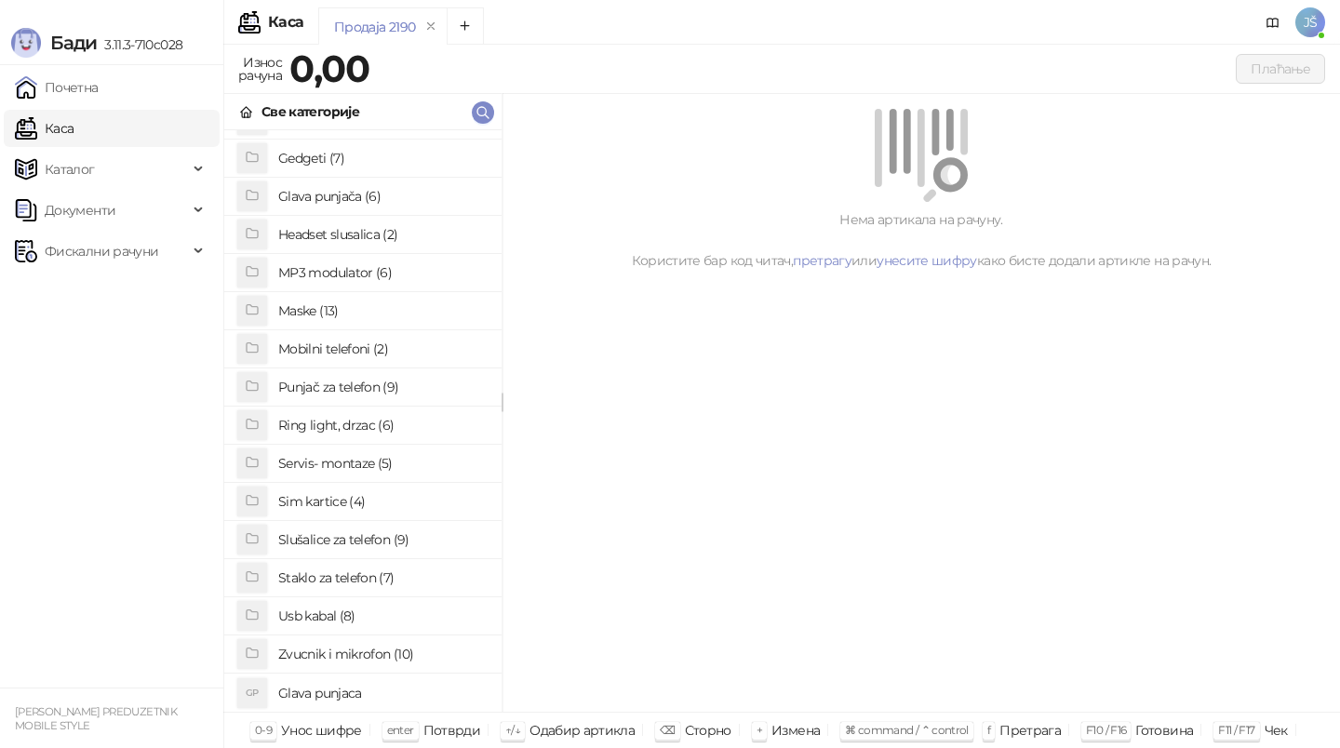
click at [321, 692] on h4 "Glava punjaca" at bounding box center [382, 693] width 208 height 30
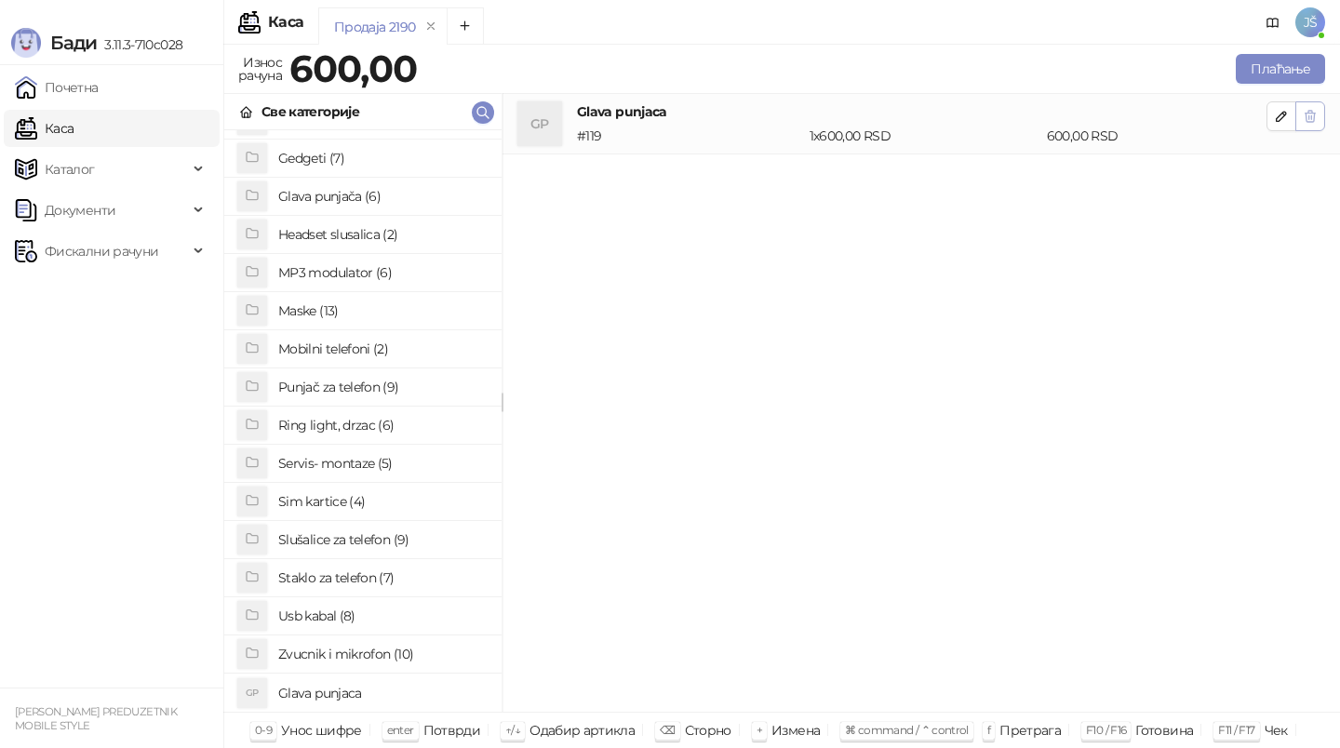
click at [1314, 118] on icon "button" at bounding box center [1309, 116] width 15 height 15
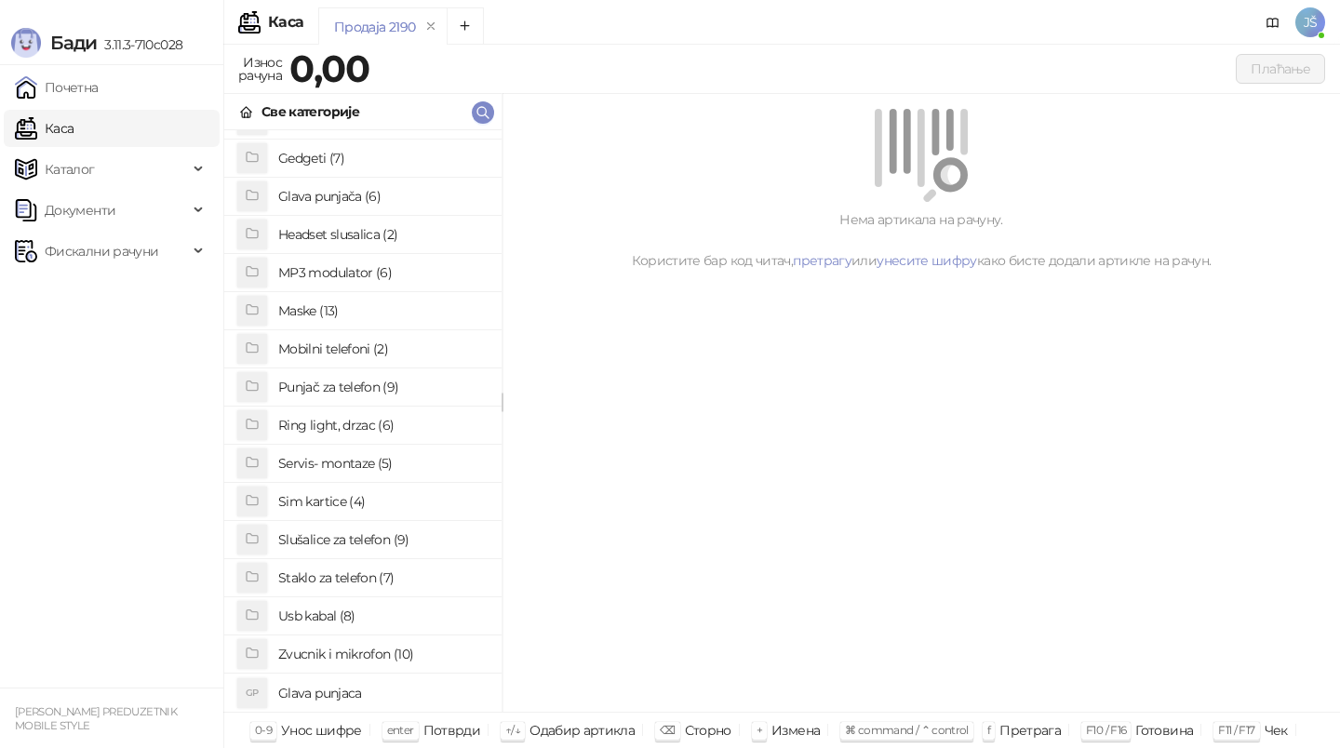
click at [395, 660] on h4 "Zvucnik i mikrofon (10)" at bounding box center [382, 654] width 208 height 30
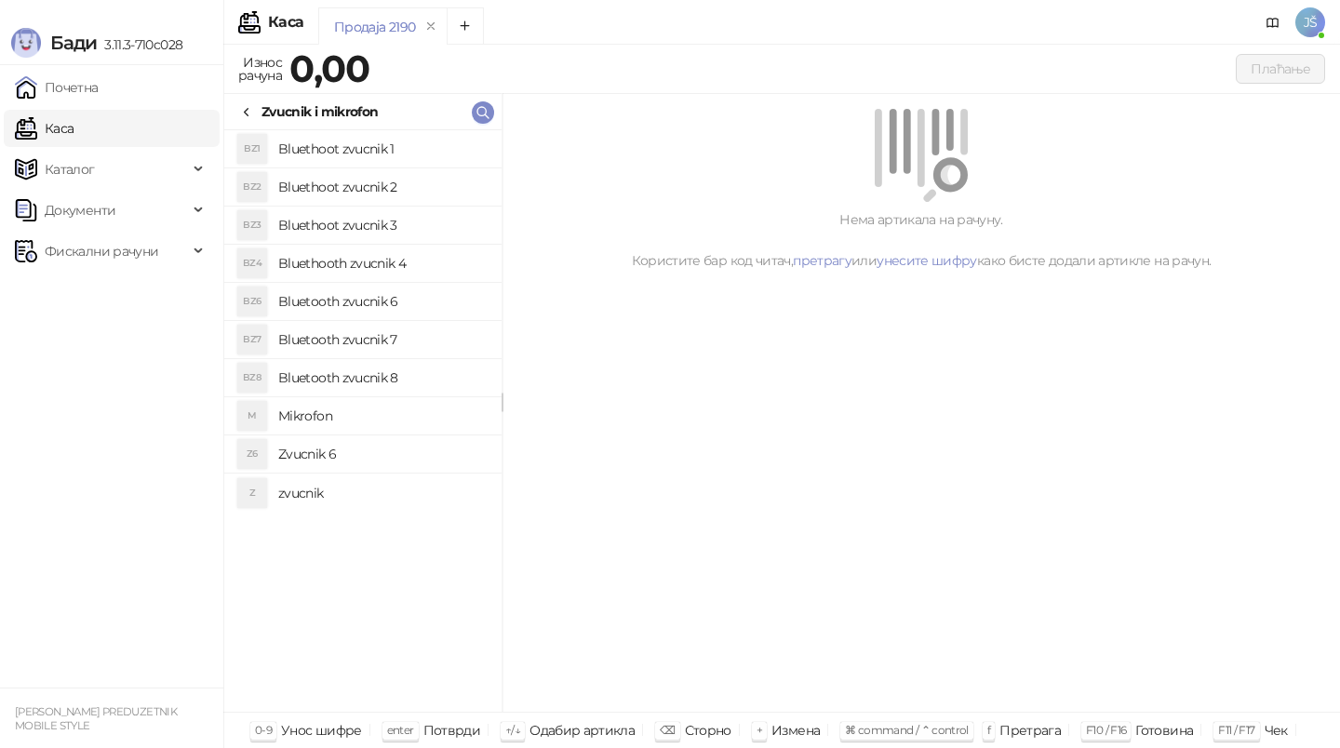
click at [386, 470] on li "Z6 Zvucnik 6" at bounding box center [362, 454] width 277 height 38
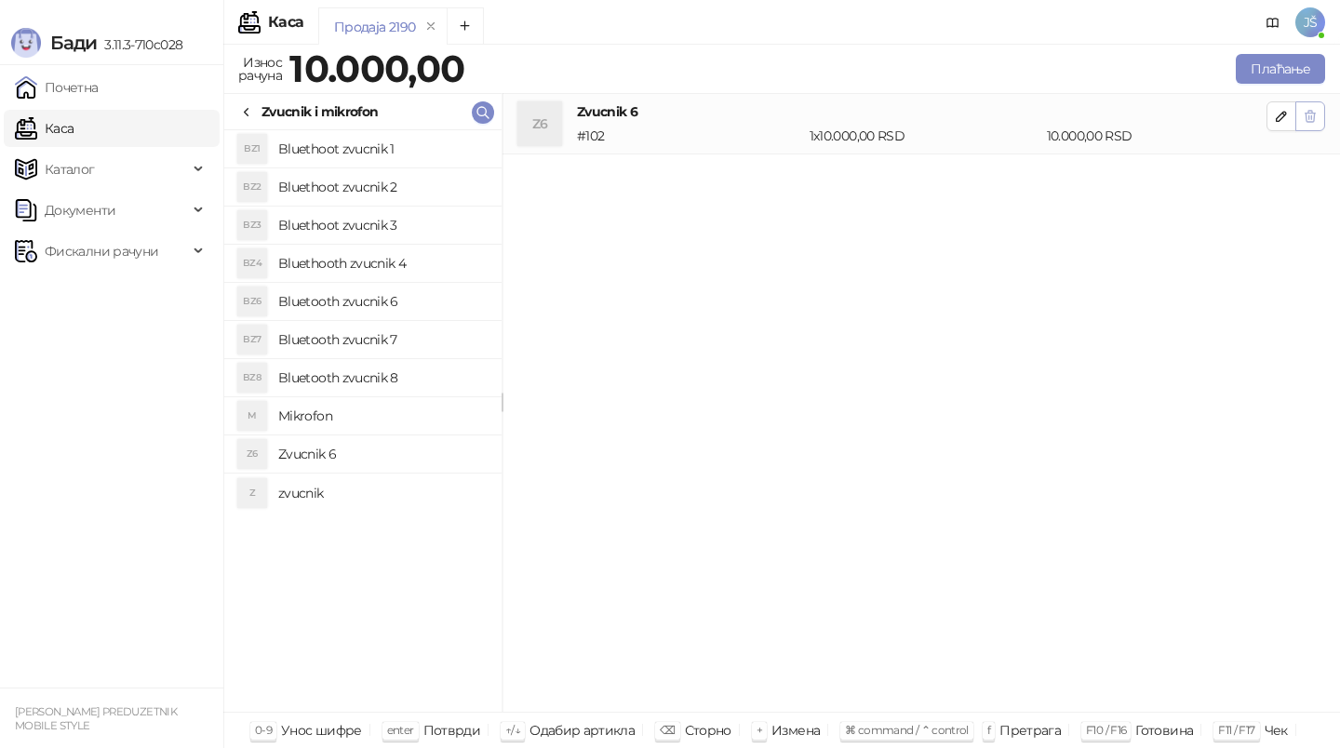
click at [1307, 115] on icon "button" at bounding box center [1309, 116] width 15 height 15
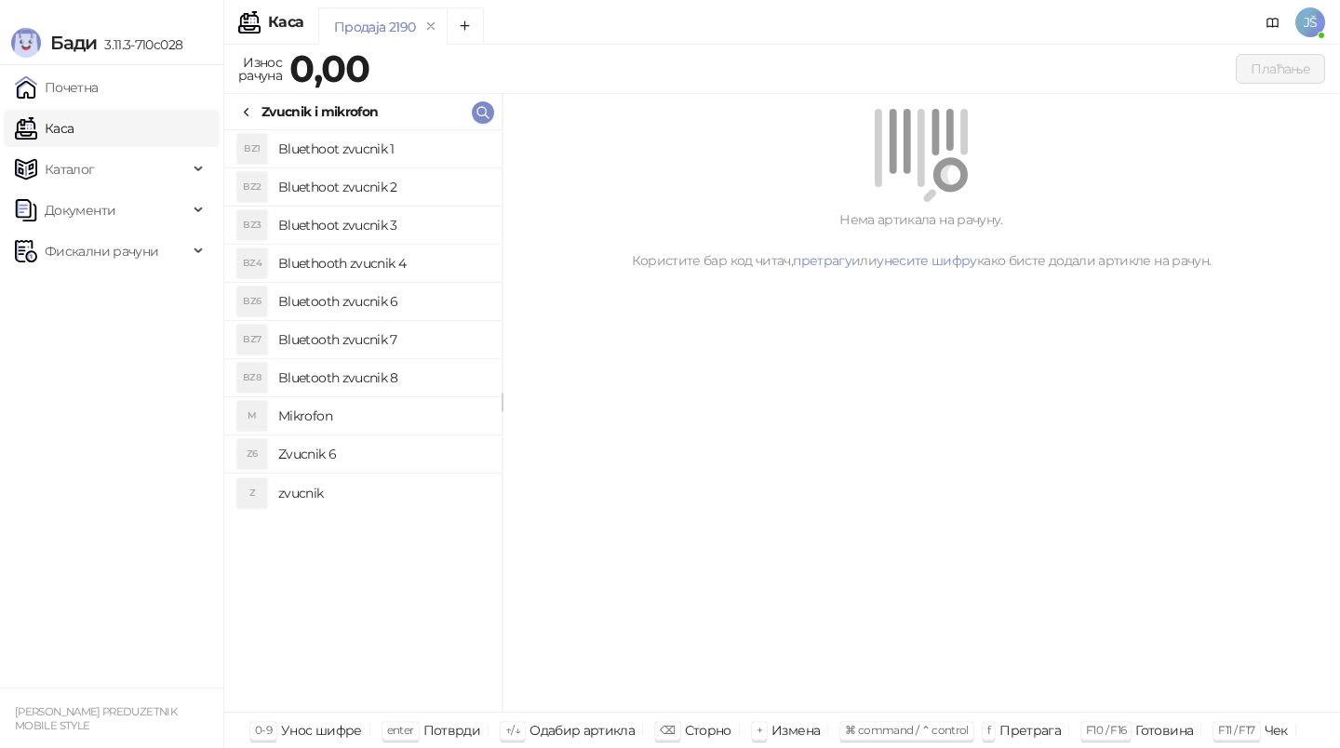
click at [243, 107] on icon at bounding box center [246, 112] width 15 height 15
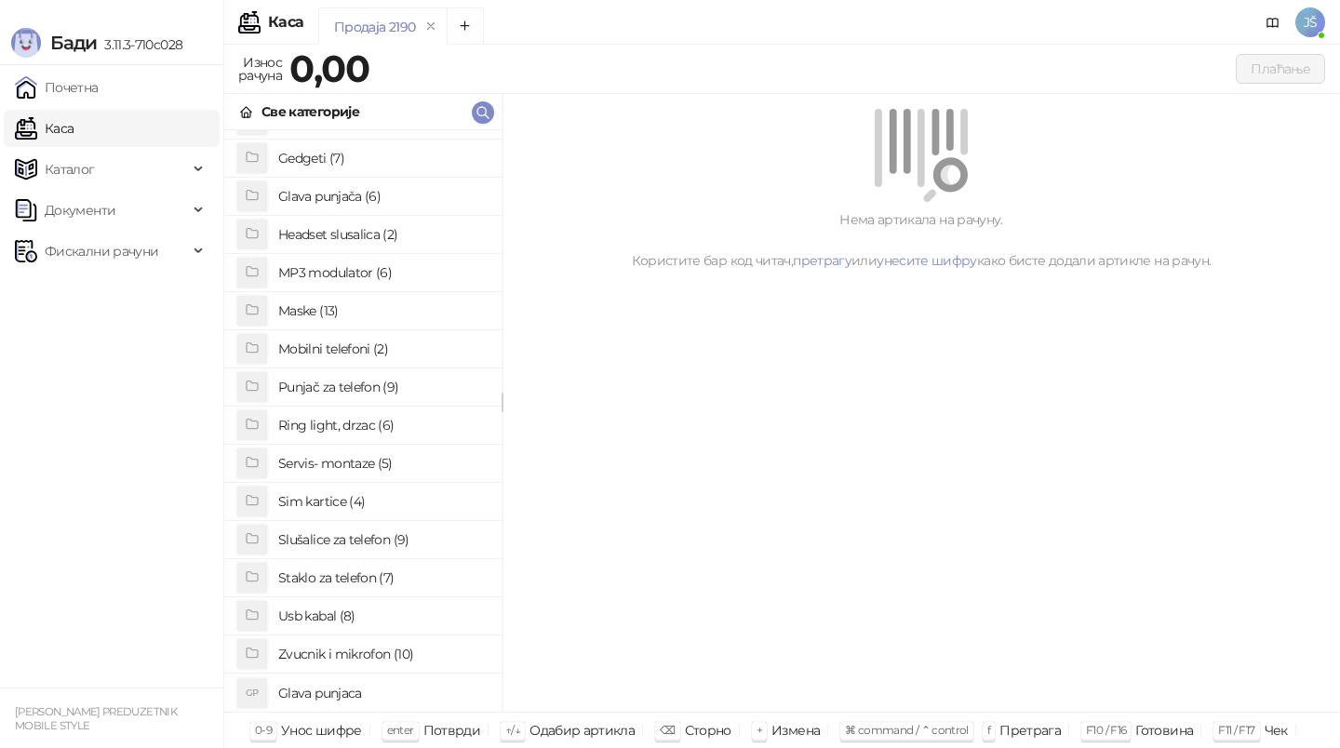
click at [349, 544] on h4 "Slušalice za telefon (9)" at bounding box center [382, 540] width 208 height 30
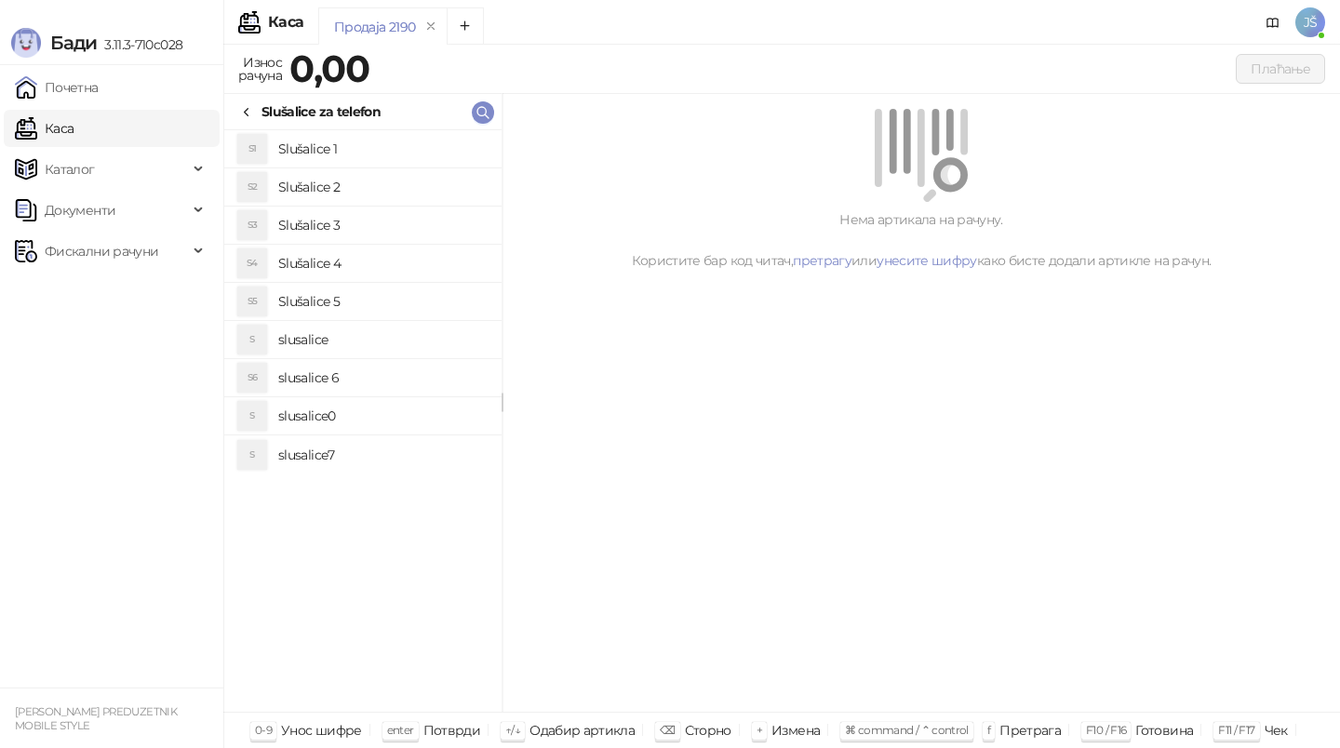
click at [364, 458] on h4 "slusalice7" at bounding box center [382, 455] width 208 height 30
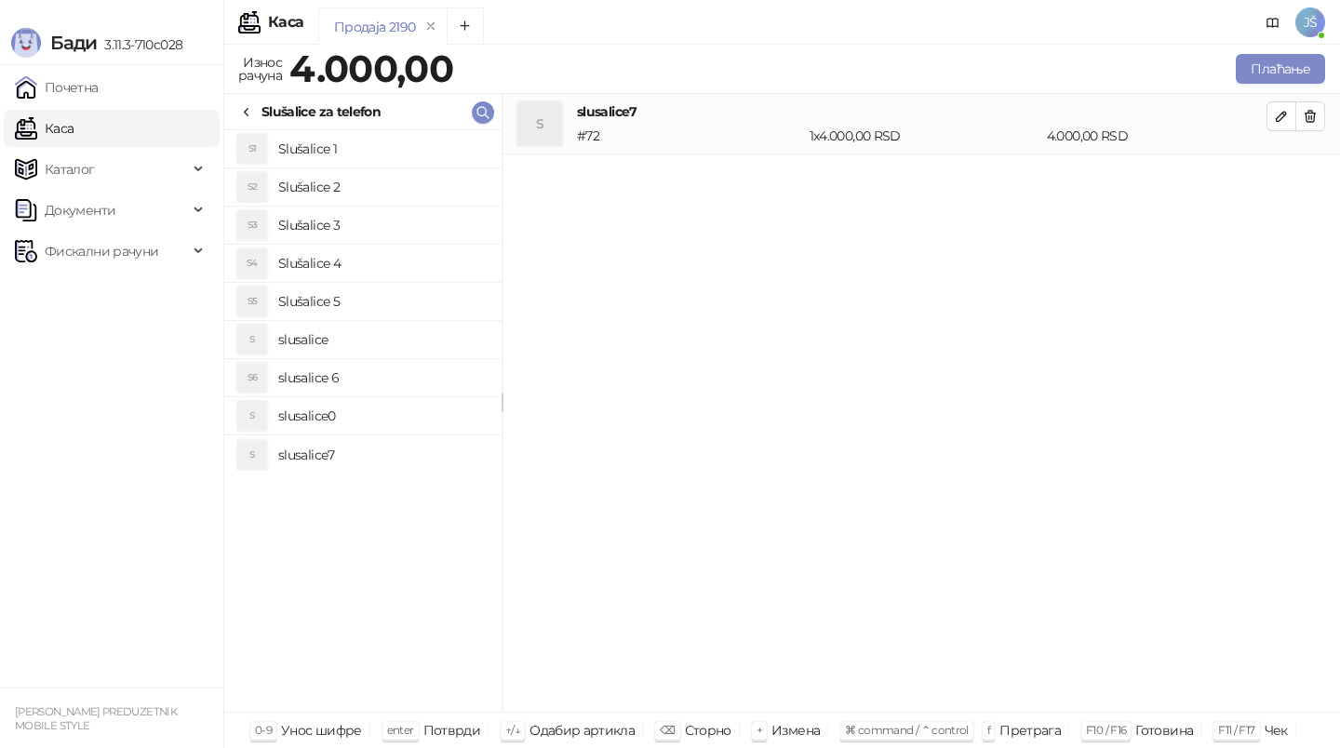
click at [372, 420] on h4 "slusalice0" at bounding box center [382, 416] width 208 height 30
click at [399, 359] on li "S6 slusalice 6" at bounding box center [362, 378] width 277 height 38
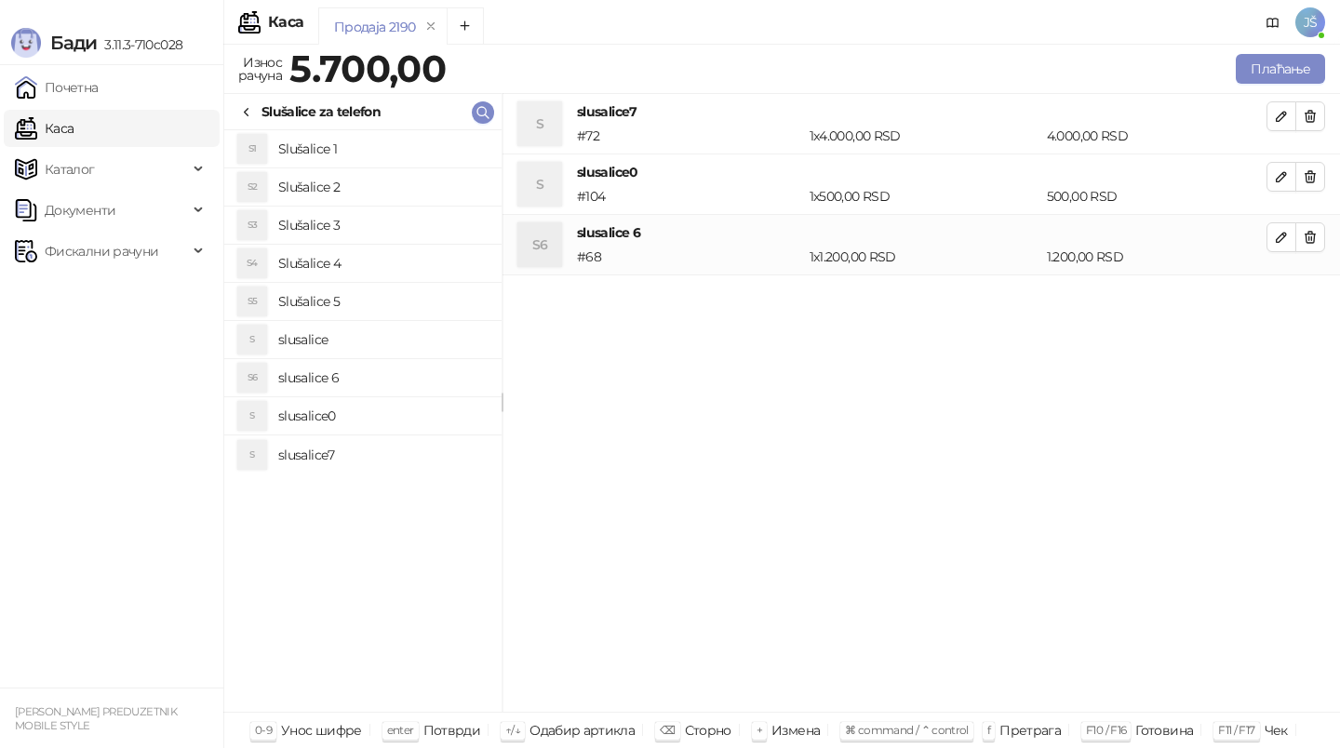
click at [419, 345] on h4 "slusalice" at bounding box center [382, 340] width 208 height 30
click at [411, 300] on h4 "Slušalice 5" at bounding box center [382, 302] width 208 height 30
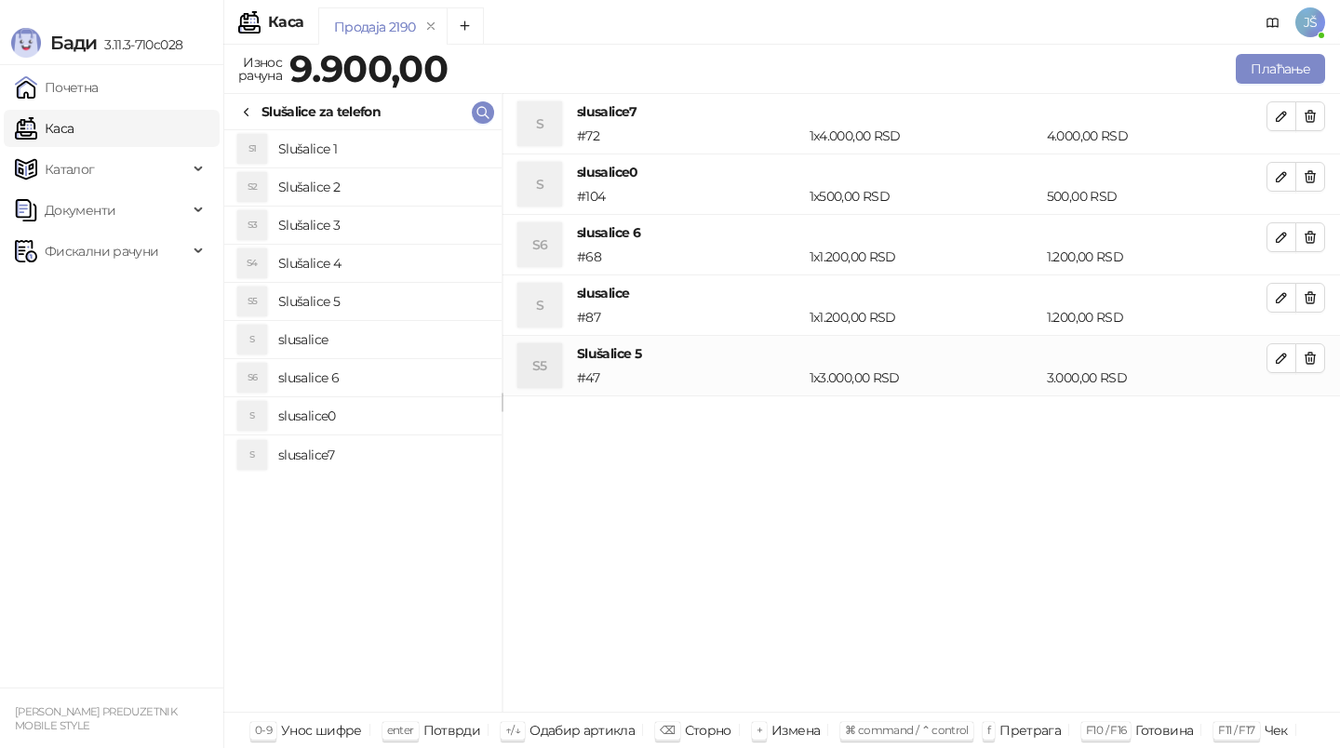
click at [407, 266] on h4 "Slušalice 4" at bounding box center [382, 263] width 208 height 30
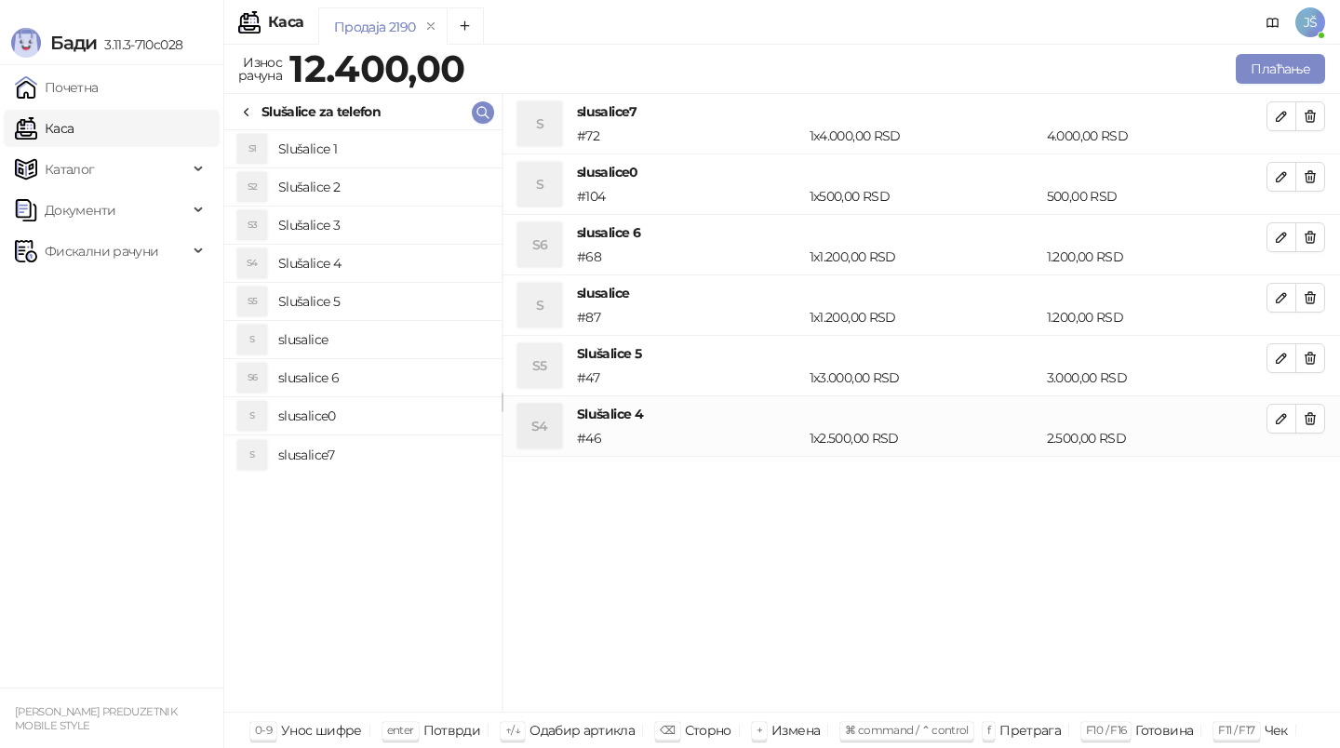
click at [408, 217] on h4 "Slušalice 3" at bounding box center [382, 225] width 208 height 30
click at [410, 188] on h4 "Slušalice 2" at bounding box center [382, 187] width 208 height 30
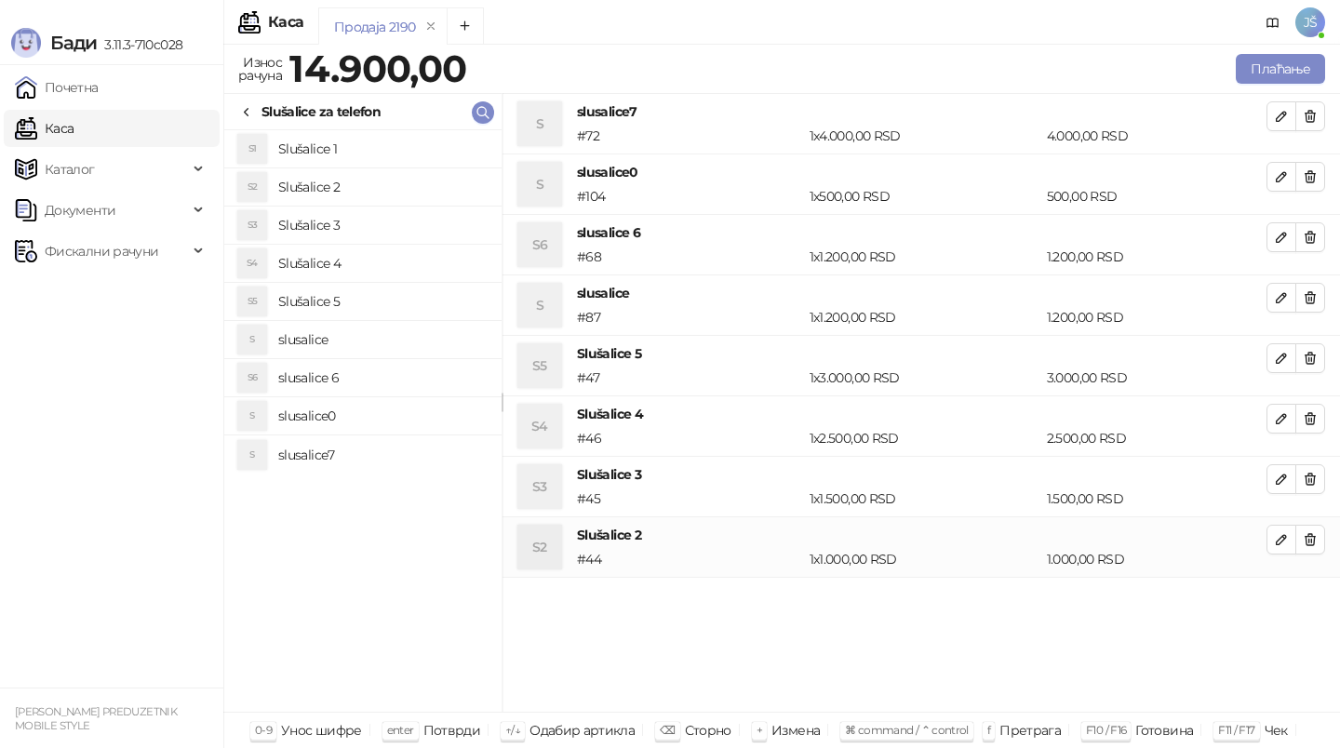
click at [413, 135] on h4 "Slušalice 1" at bounding box center [382, 149] width 208 height 30
click at [1320, 113] on button "button" at bounding box center [1310, 116] width 30 height 30
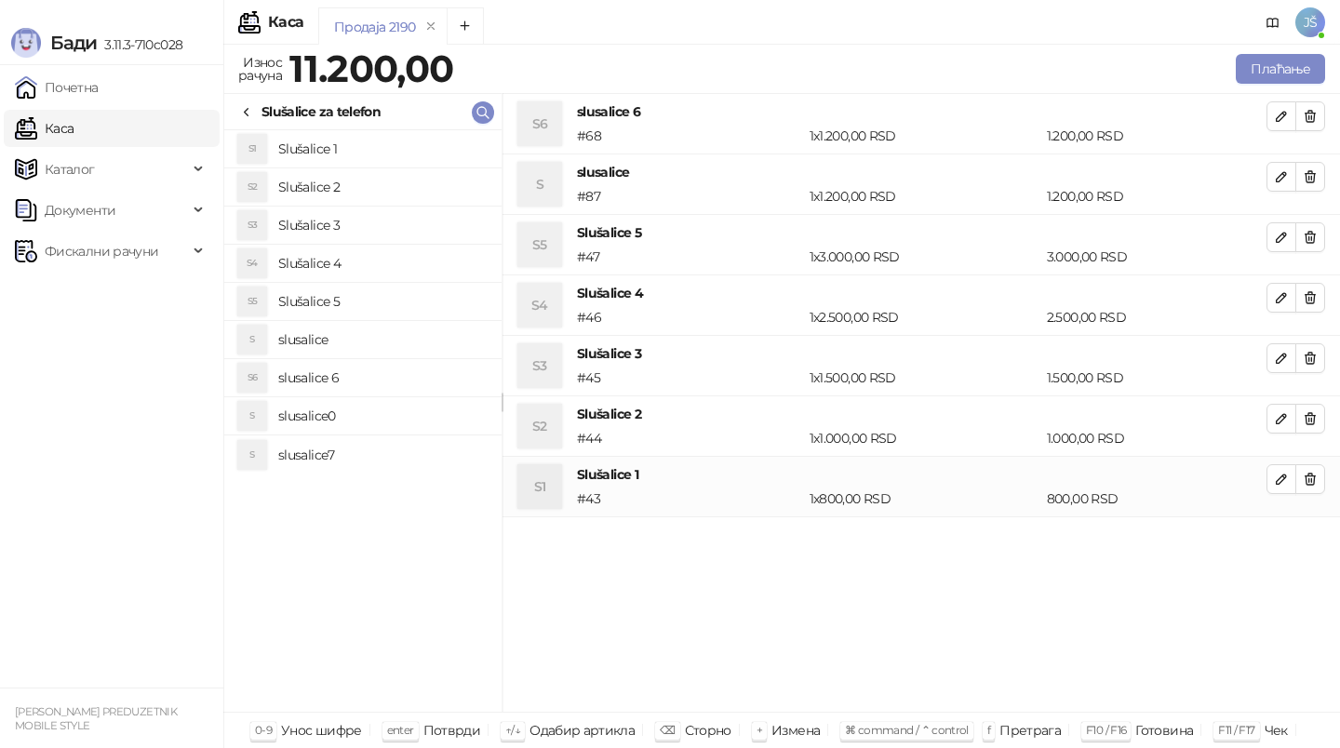
click at [1320, 113] on button "button" at bounding box center [1310, 116] width 30 height 30
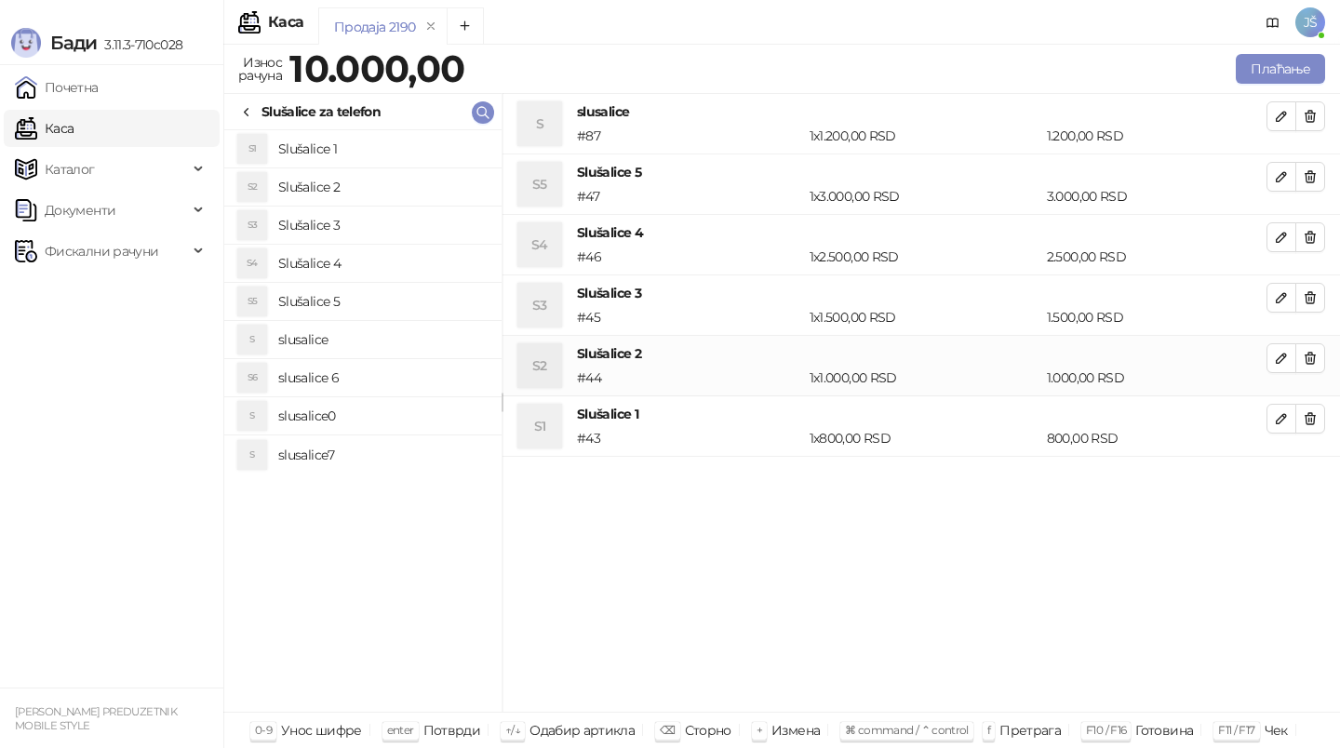
click at [1320, 113] on button "button" at bounding box center [1310, 116] width 30 height 30
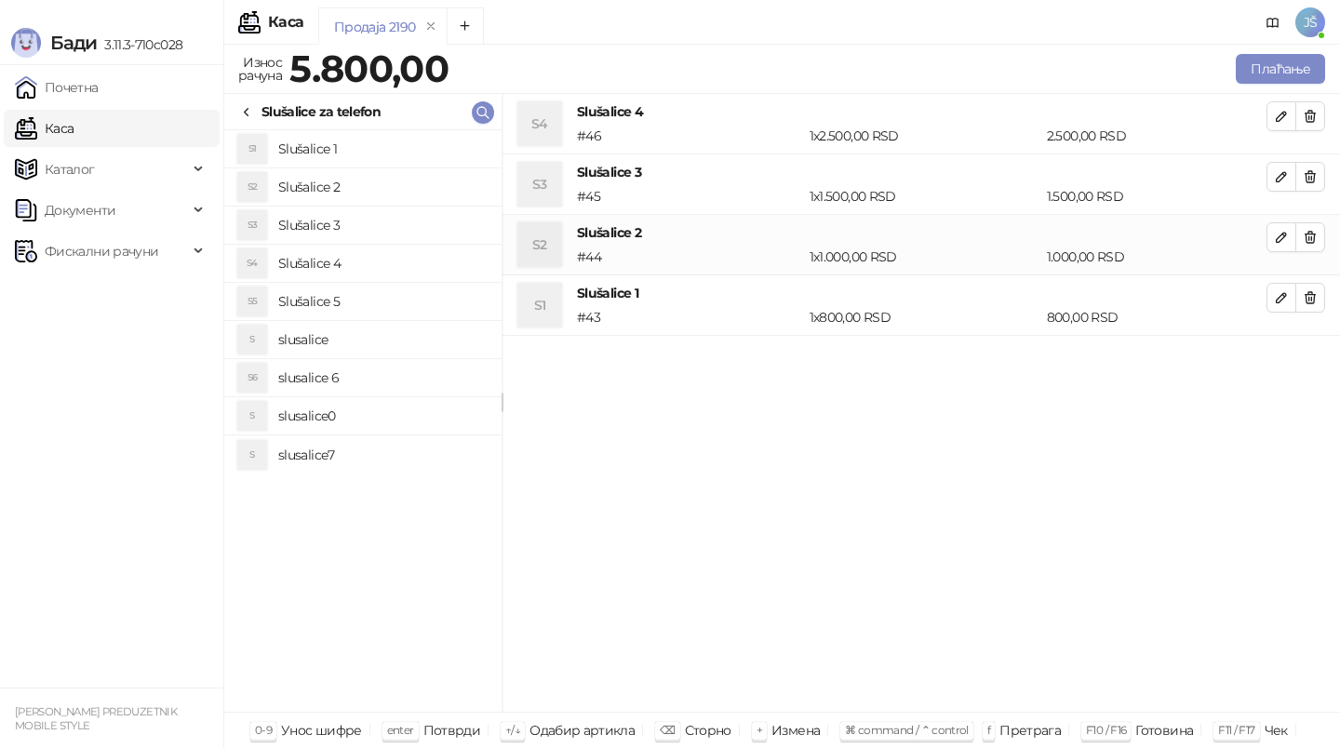
click at [1320, 113] on button "button" at bounding box center [1310, 116] width 30 height 30
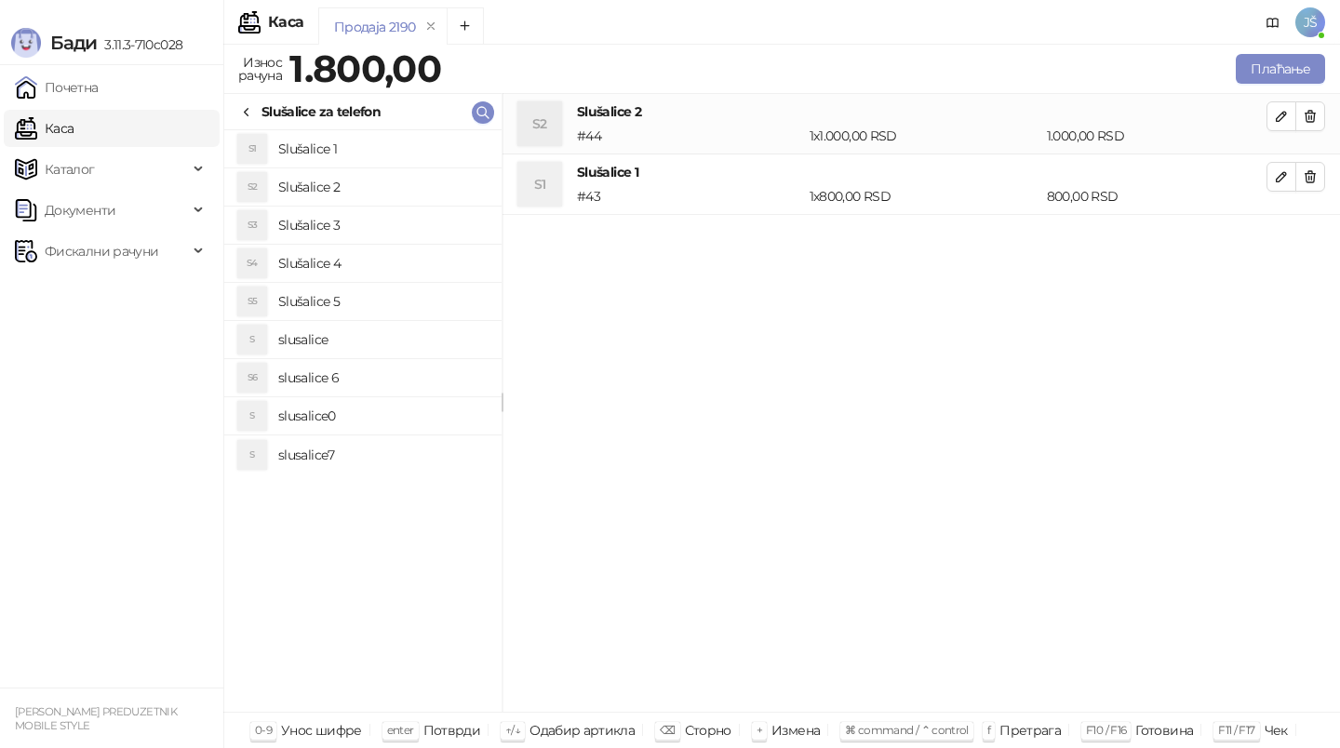
click at [1320, 113] on button "button" at bounding box center [1310, 116] width 30 height 30
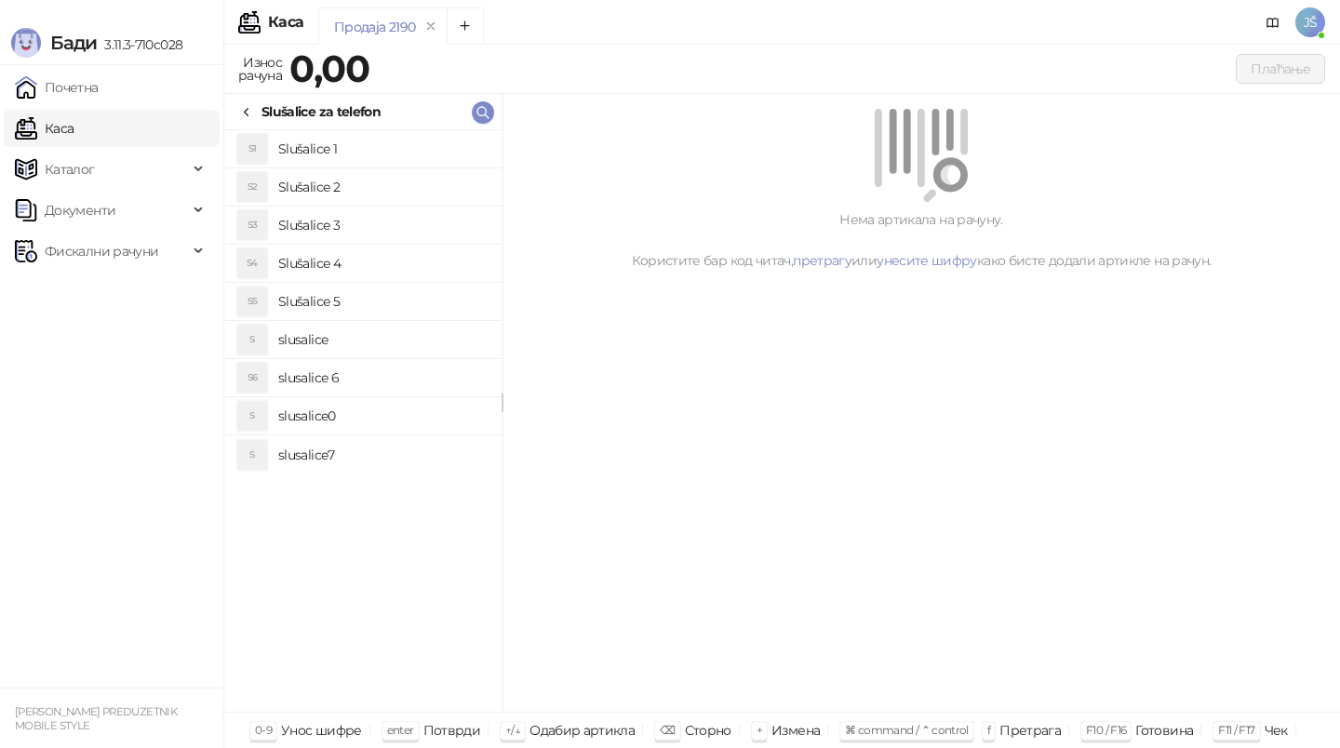
click at [367, 161] on h4 "Slušalice 1" at bounding box center [382, 149] width 208 height 30
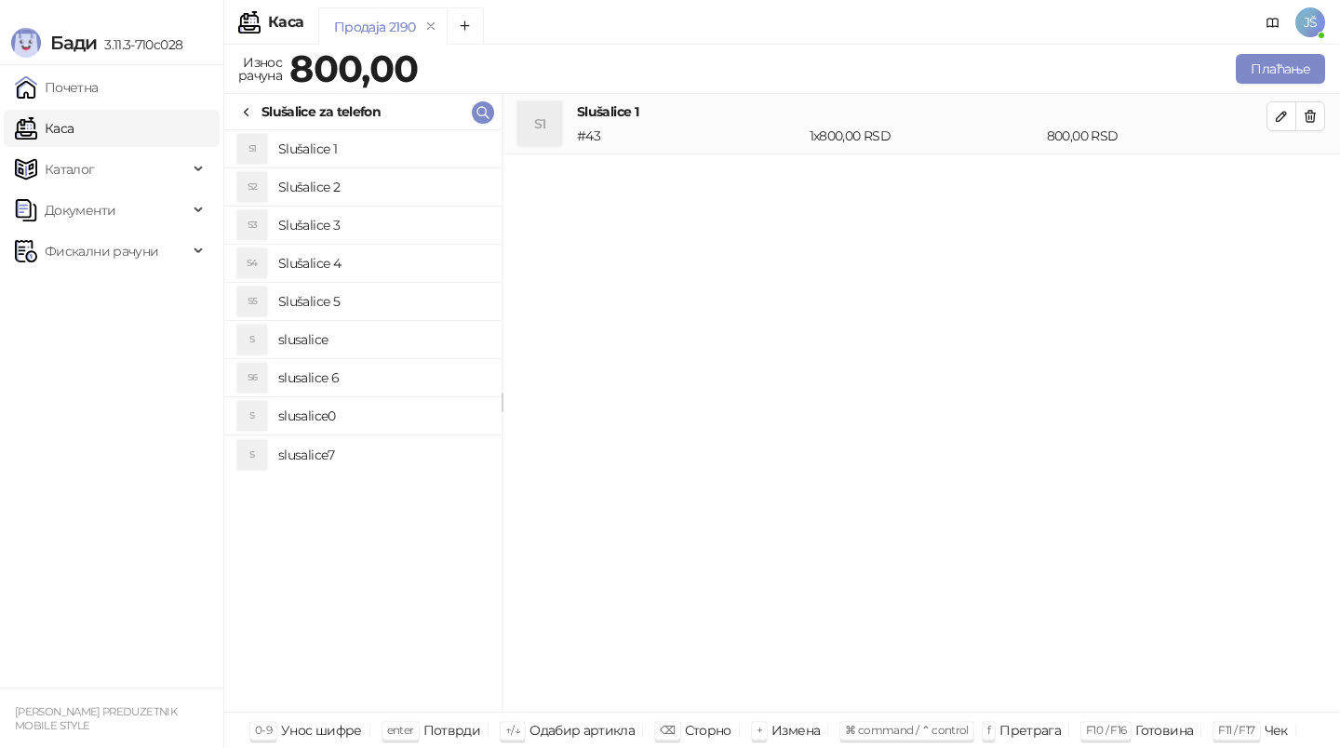
click at [377, 191] on h4 "Slušalice 2" at bounding box center [382, 187] width 208 height 30
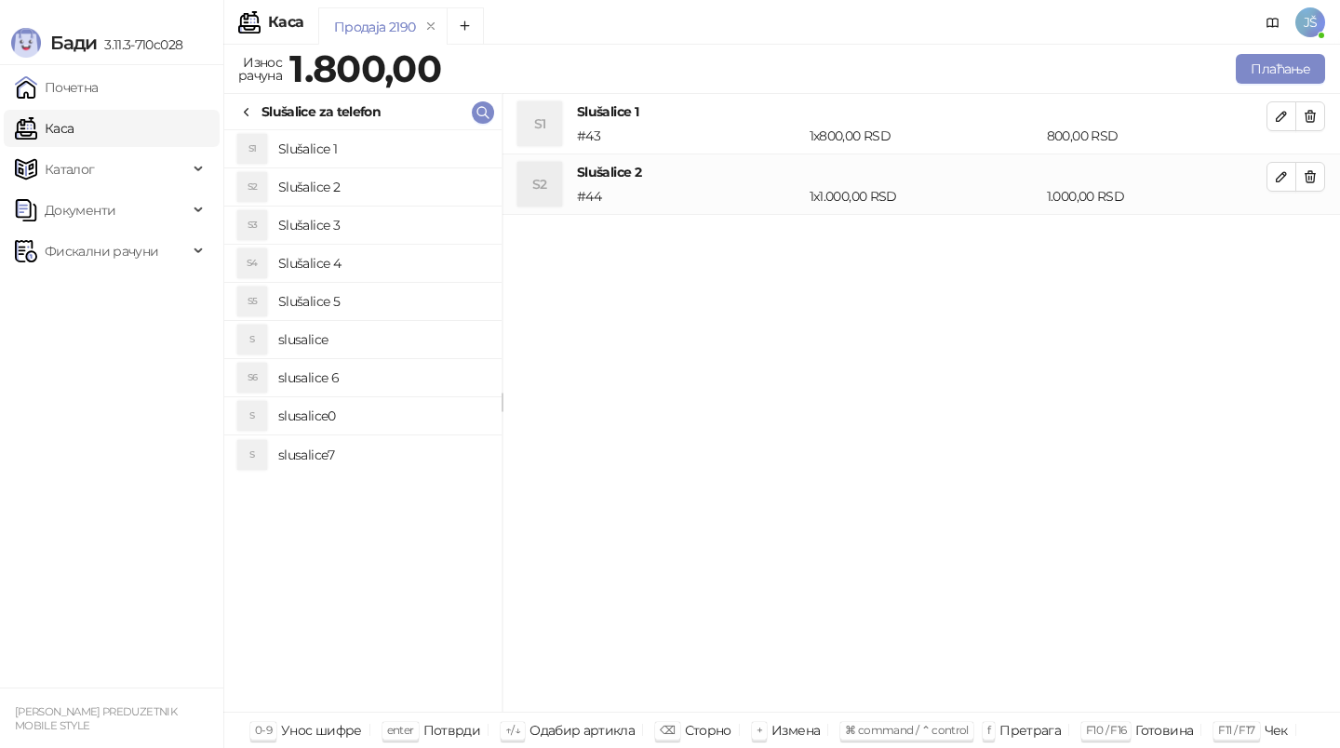
click at [385, 223] on h4 "Slušalice 3" at bounding box center [382, 225] width 208 height 30
click at [418, 250] on h4 "Slušalice 4" at bounding box center [382, 263] width 208 height 30
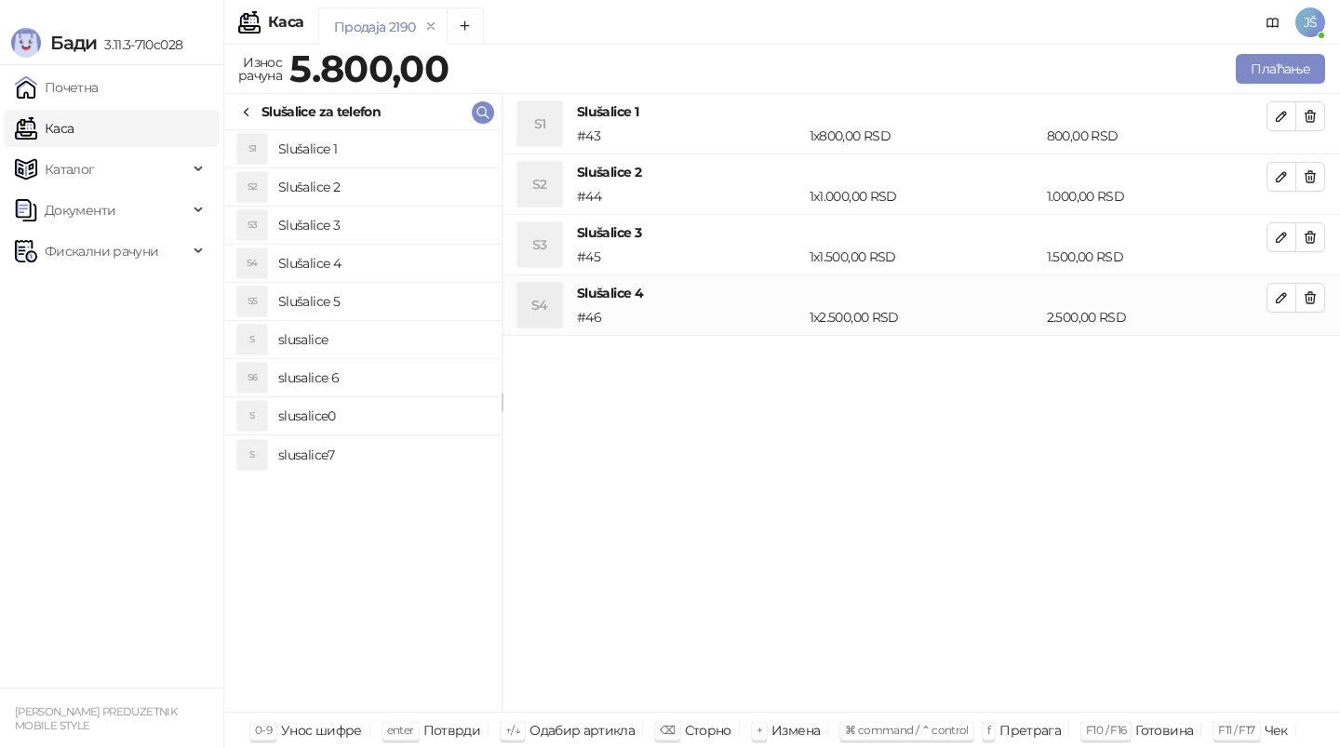
click at [432, 298] on h4 "Slušalice 5" at bounding box center [382, 302] width 208 height 30
click at [432, 339] on h4 "slusalice" at bounding box center [382, 340] width 208 height 30
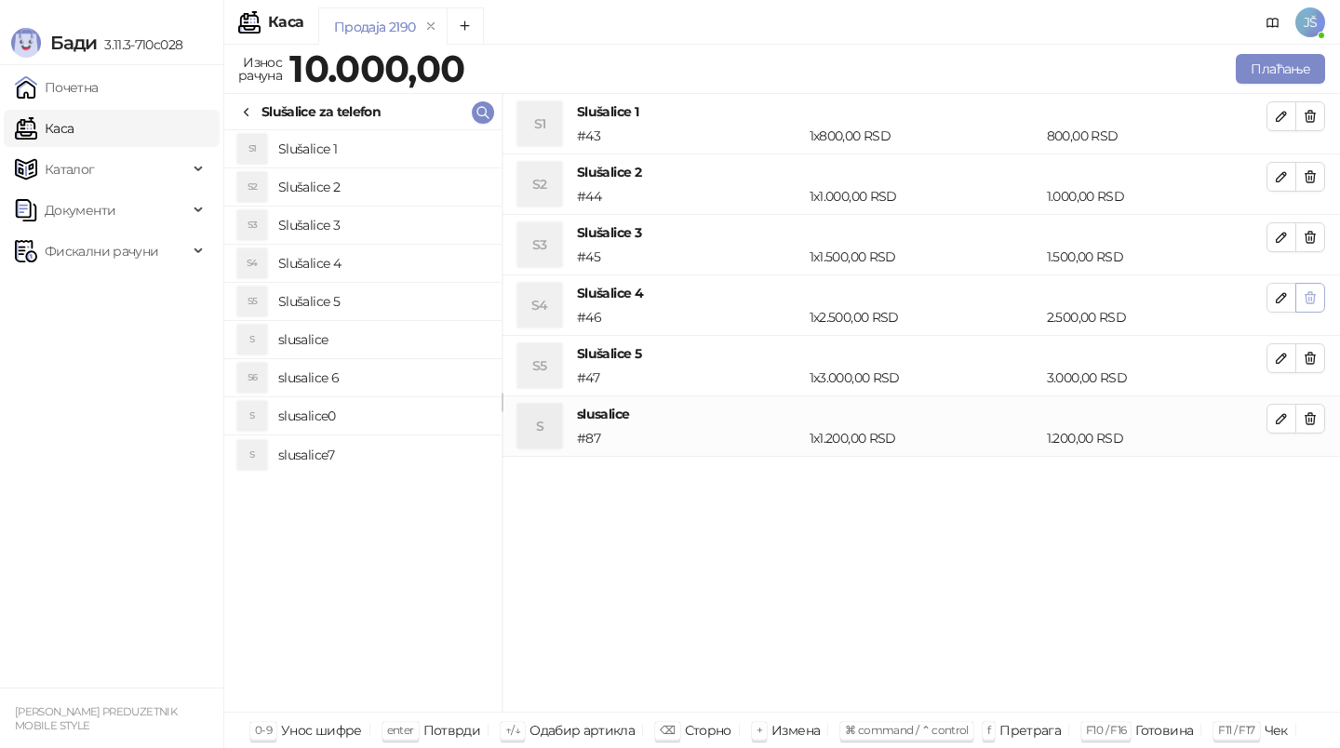
click at [1314, 284] on button "button" at bounding box center [1310, 298] width 30 height 30
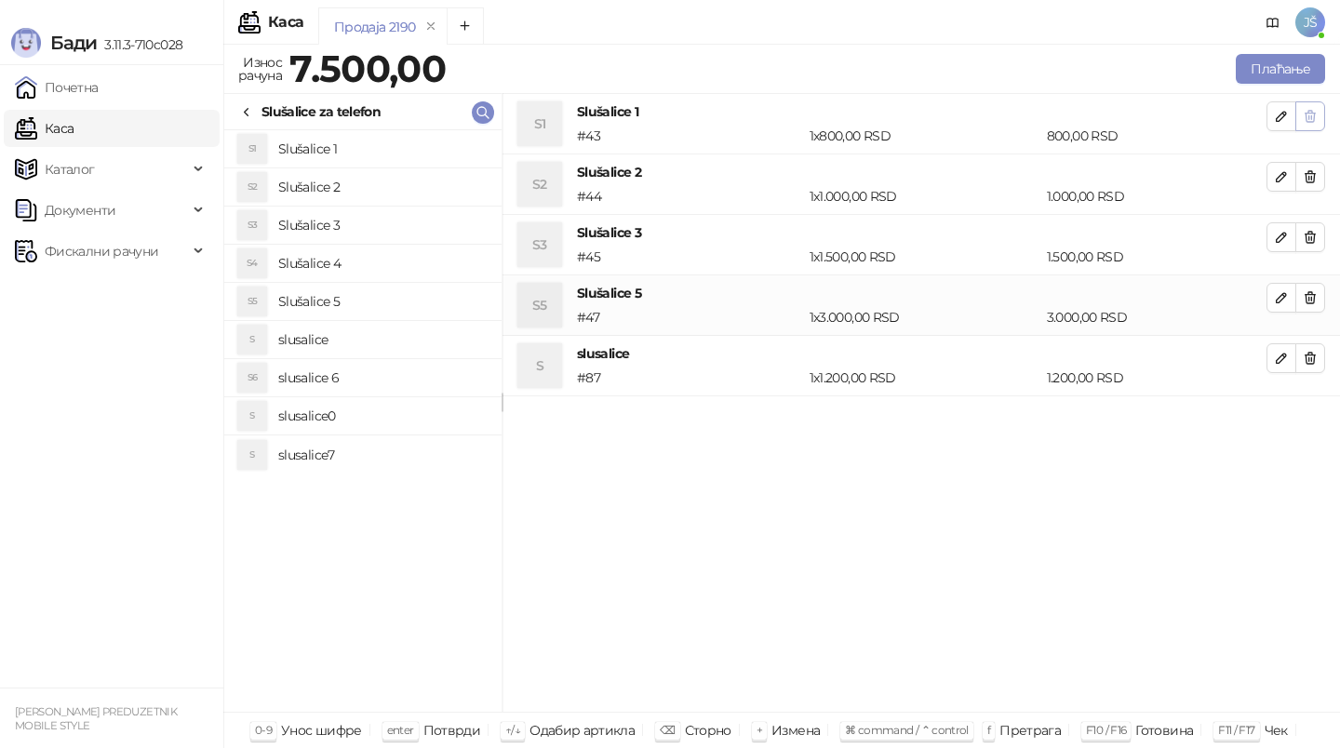
click at [1323, 113] on button "button" at bounding box center [1310, 116] width 30 height 30
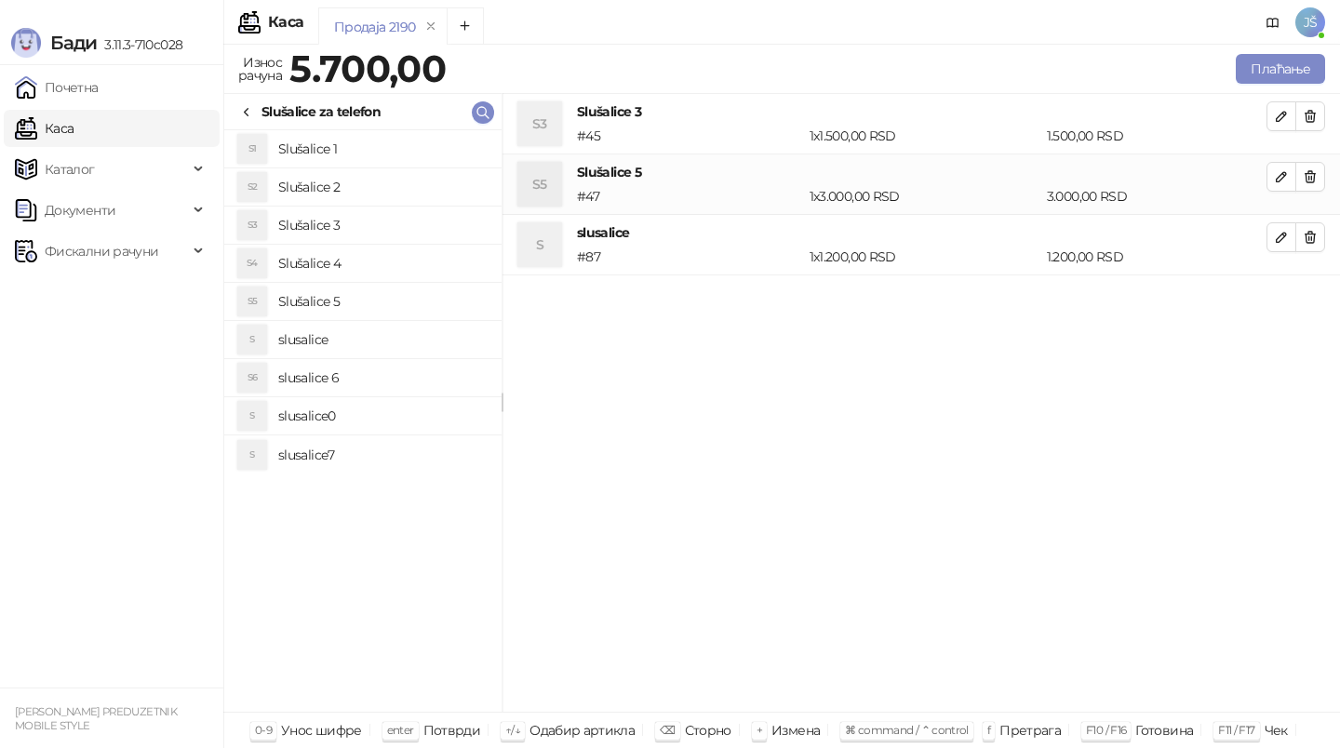
click at [1323, 113] on button "button" at bounding box center [1310, 116] width 30 height 30
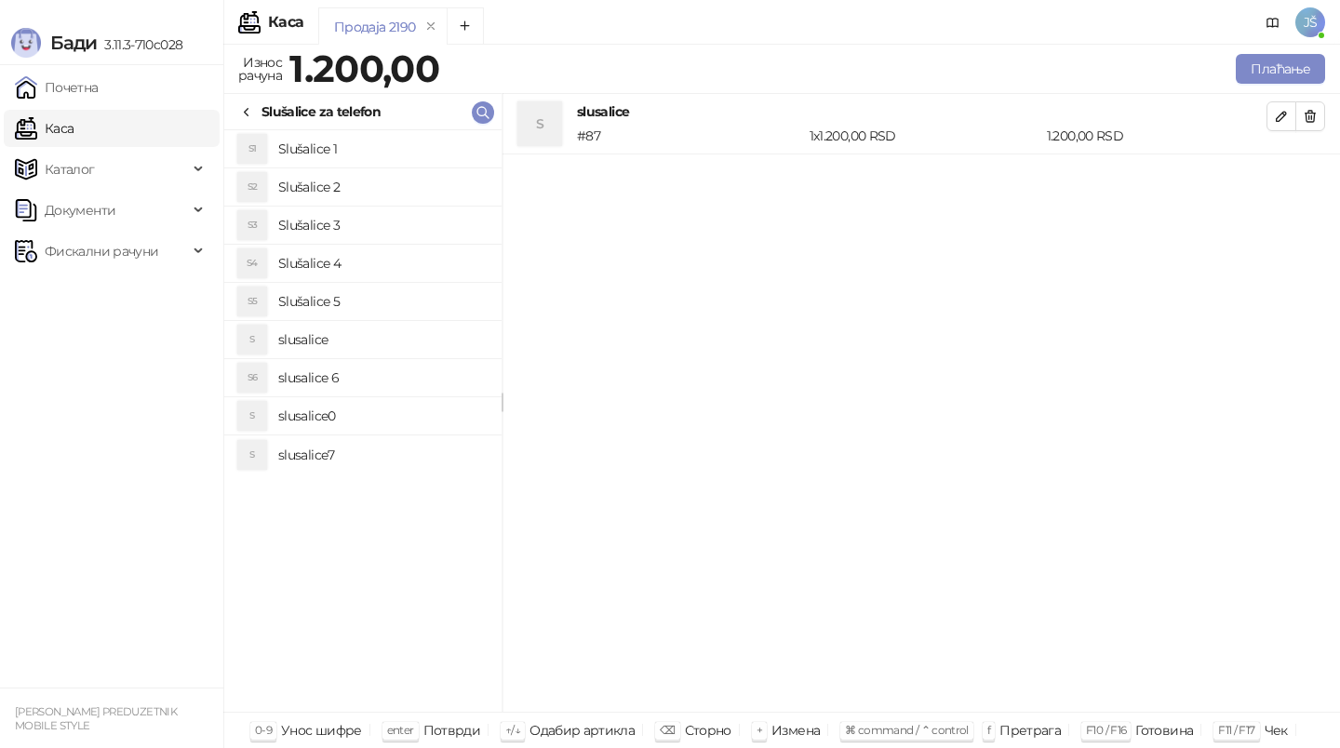
click at [1323, 113] on button "button" at bounding box center [1310, 116] width 30 height 30
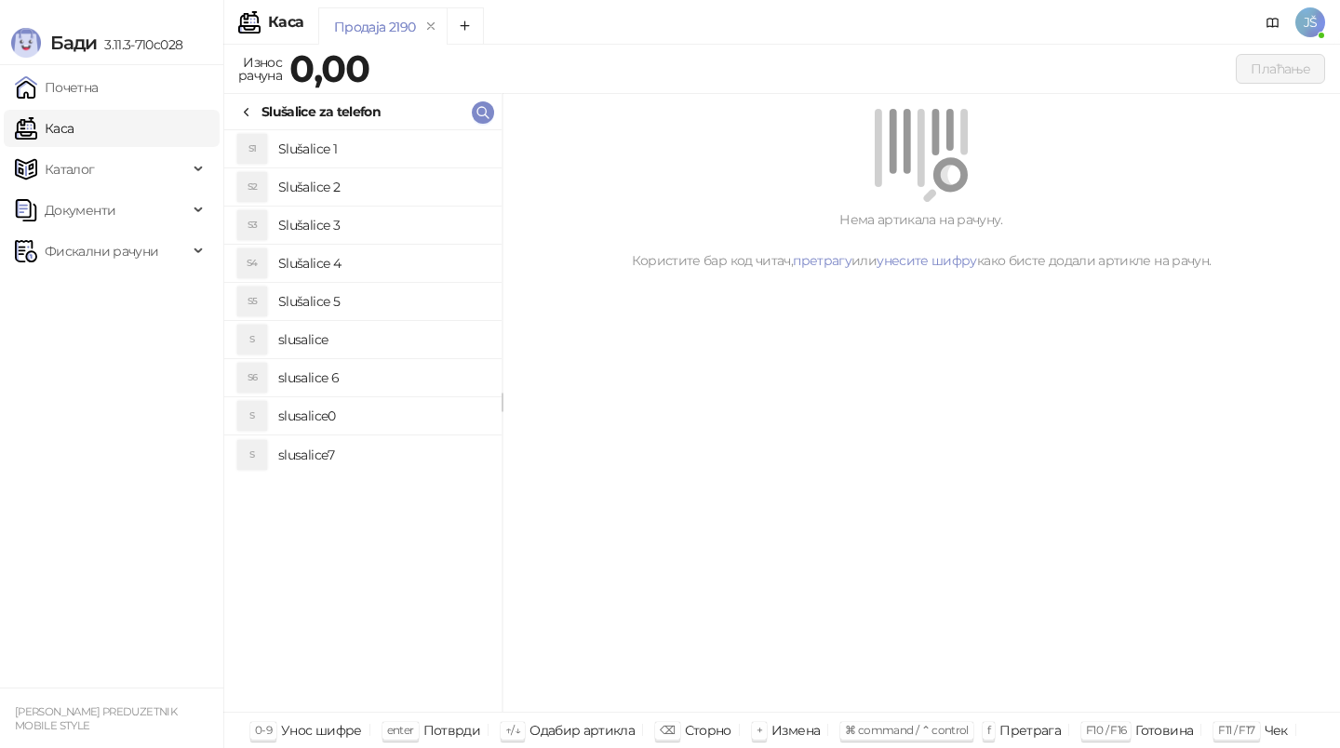
click at [253, 110] on icon at bounding box center [246, 112] width 15 height 15
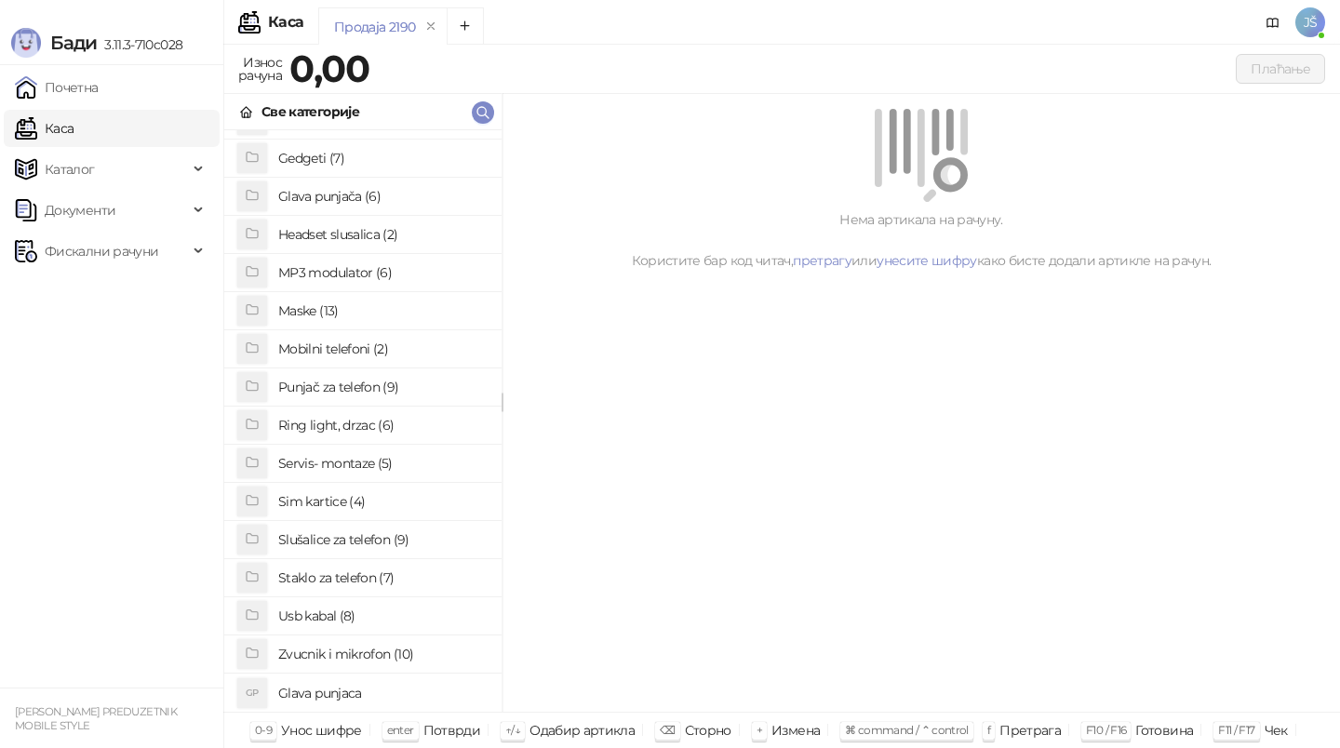
click at [359, 316] on h4 "Maske (13)" at bounding box center [382, 311] width 208 height 30
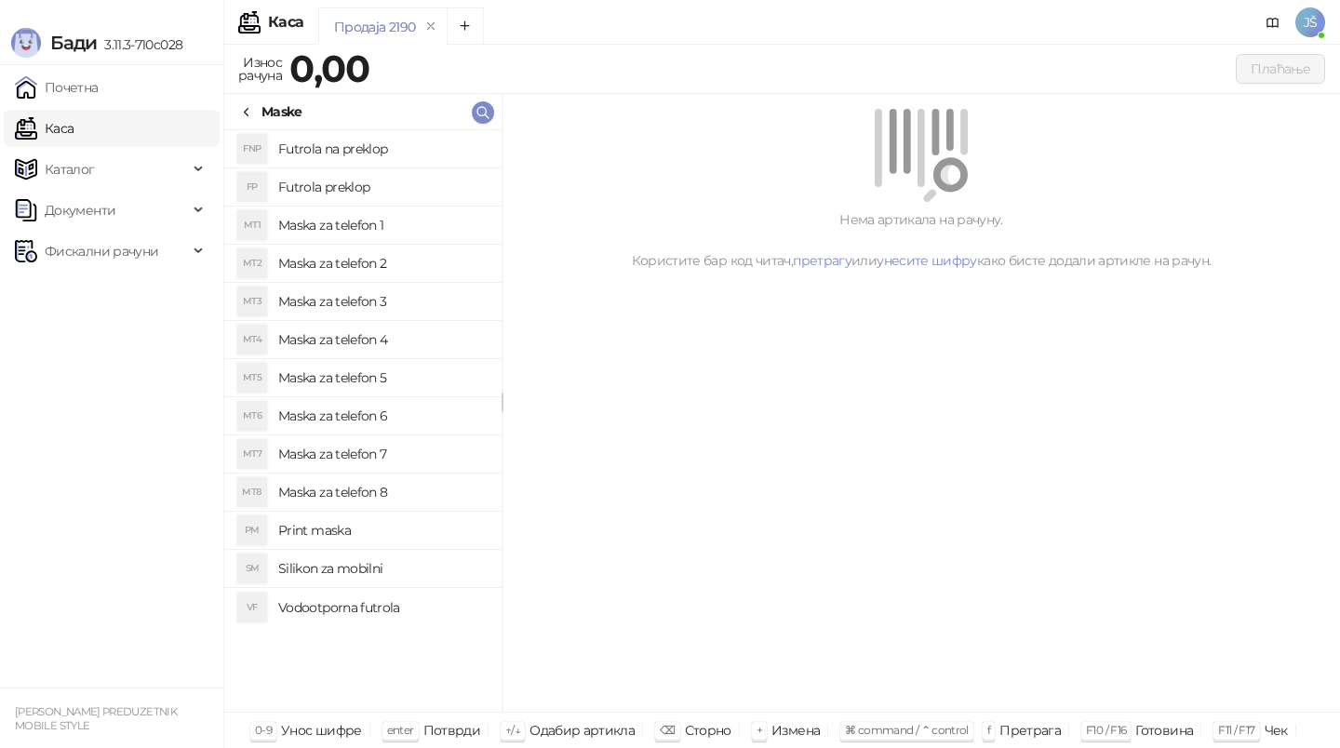
click at [421, 224] on h4 "Maska za telefon 1" at bounding box center [382, 225] width 208 height 30
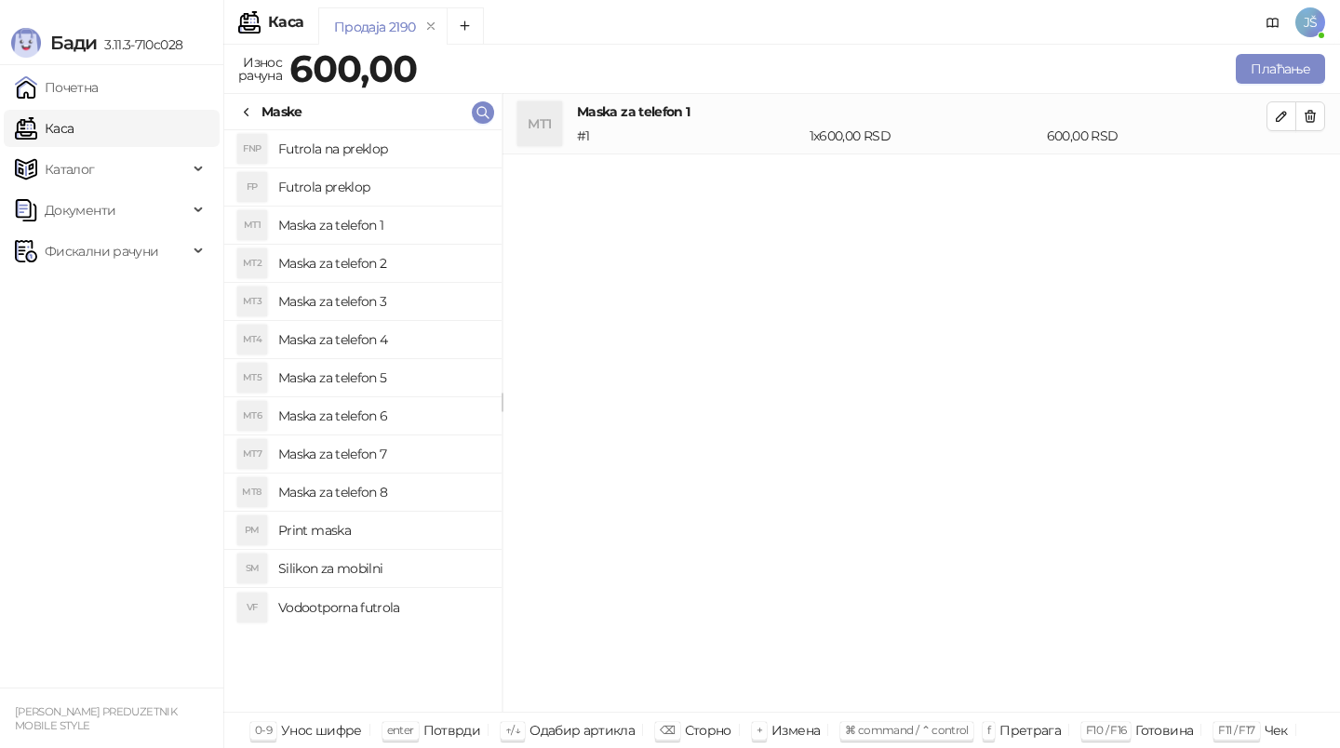
click at [1327, 116] on li "MT1 Maska za telefon 1 # 1 1 x 600,00 RSD 600,00 RSD" at bounding box center [920, 124] width 837 height 60
click at [1314, 111] on icon "button" at bounding box center [1309, 116] width 15 height 15
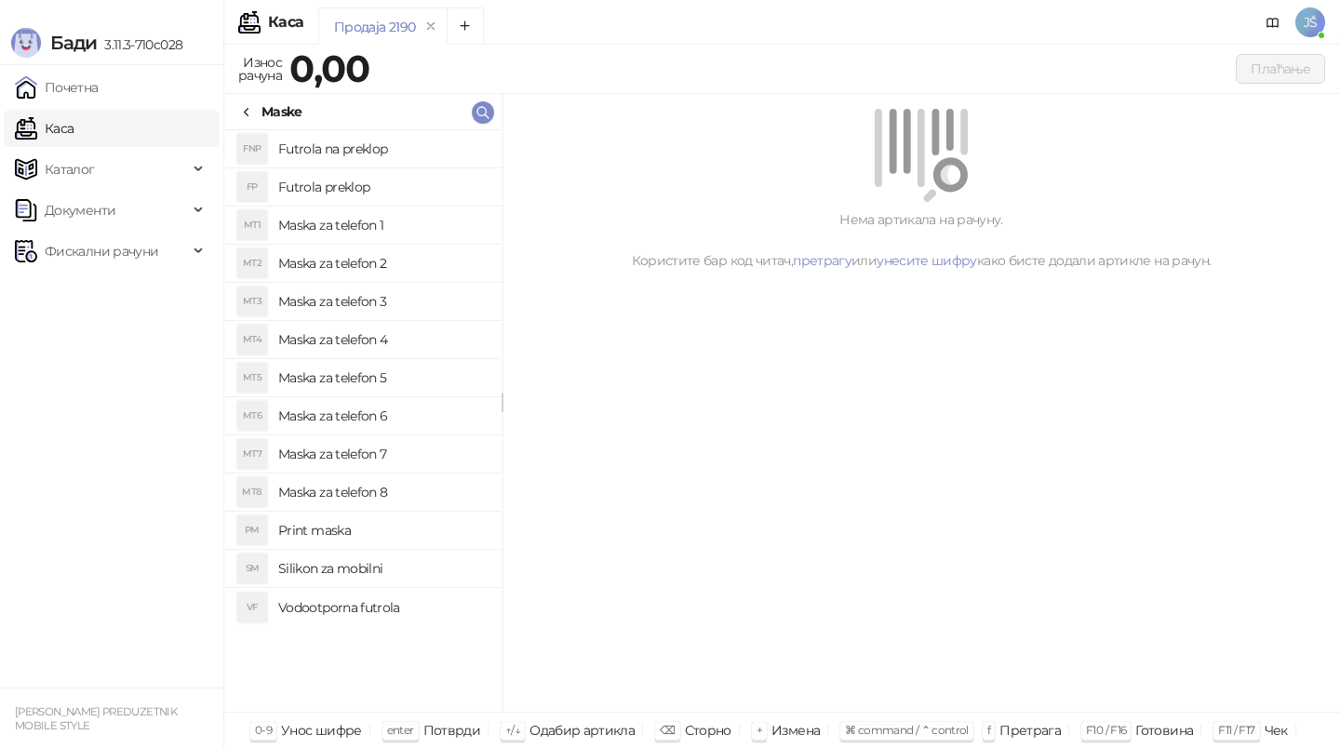
click at [397, 305] on h4 "Maska za telefon 3" at bounding box center [382, 302] width 208 height 30
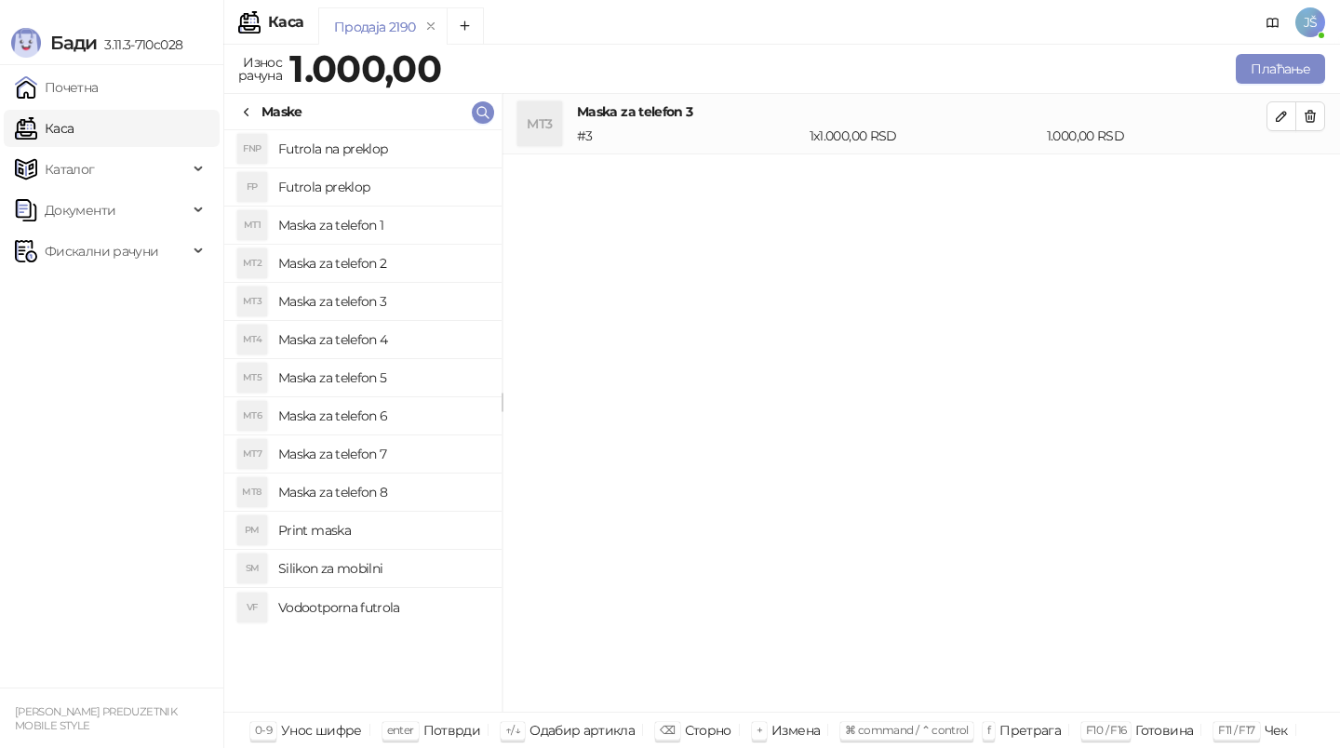
click at [357, 351] on h4 "Maska za telefon 4" at bounding box center [382, 340] width 208 height 30
click at [1302, 113] on icon "button" at bounding box center [1309, 116] width 15 height 15
click at [287, 103] on div "Maske" at bounding box center [281, 111] width 41 height 20
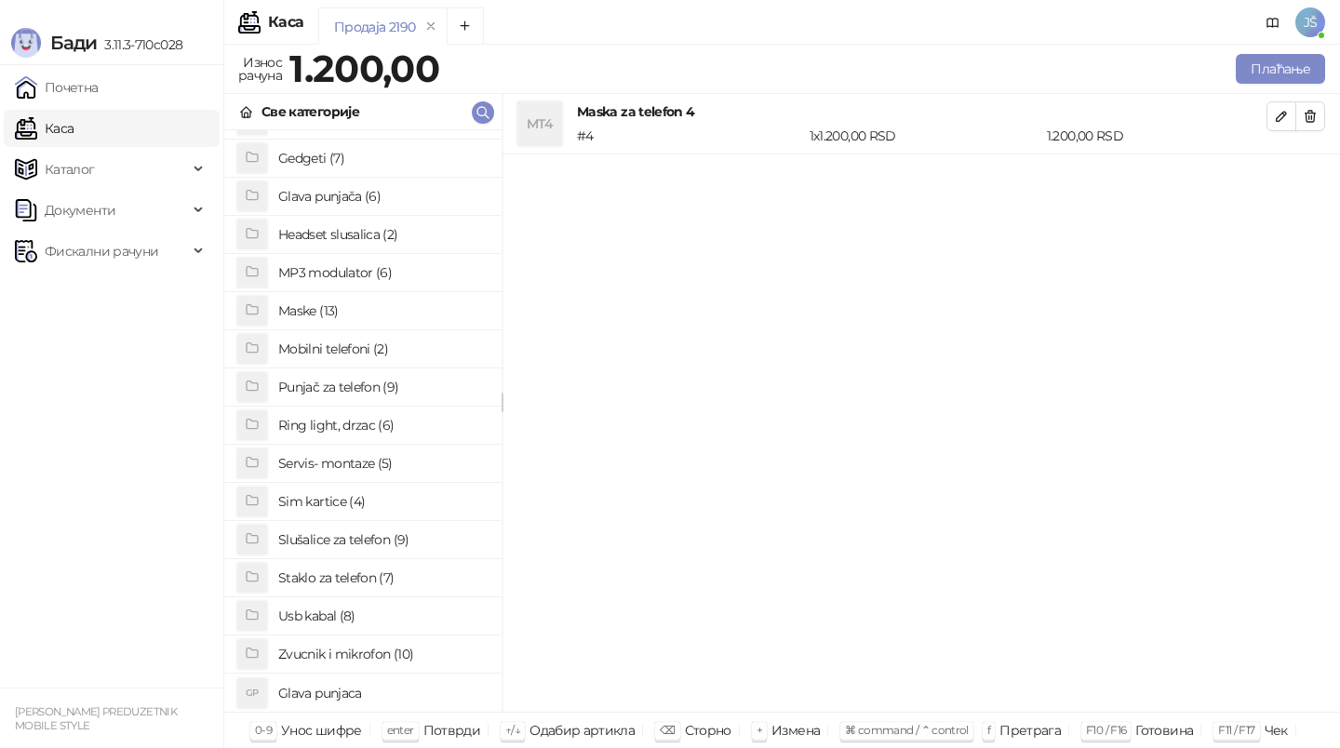
click at [347, 623] on h4 "Usb kabal (8)" at bounding box center [382, 616] width 208 height 30
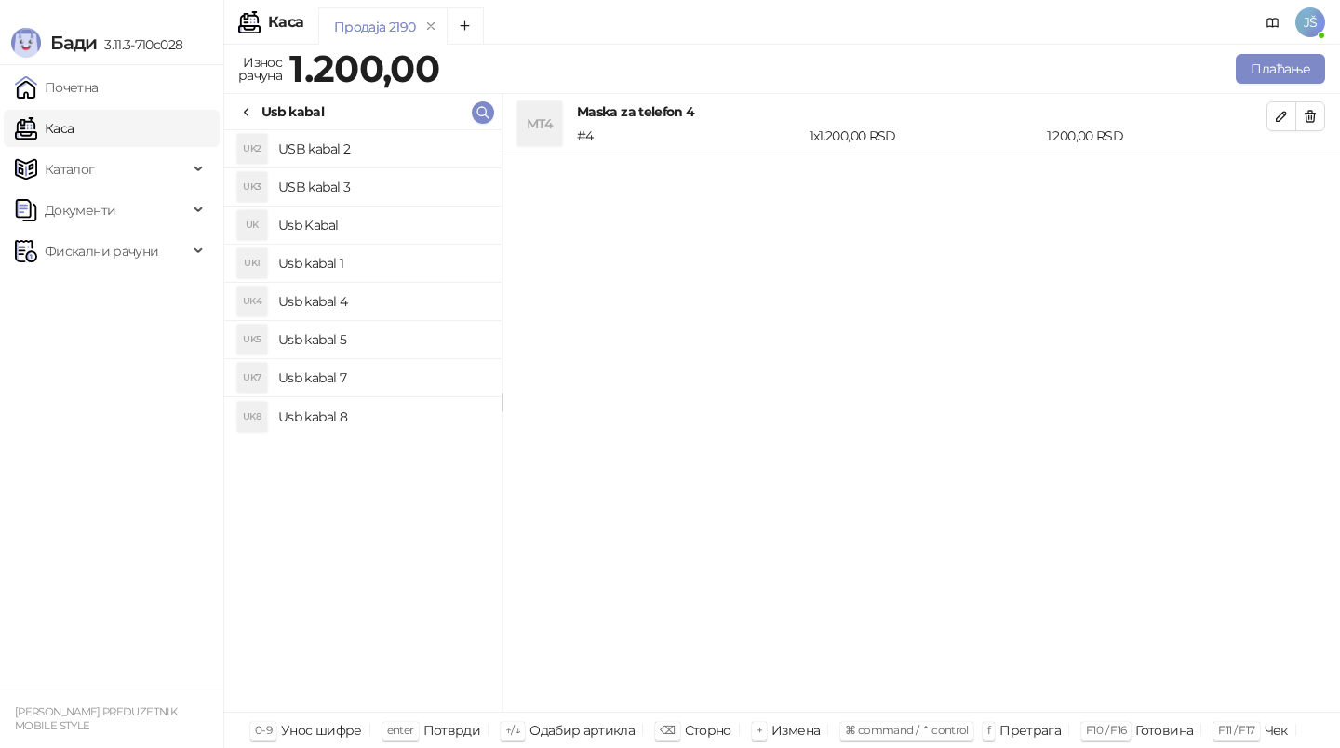
click at [407, 219] on h4 "Usb Kabal" at bounding box center [382, 225] width 208 height 30
click at [414, 254] on h4 "Usb kabal 1" at bounding box center [382, 263] width 208 height 30
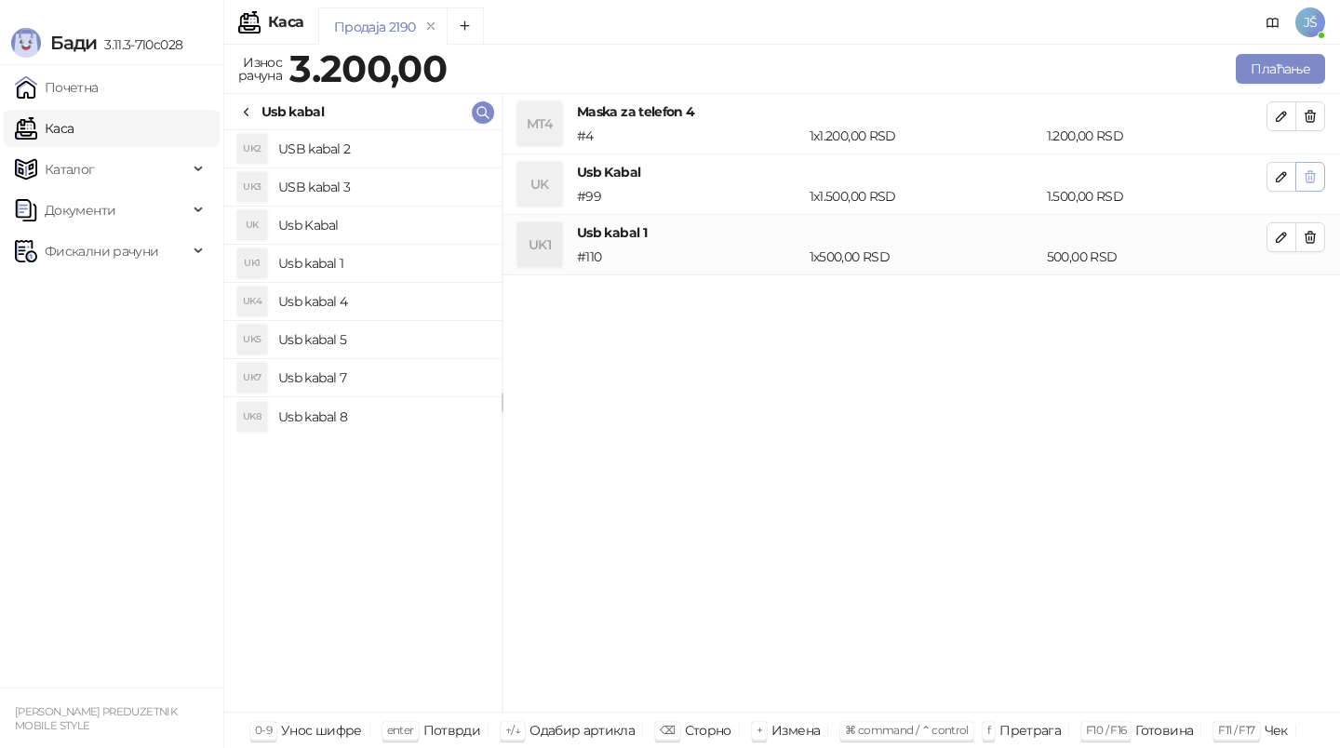
click at [1308, 174] on icon "button" at bounding box center [1309, 176] width 15 height 15
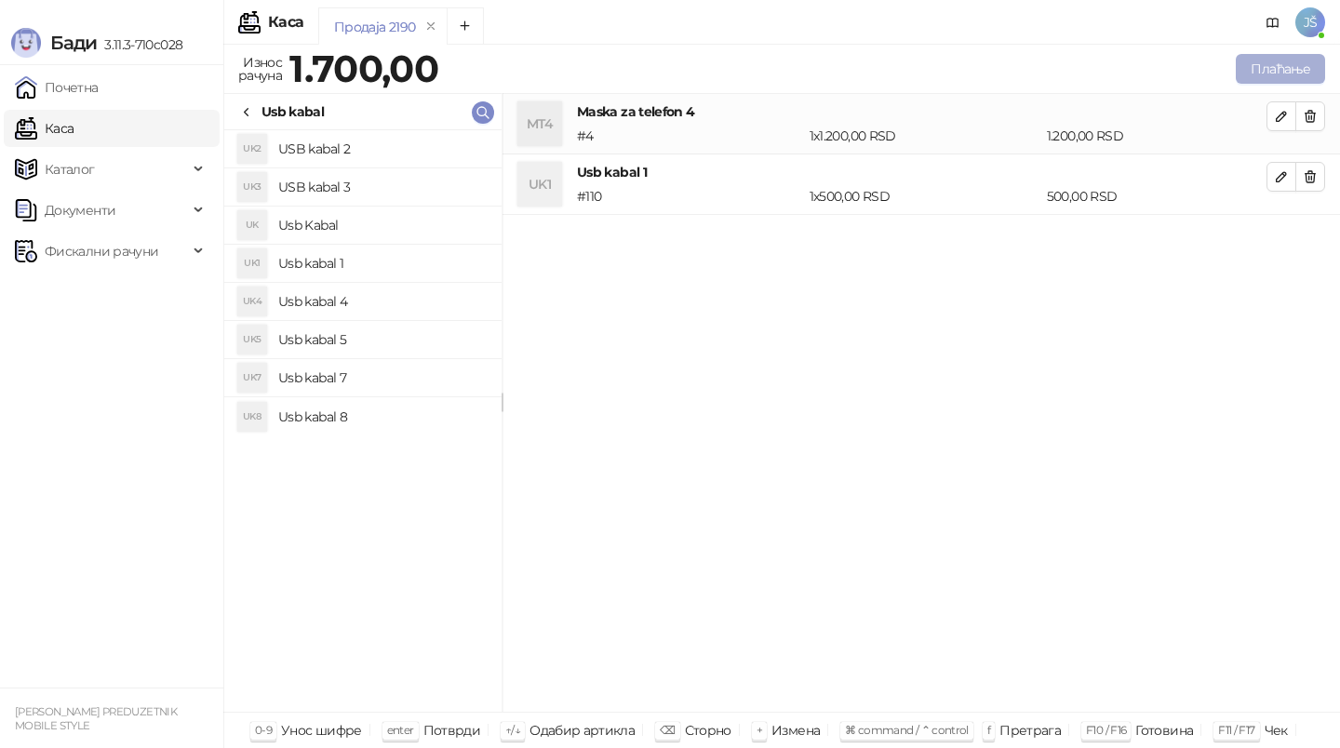
click at [1294, 54] on button "Плаћање" at bounding box center [1279, 69] width 89 height 30
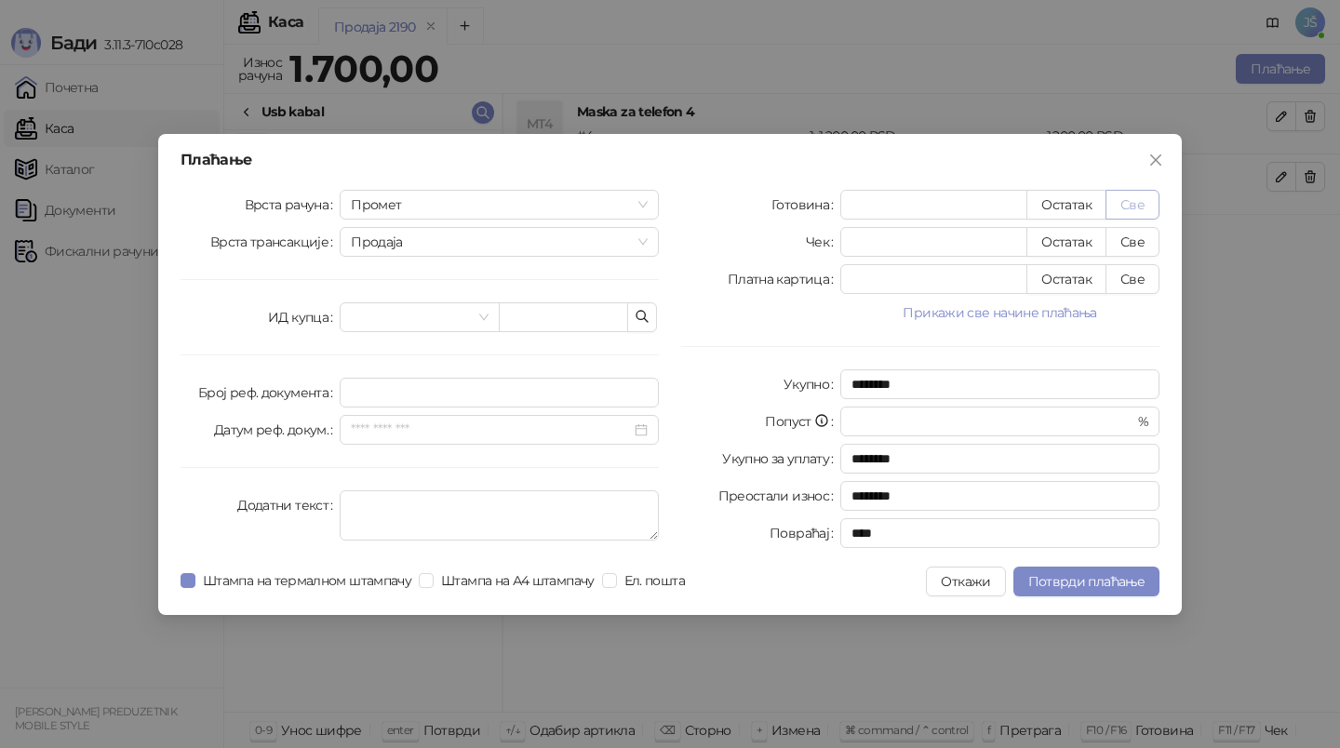
click at [1138, 215] on button "Све" at bounding box center [1132, 205] width 54 height 30
type input "****"
click at [929, 282] on input "*" at bounding box center [933, 279] width 185 height 28
click at [1125, 289] on button "Све" at bounding box center [1132, 279] width 54 height 30
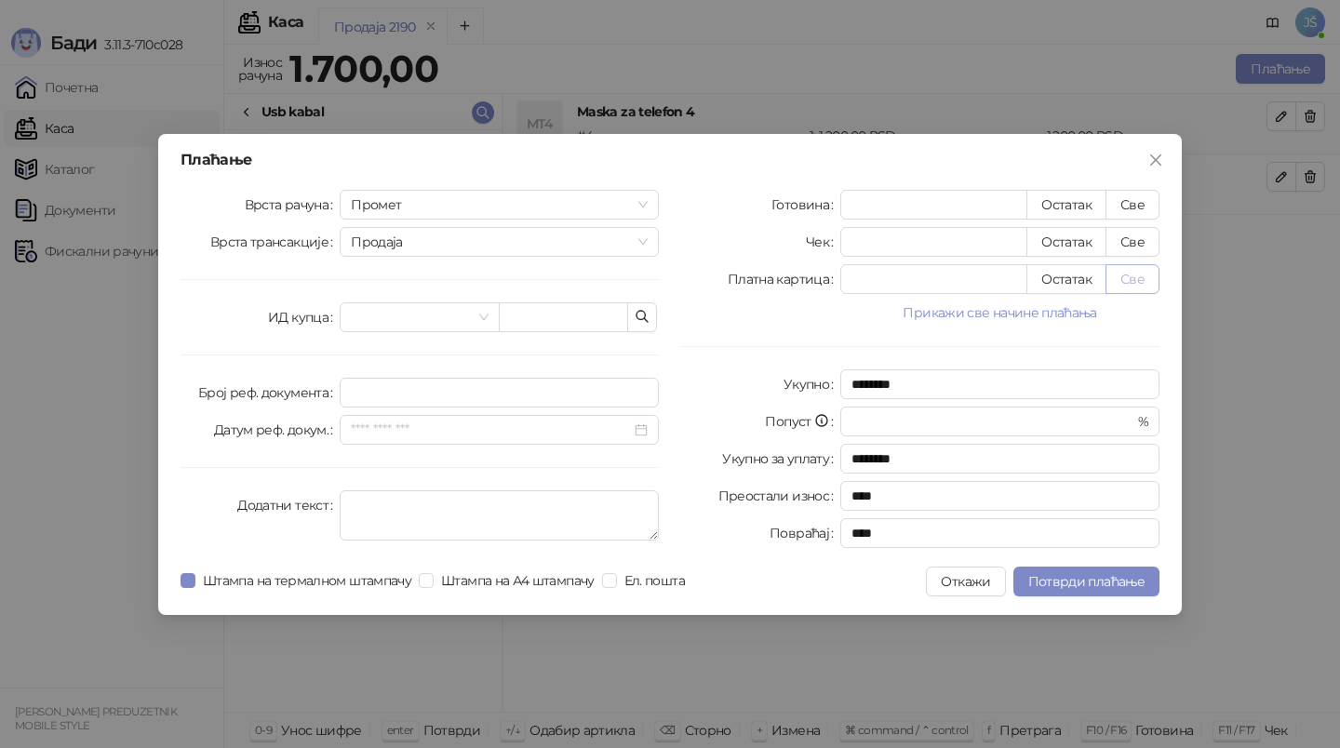
type input "*"
type input "****"
click at [1036, 589] on button "Потврди плаћање" at bounding box center [1086, 582] width 146 height 30
